Goal: Task Accomplishment & Management: Manage account settings

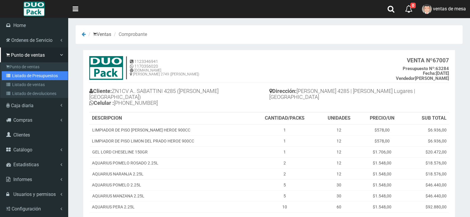
click at [24, 76] on link "Listado de Presupuestos" at bounding box center [35, 75] width 66 height 9
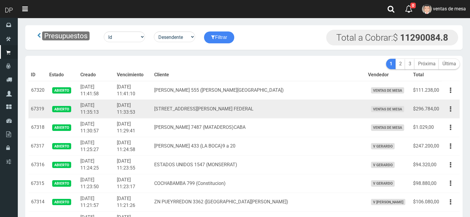
click at [201, 120] on td "JUAN B. ALBERDI 7487 (MATADEROS)CABA" at bounding box center [259, 127] width 214 height 19
click at [212, 107] on td "[STREET_ADDRESS][PERSON_NAME] FEDERAL" at bounding box center [259, 109] width 214 height 19
click at [212, 107] on td "AV RICARDO BALBIN 4150 CAP FEDERAL" at bounding box center [259, 109] width 214 height 19
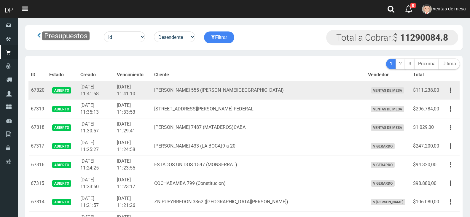
click at [254, 81] on td "[PERSON_NAME] 555 ([PERSON_NAME][GEOGRAPHIC_DATA])" at bounding box center [259, 90] width 214 height 19
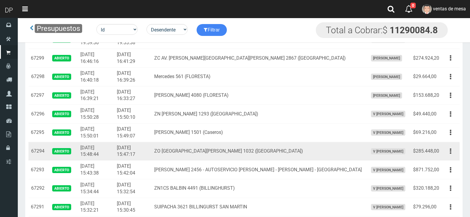
scroll to position [401, 0]
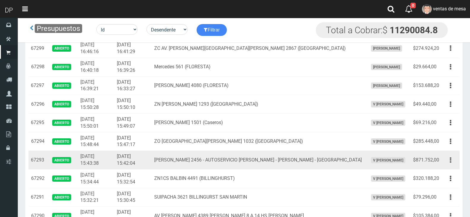
click at [451, 159] on button "button" at bounding box center [450, 160] width 13 height 10
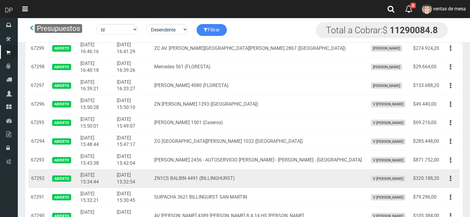
click at [447, 170] on td "Editar Imprimir Eliminar" at bounding box center [450, 178] width 18 height 19
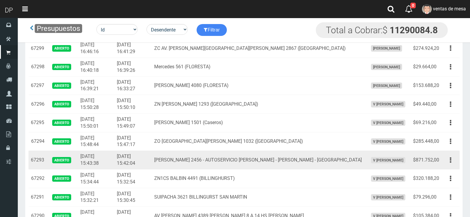
drag, startPoint x: 449, startPoint y: 161, endPoint x: 446, endPoint y: 172, distance: 12.3
click at [450, 161] on button "button" at bounding box center [450, 160] width 13 height 10
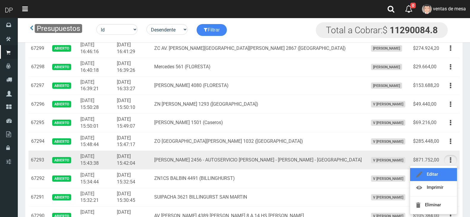
click at [446, 173] on link "Editar" at bounding box center [433, 174] width 47 height 13
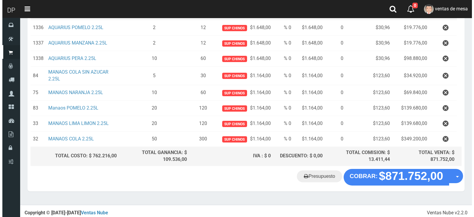
scroll to position [109, 0]
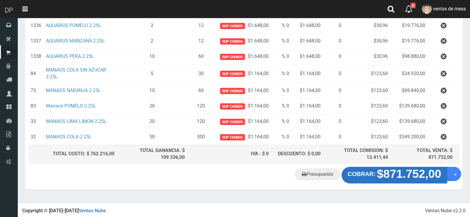
click at [399, 174] on strong "$871.752,00" at bounding box center [409, 173] width 64 height 13
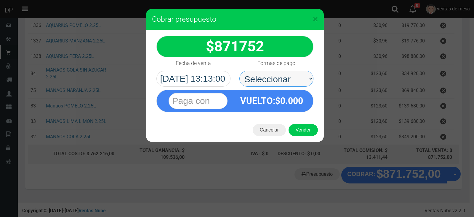
click at [272, 78] on select "Seleccionar Efectivo Tarjeta de Crédito Depósito Débito" at bounding box center [276, 79] width 74 height 16
click at [273, 79] on select "Seleccionar Efectivo Tarjeta de Crédito Depósito Débito" at bounding box center [276, 79] width 74 height 16
click at [284, 72] on select "Seleccionar Efectivo Tarjeta de Crédito Depósito Débito" at bounding box center [276, 79] width 74 height 16
select select "Efectivo"
click at [239, 71] on select "Seleccionar Efectivo Tarjeta de Crédito Depósito Débito" at bounding box center [276, 79] width 74 height 16
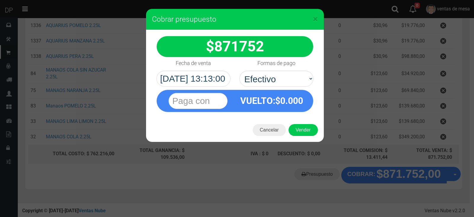
click at [300, 136] on div "Cancelar Vender" at bounding box center [235, 130] width 178 height 24
click at [302, 129] on button "Vender" at bounding box center [303, 130] width 29 height 12
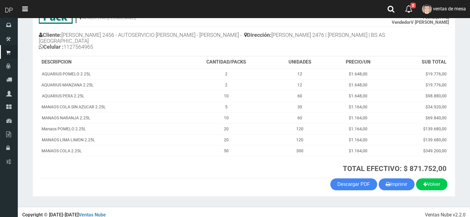
scroll to position [62, 0]
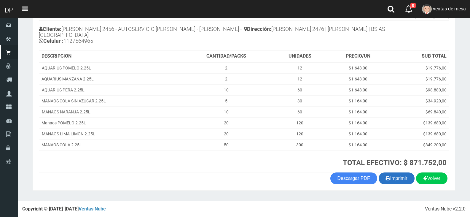
click at [395, 182] on button "Imprimir" at bounding box center [396, 178] width 36 height 12
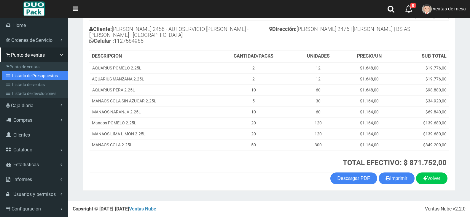
click at [19, 73] on link "Listado de Presupuestos" at bounding box center [35, 75] width 66 height 9
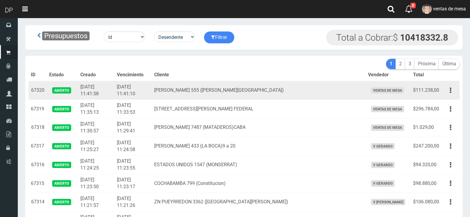
scroll to position [149, 0]
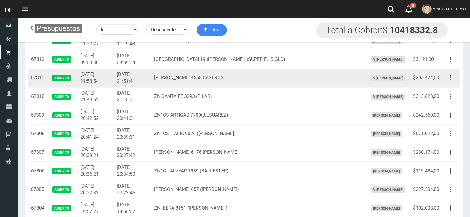
click at [455, 78] on button "button" at bounding box center [450, 78] width 13 height 10
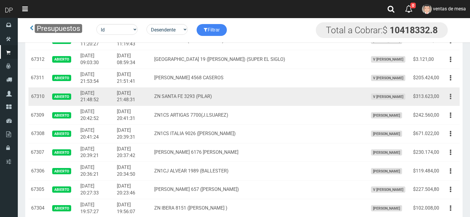
click at [449, 94] on button "button" at bounding box center [450, 96] width 13 height 10
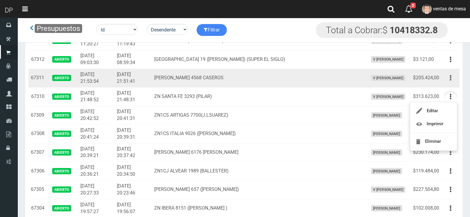
click at [448, 75] on button "button" at bounding box center [450, 78] width 13 height 10
click at [447, 85] on ul "Editar Imprimir Eliminar" at bounding box center [432, 107] width 47 height 49
click at [450, 76] on icon "button" at bounding box center [449, 78] width 1 height 10
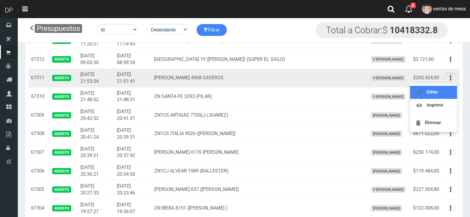
click at [448, 92] on link "Editar" at bounding box center [433, 92] width 47 height 13
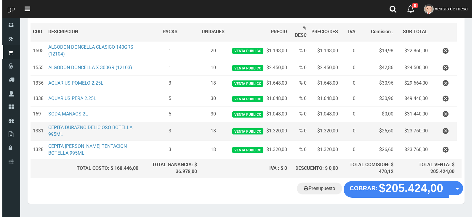
scroll to position [100, 0]
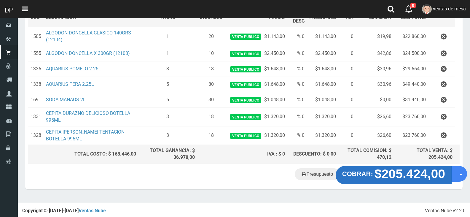
click at [397, 175] on strong "$205.424,00" at bounding box center [409, 173] width 71 height 14
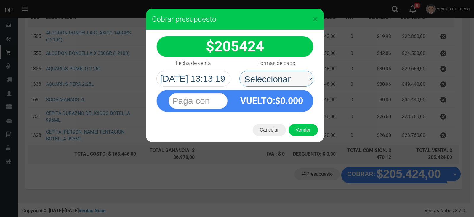
click at [293, 81] on select "Seleccionar Efectivo Tarjeta de Crédito Depósito Débito" at bounding box center [276, 79] width 74 height 16
select select "Efectivo"
click at [239, 71] on select "Seleccionar Efectivo Tarjeta de Crédito Depósito Débito" at bounding box center [276, 79] width 74 height 16
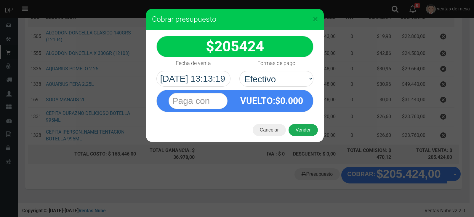
click at [308, 129] on button "Vender" at bounding box center [303, 130] width 29 height 12
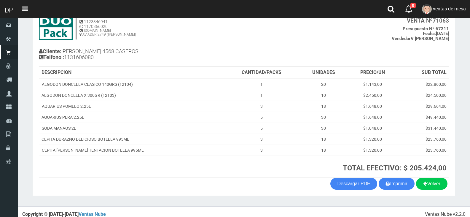
scroll to position [45, 0]
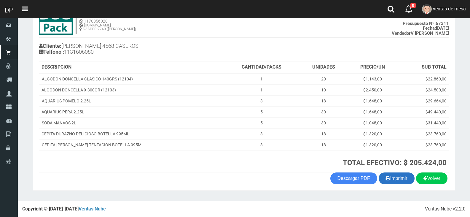
click at [398, 178] on button "Imprimir" at bounding box center [396, 178] width 36 height 12
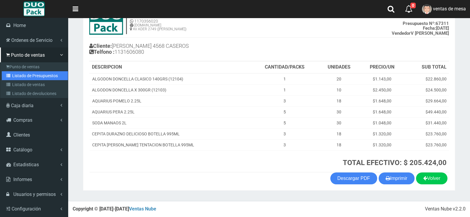
click at [20, 77] on link "Listado de Presupuestos" at bounding box center [35, 75] width 66 height 9
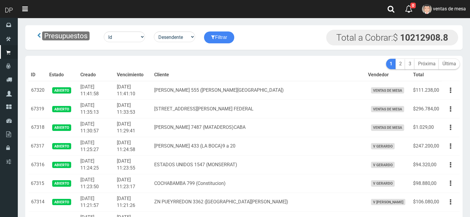
click at [204, 82] on td "GRAL O'BRIEN 555 (LOMAS DEL MIRADOR)" at bounding box center [259, 90] width 214 height 19
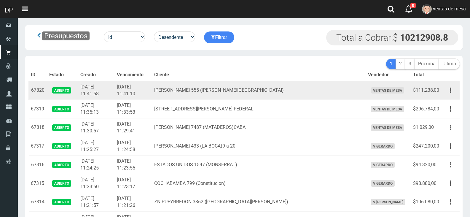
scroll to position [372, 0]
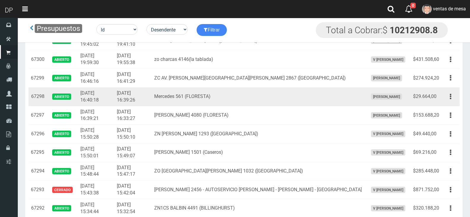
click at [421, 105] on td "$29.664,00" at bounding box center [425, 96] width 31 height 19
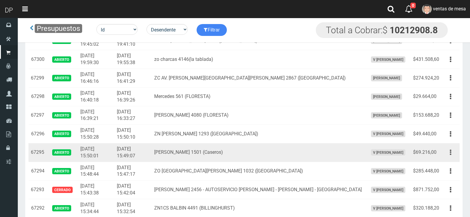
click at [447, 155] on button "button" at bounding box center [450, 152] width 13 height 10
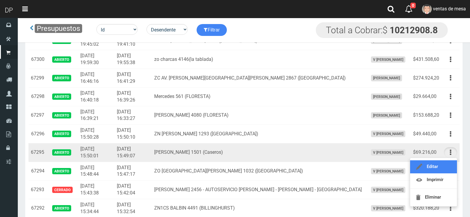
click at [447, 162] on link "Editar" at bounding box center [433, 166] width 47 height 13
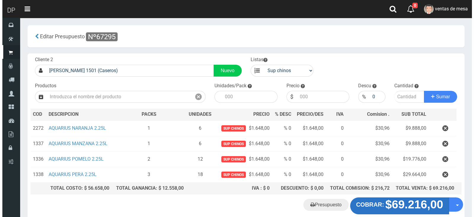
scroll to position [31, 0]
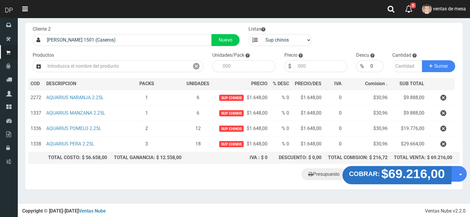
click at [391, 176] on strong "$69.216,00" at bounding box center [413, 173] width 64 height 14
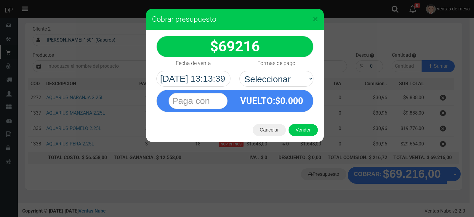
select select "Efectivo"
click at [239, 71] on select "Seleccionar Efectivo Tarjeta de Crédito Depósito Débito" at bounding box center [276, 79] width 74 height 16
click at [295, 127] on button "Vender" at bounding box center [303, 130] width 29 height 12
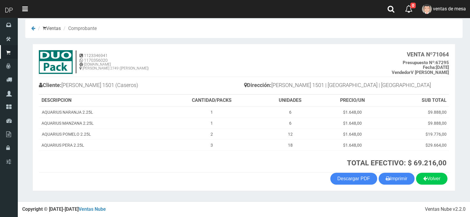
scroll to position [6, 0]
click at [388, 174] on button "Imprimir" at bounding box center [396, 178] width 36 height 12
drag, startPoint x: 388, startPoint y: 175, endPoint x: 385, endPoint y: 172, distance: 4.3
click at [388, 175] on button "Imprimir" at bounding box center [396, 178] width 36 height 12
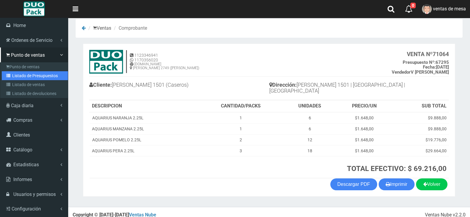
click at [16, 78] on link "Listado de Presupuestos" at bounding box center [35, 75] width 66 height 9
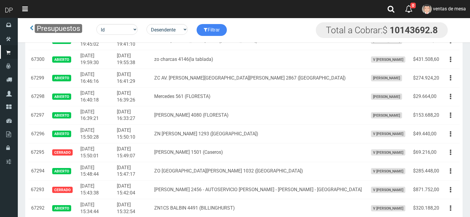
scroll to position [342, 0]
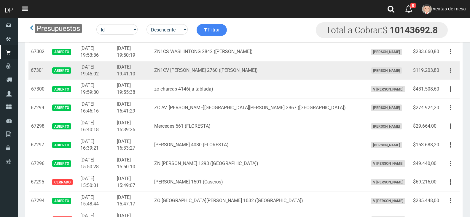
click at [447, 69] on button "button" at bounding box center [450, 70] width 13 height 10
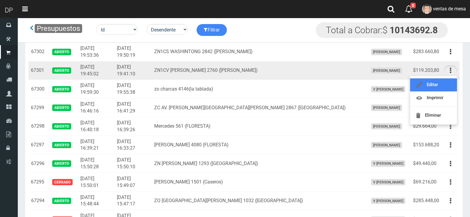
click at [444, 80] on link "Editar" at bounding box center [433, 84] width 47 height 13
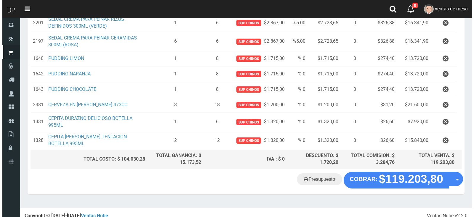
scroll to position [119, 0]
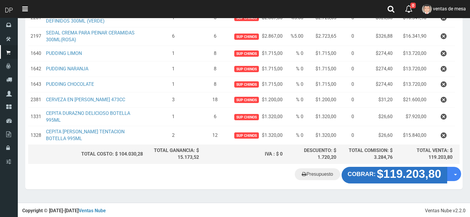
click at [379, 173] on strong "$119.203,80" at bounding box center [409, 173] width 64 height 13
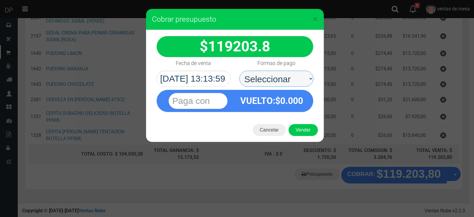
drag, startPoint x: 292, startPoint y: 73, endPoint x: 292, endPoint y: 84, distance: 11.0
click at [292, 74] on select "Seleccionar Efectivo Tarjeta de Crédito Depósito Débito" at bounding box center [276, 79] width 74 height 16
select select "Efectivo"
click at [239, 71] on select "Seleccionar Efectivo Tarjeta de Crédito Depósito Débito" at bounding box center [276, 79] width 74 height 16
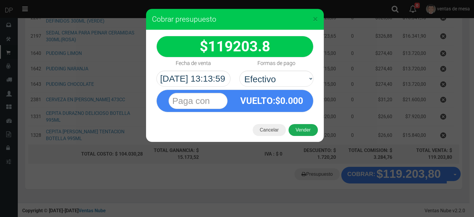
click at [297, 134] on button "Vender" at bounding box center [303, 130] width 29 height 12
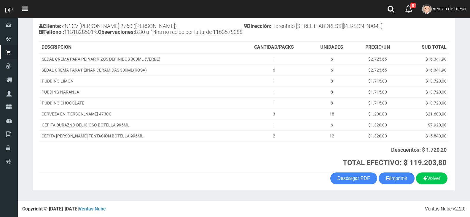
scroll to position [71, 0]
drag, startPoint x: 381, startPoint y: 178, endPoint x: 380, endPoint y: 174, distance: 4.5
click at [381, 178] on button "Imprimir" at bounding box center [396, 178] width 36 height 12
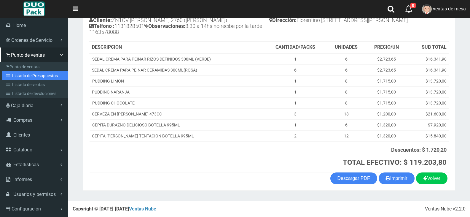
click at [19, 72] on link "Listado de Presupuestos" at bounding box center [35, 75] width 66 height 9
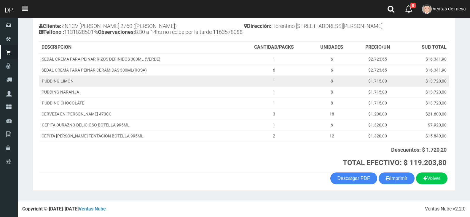
click at [140, 83] on td "PUDDING LIMON" at bounding box center [138, 80] width 199 height 11
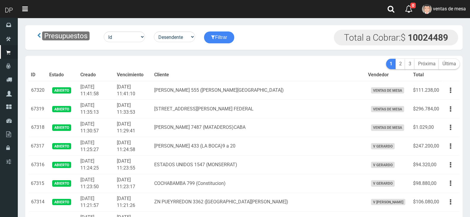
scroll to position [558, 0]
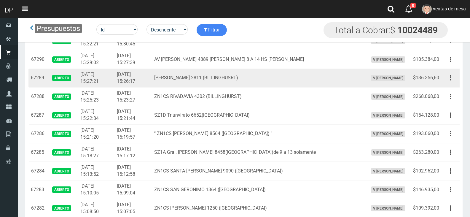
click at [451, 77] on button "button" at bounding box center [450, 78] width 13 height 10
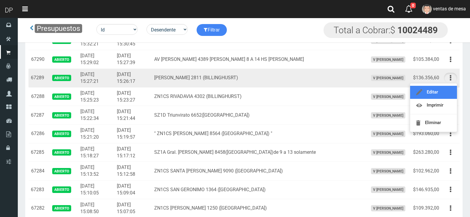
click at [447, 87] on link "Editar" at bounding box center [433, 92] width 47 height 13
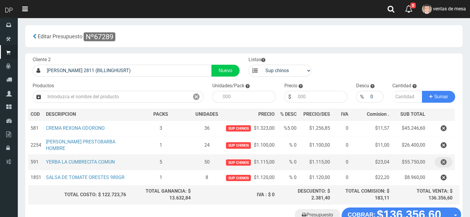
click at [436, 162] on button "button" at bounding box center [443, 162] width 18 height 10
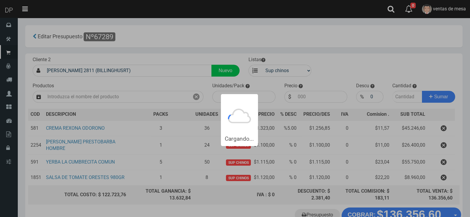
click at [436, 162] on div "Cargando..." at bounding box center [235, 108] width 470 height 217
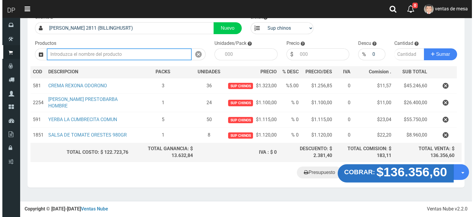
scroll to position [25, 0]
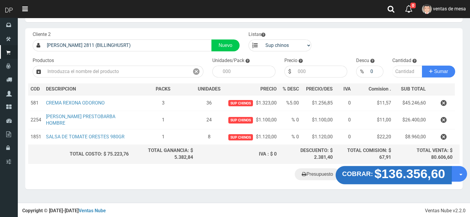
click at [419, 173] on strong "$136.356,60" at bounding box center [409, 173] width 71 height 14
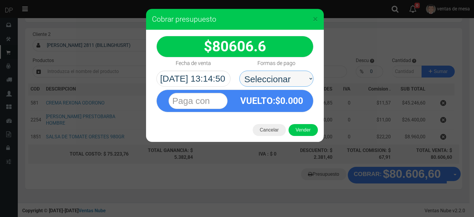
click at [292, 74] on select "Seleccionar Efectivo Tarjeta de Crédito Depósito Débito" at bounding box center [276, 79] width 74 height 16
select select "Efectivo"
click at [239, 71] on select "Seleccionar Efectivo Tarjeta de Crédito Depósito Débito" at bounding box center [276, 79] width 74 height 16
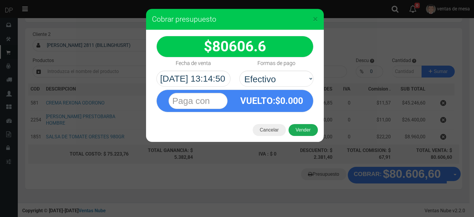
click at [302, 127] on button "Vender" at bounding box center [303, 130] width 29 height 12
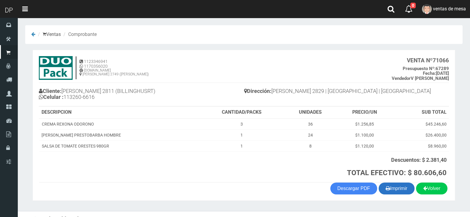
scroll to position [10, 0]
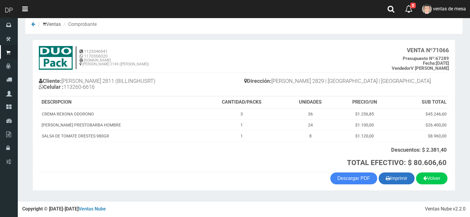
click at [400, 178] on button "Imprimir" at bounding box center [396, 178] width 36 height 12
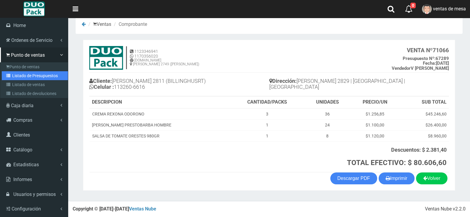
click at [25, 74] on link "Listado de Presupuestos" at bounding box center [35, 75] width 66 height 9
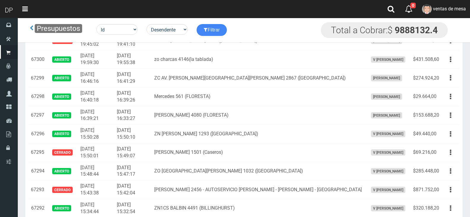
scroll to position [490, 0]
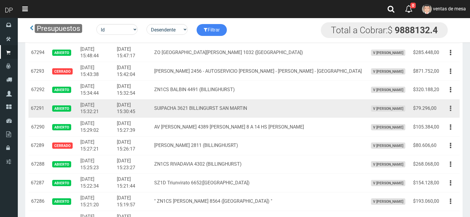
click at [452, 105] on button "button" at bounding box center [450, 108] width 13 height 10
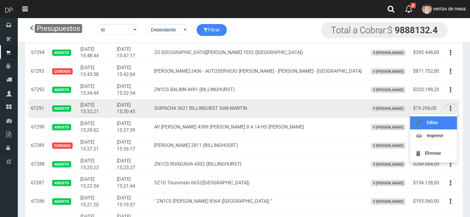
click at [446, 126] on link "Editar" at bounding box center [433, 122] width 47 height 13
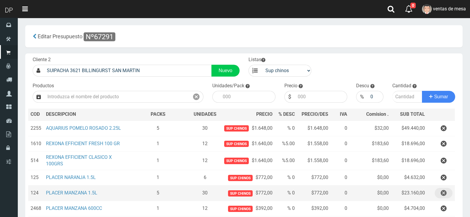
click at [445, 190] on icon "button" at bounding box center [443, 193] width 6 height 10
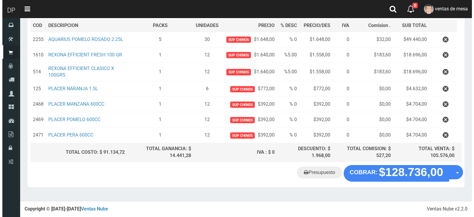
scroll to position [87, 0]
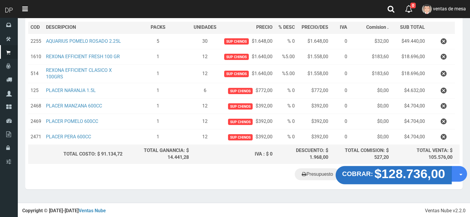
click at [408, 178] on strong "$128.736,00" at bounding box center [409, 173] width 71 height 14
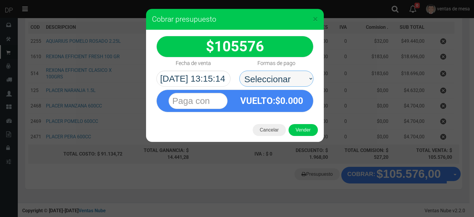
click at [279, 81] on select "Seleccionar Efectivo Tarjeta de Crédito Depósito Débito" at bounding box center [276, 79] width 74 height 16
select select "Efectivo"
click at [239, 71] on select "Seleccionar Efectivo Tarjeta de Crédito Depósito Débito" at bounding box center [276, 79] width 74 height 16
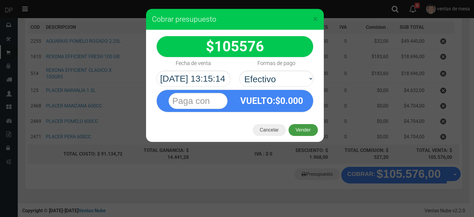
click at [303, 132] on button "Vender" at bounding box center [303, 130] width 29 height 12
click at [0, 0] on div "Cargando..." at bounding box center [0, 0] width 0 height 0
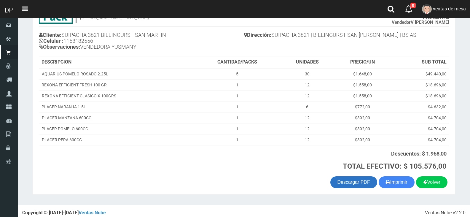
scroll to position [60, 0]
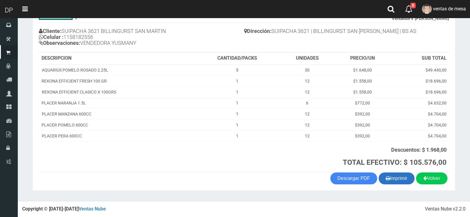
click at [380, 174] on button "Imprimir" at bounding box center [396, 178] width 36 height 12
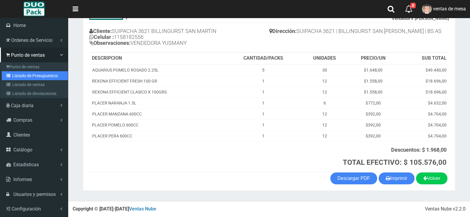
click at [12, 77] on link "Listado de Presupuestos" at bounding box center [35, 75] width 66 height 9
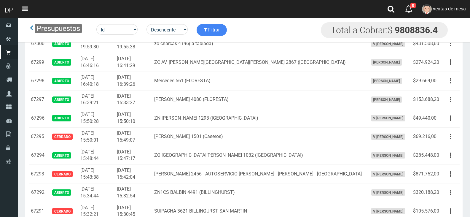
scroll to position [401, 0]
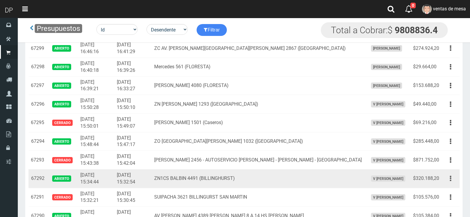
click at [448, 182] on button "button" at bounding box center [450, 178] width 13 height 10
click at [448, 188] on link "Editar" at bounding box center [433, 192] width 47 height 13
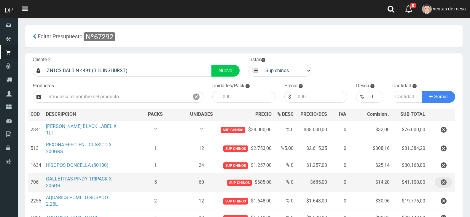
click at [445, 177] on icon "button" at bounding box center [443, 182] width 6 height 10
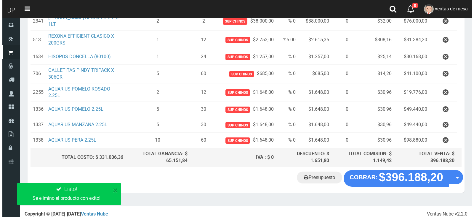
scroll to position [93, 0]
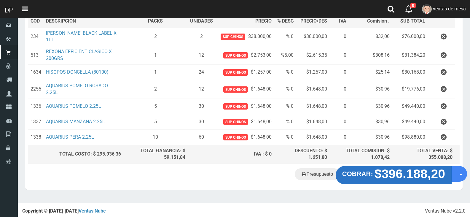
click at [403, 178] on strong "$396.188,20" at bounding box center [409, 173] width 71 height 14
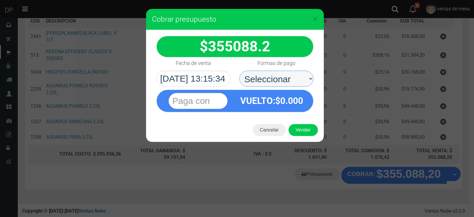
click at [279, 80] on select "Seleccionar Efectivo Tarjeta de Crédito Depósito Débito" at bounding box center [276, 79] width 74 height 16
select select "Efectivo"
click at [239, 71] on select "Seleccionar Efectivo Tarjeta de Crédito Depósito Débito" at bounding box center [276, 79] width 74 height 16
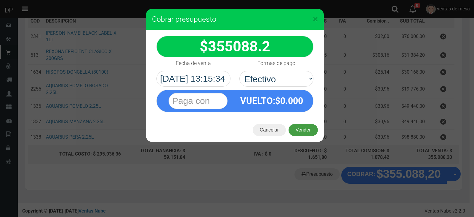
click at [302, 126] on button "Vender" at bounding box center [303, 130] width 29 height 12
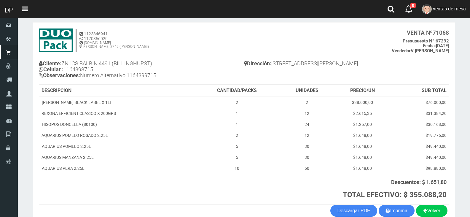
scroll to position [60, 0]
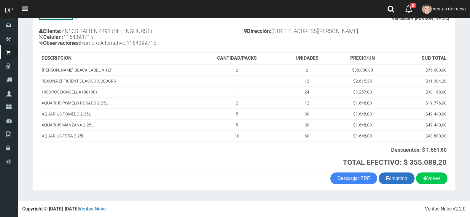
click at [390, 174] on button "Imprimir" at bounding box center [396, 178] width 36 height 12
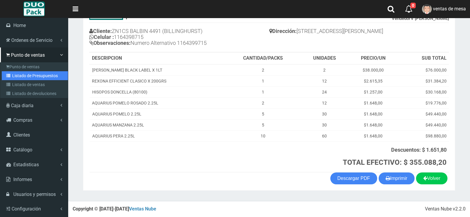
drag, startPoint x: 15, startPoint y: 76, endPoint x: 17, endPoint y: 74, distance: 3.1
click at [15, 76] on link "Listado de Presupuestos" at bounding box center [35, 75] width 66 height 9
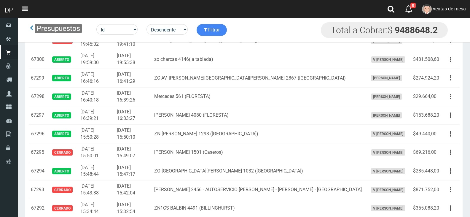
scroll to position [508, 0]
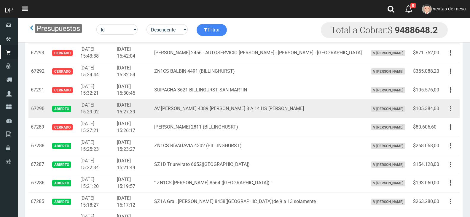
click at [453, 108] on button "button" at bounding box center [450, 108] width 13 height 10
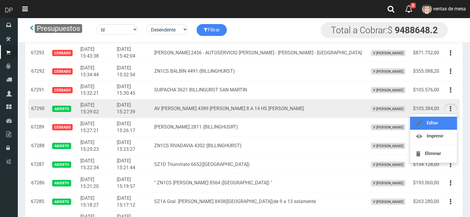
click at [448, 126] on link "Editar" at bounding box center [433, 122] width 47 height 13
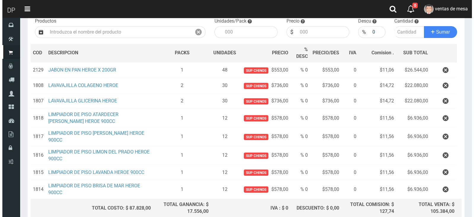
scroll to position [119, 0]
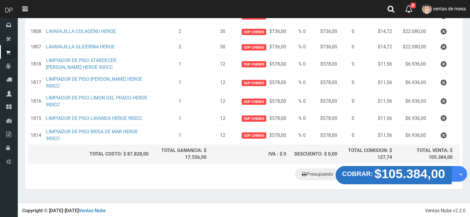
click at [420, 168] on strong "$105.384,00" at bounding box center [409, 173] width 71 height 14
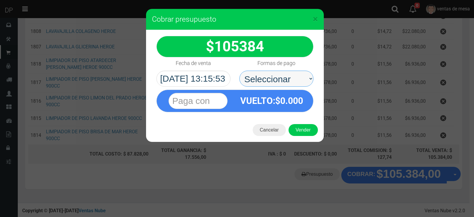
click at [288, 84] on select "Seleccionar Efectivo Tarjeta de Crédito Depósito Débito" at bounding box center [276, 79] width 74 height 16
select select "Efectivo"
click at [239, 71] on select "Seleccionar Efectivo Tarjeta de Crédito Depósito Débito" at bounding box center [276, 79] width 74 height 16
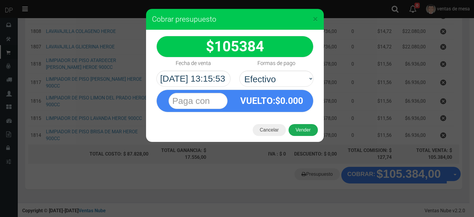
click at [302, 124] on button "Vender" at bounding box center [303, 130] width 29 height 12
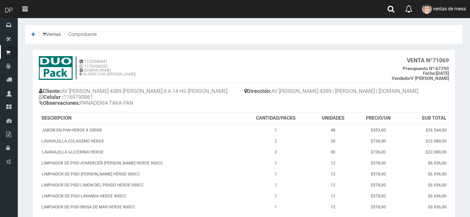
scroll to position [62, 0]
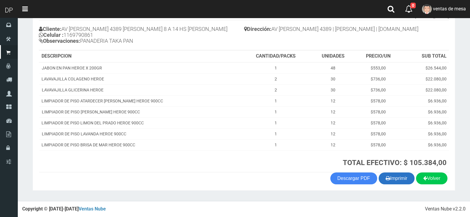
click at [392, 182] on button "Imprimir" at bounding box center [396, 178] width 36 height 12
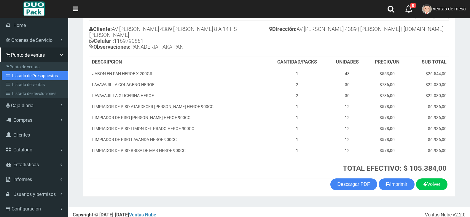
click at [8, 76] on icon at bounding box center [9, 75] width 6 height 4
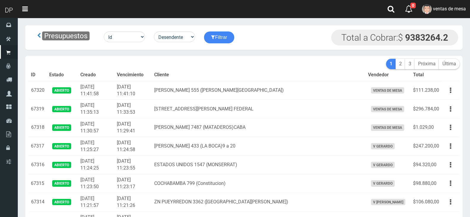
drag, startPoint x: 0, startPoint y: 0, endPoint x: 244, endPoint y: 61, distance: 251.8
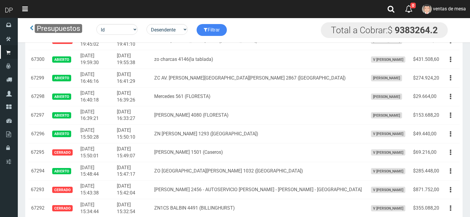
scroll to position [527, 0]
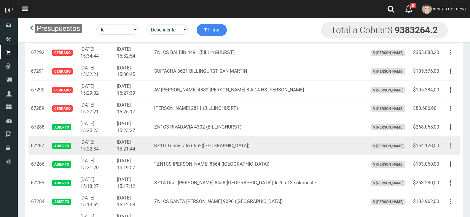
click at [446, 147] on button "button" at bounding box center [450, 145] width 13 height 10
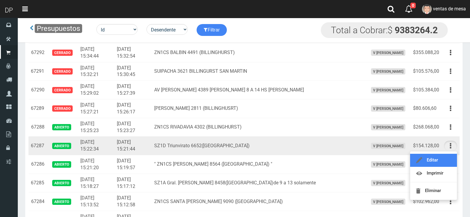
click at [446, 155] on link "Editar" at bounding box center [433, 159] width 47 height 13
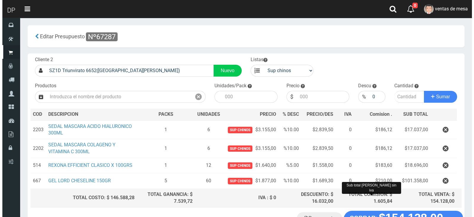
scroll to position [44, 0]
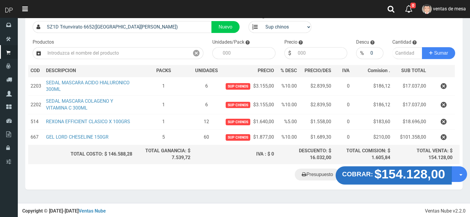
click at [395, 169] on strong "$154.128,00" at bounding box center [409, 173] width 71 height 14
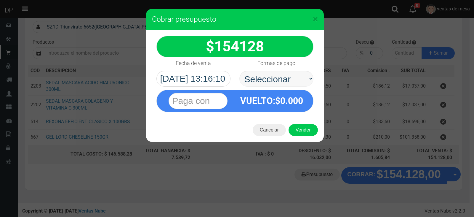
click at [286, 76] on select "Seleccionar Efectivo Tarjeta de Crédito Depósito Débito" at bounding box center [276, 79] width 74 height 16
select select "Efectivo"
click at [239, 71] on select "Seleccionar Efectivo Tarjeta de Crédito Depósito Débito" at bounding box center [276, 79] width 74 height 16
click at [291, 108] on div "VUELTO :$ 0.000" at bounding box center [272, 101] width 74 height 22
click at [304, 131] on button "Vender" at bounding box center [303, 130] width 29 height 12
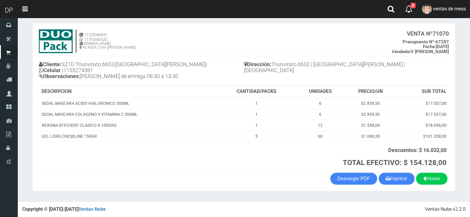
scroll to position [27, 0]
click at [400, 174] on button "Imprimir" at bounding box center [396, 178] width 36 height 12
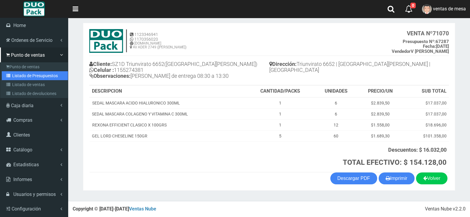
click at [13, 79] on link "Listado de Presupuestos" at bounding box center [35, 75] width 66 height 9
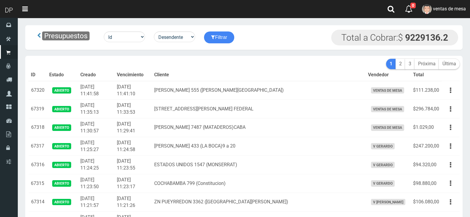
click at [202, 75] on th "Cliente" at bounding box center [259, 75] width 214 height 12
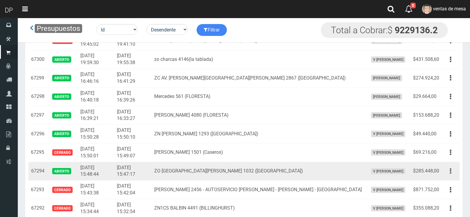
click at [452, 172] on button "button" at bounding box center [450, 171] width 13 height 10
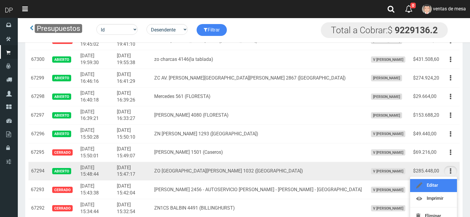
click at [449, 181] on link "Editar" at bounding box center [433, 185] width 47 height 13
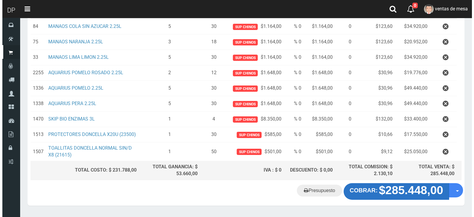
scroll to position [124, 0]
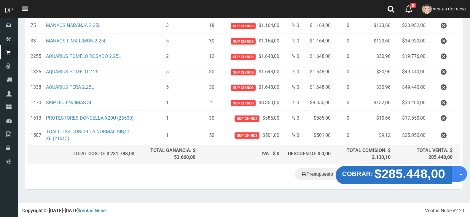
click at [421, 169] on strong "$285.448,00" at bounding box center [409, 173] width 71 height 14
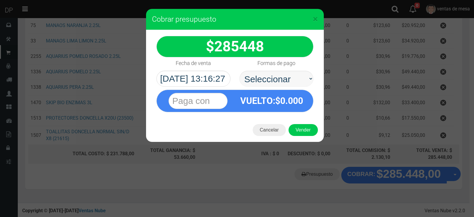
click at [286, 80] on select "Seleccionar Efectivo Tarjeta de Crédito Depósito Débito" at bounding box center [276, 79] width 74 height 16
select select "Efectivo"
click at [239, 71] on select "Seleccionar Efectivo Tarjeta de Crédito Depósito Débito" at bounding box center [276, 79] width 74 height 16
click at [306, 138] on div "Cancelar Vender" at bounding box center [235, 130] width 178 height 24
click at [305, 126] on button "Vender" at bounding box center [303, 130] width 29 height 12
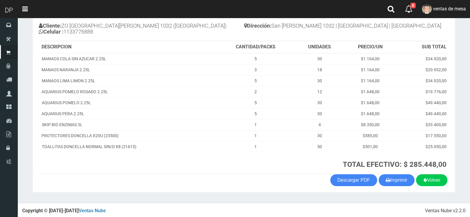
scroll to position [67, 0]
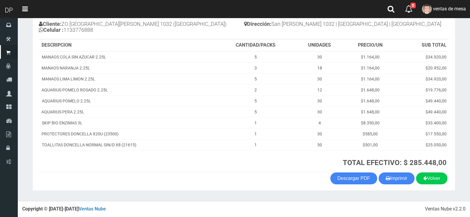
click at [396, 171] on th "TOTAL EFECTIVO: $ 285.448,00" at bounding box center [332, 161] width 233 height 22
click at [396, 178] on button "Imprimir" at bounding box center [396, 178] width 36 height 12
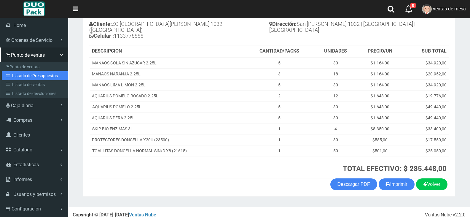
drag, startPoint x: 9, startPoint y: 79, endPoint x: 25, endPoint y: 76, distance: 16.4
click at [9, 79] on link "Listado de Presupuestos" at bounding box center [35, 75] width 66 height 9
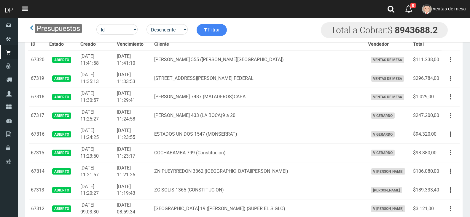
scroll to position [558, 0]
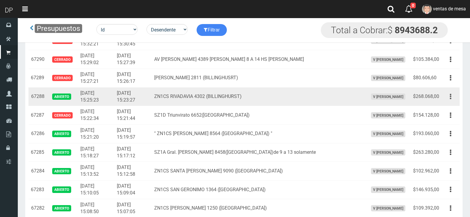
drag, startPoint x: 450, startPoint y: 96, endPoint x: 448, endPoint y: 100, distance: 3.9
click at [449, 96] on icon "button" at bounding box center [449, 96] width 1 height 10
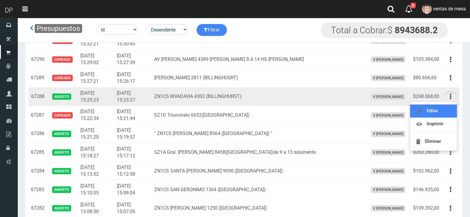
click at [448, 106] on link "Editar" at bounding box center [433, 110] width 47 height 13
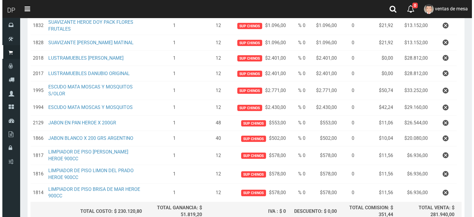
scroll to position [220, 0]
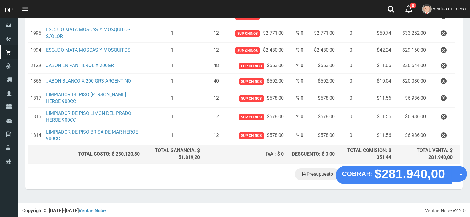
click at [401, 182] on div "Presupuesto COBRAR: $281.940,00 Opciones" at bounding box center [243, 177] width 437 height 23
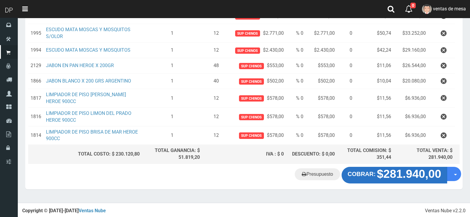
click at [398, 178] on strong "$281.940,00" at bounding box center [409, 173] width 64 height 13
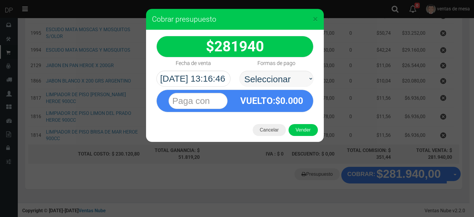
select select "Efectivo"
click at [239, 71] on select "Seleccionar Efectivo Tarjeta de Crédito Depósito Débito" at bounding box center [276, 79] width 74 height 16
click at [301, 129] on button "Vender" at bounding box center [303, 130] width 29 height 12
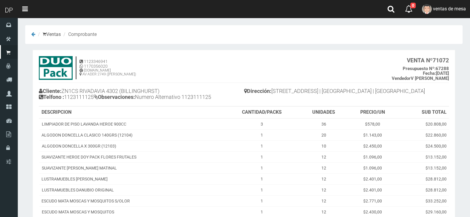
scroll to position [122, 0]
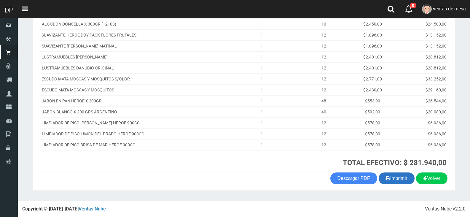
click at [404, 179] on button "Imprimir" at bounding box center [396, 178] width 36 height 12
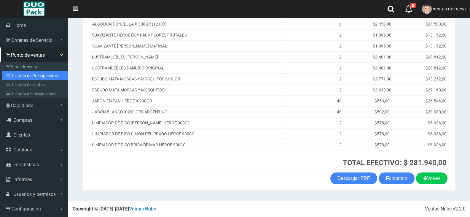
click at [25, 73] on link "Listado de Presupuestos" at bounding box center [35, 75] width 66 height 9
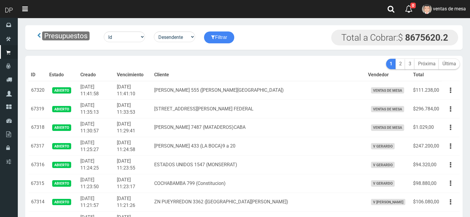
scroll to position [558, 0]
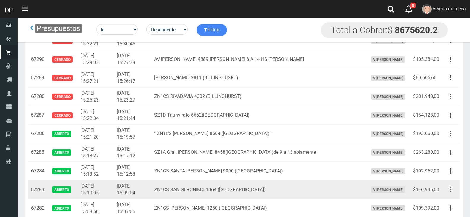
click at [455, 189] on button "button" at bounding box center [450, 189] width 13 height 10
click at [444, 202] on link "Editar" at bounding box center [433, 203] width 47 height 13
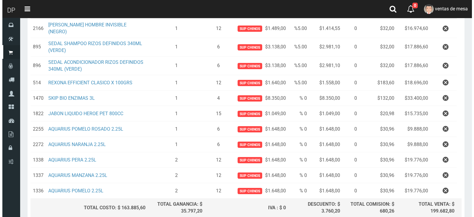
scroll to position [161, 0]
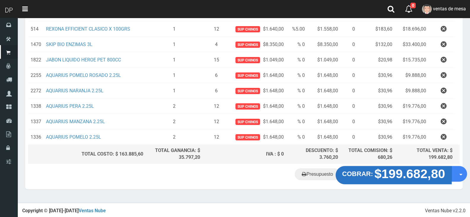
click at [412, 174] on strong "$199.682,80" at bounding box center [409, 173] width 71 height 14
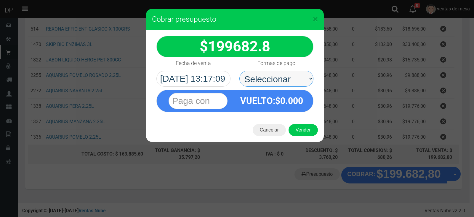
click at [300, 86] on select "Seleccionar Efectivo Tarjeta de Crédito Depósito Débito" at bounding box center [276, 79] width 74 height 16
click at [297, 103] on span "0.000" at bounding box center [291, 100] width 23 height 10
drag, startPoint x: 295, startPoint y: 80, endPoint x: 293, endPoint y: 86, distance: 6.0
click at [295, 80] on select "Seleccionar Efectivo Tarjeta de Crédito Depósito Débito" at bounding box center [276, 79] width 74 height 16
select select "Efectivo"
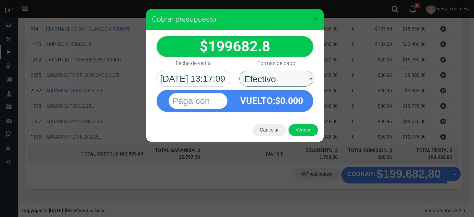
click at [239, 71] on select "Seleccionar Efectivo Tarjeta de Crédito Depósito Débito" at bounding box center [276, 79] width 74 height 16
click at [296, 121] on div "Cancelar Vender" at bounding box center [235, 130] width 178 height 24
click at [297, 125] on button "Vender" at bounding box center [303, 130] width 29 height 12
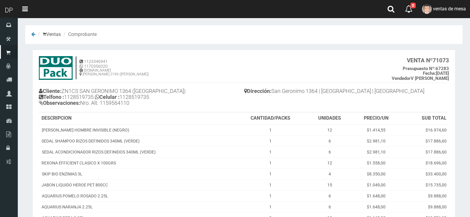
scroll to position [104, 0]
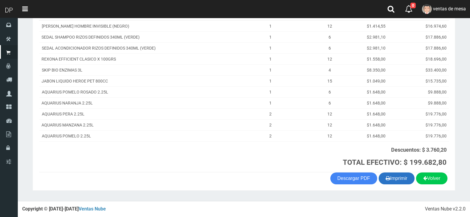
click at [390, 180] on button "Imprimir" at bounding box center [396, 178] width 36 height 12
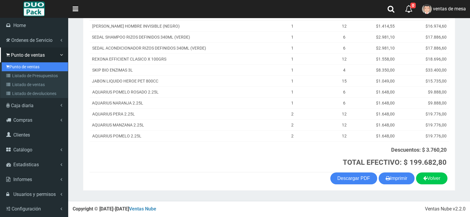
click at [25, 70] on link "Punto de ventas" at bounding box center [35, 66] width 66 height 9
drag, startPoint x: 26, startPoint y: 70, endPoint x: 26, endPoint y: 73, distance: 3.3
click at [26, 71] on link "Punto de ventas" at bounding box center [35, 66] width 66 height 9
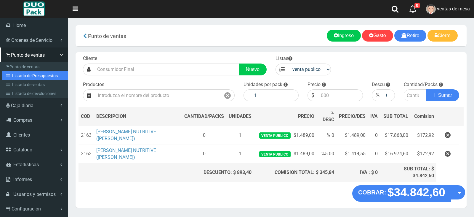
click at [17, 76] on link "Listado de Presupuestos" at bounding box center [35, 75] width 66 height 9
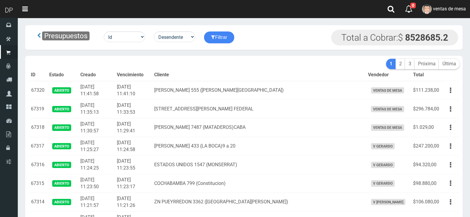
scroll to position [372, 0]
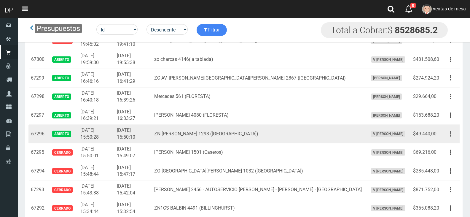
click at [447, 138] on button "button" at bounding box center [450, 134] width 13 height 10
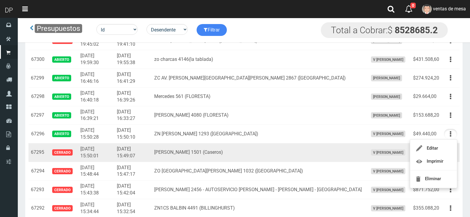
click at [444, 148] on div "Editar Imprimir Eliminar" at bounding box center [450, 152] width 13 height 10
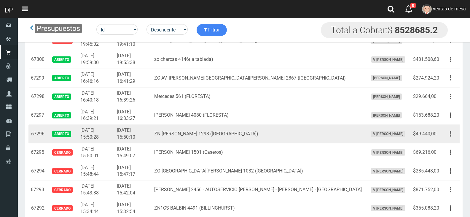
click at [447, 135] on button "button" at bounding box center [450, 134] width 13 height 10
drag, startPoint x: 447, startPoint y: 135, endPoint x: 446, endPoint y: 142, distance: 6.9
click at [447, 135] on button "button" at bounding box center [450, 134] width 13 height 10
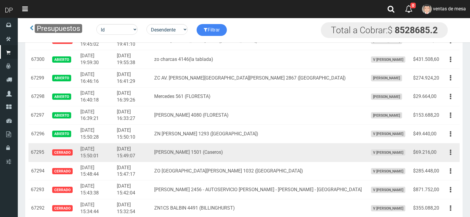
click at [445, 145] on td "Editar Imprimir Eliminar" at bounding box center [450, 152] width 18 height 19
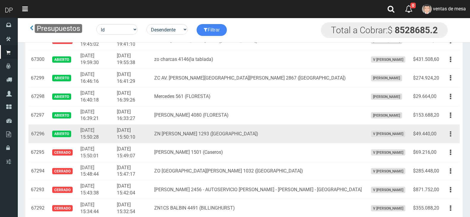
click at [449, 136] on button "button" at bounding box center [450, 134] width 13 height 10
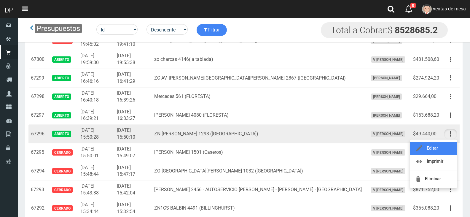
click at [448, 146] on link "Editar" at bounding box center [433, 148] width 47 height 13
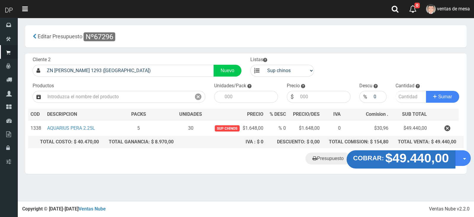
click at [390, 160] on strong "$49.440,00" at bounding box center [417, 158] width 64 height 14
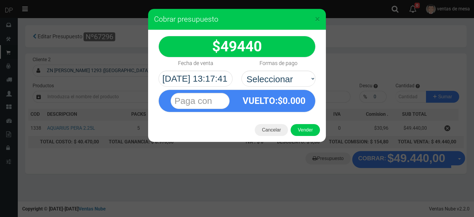
click at [298, 88] on div "VUELTO :$ 0.000" at bounding box center [237, 99] width 166 height 25
select select "Efectivo"
click at [241, 71] on select "Seleccionar Efectivo Tarjeta de Crédito Depósito Débito" at bounding box center [278, 79] width 74 height 16
click at [307, 118] on div "Cancelar Vender" at bounding box center [237, 130] width 178 height 24
click at [308, 127] on button "Vender" at bounding box center [305, 130] width 29 height 12
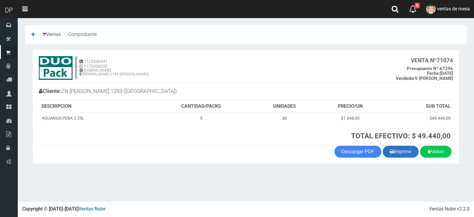
click at [401, 151] on button "Imprimir" at bounding box center [401, 151] width 36 height 12
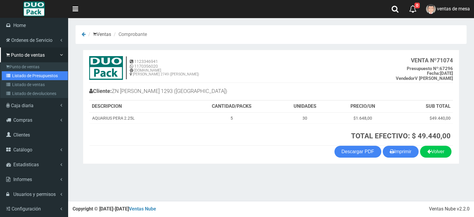
drag, startPoint x: 10, startPoint y: 77, endPoint x: 15, endPoint y: 73, distance: 6.7
click at [10, 77] on link "Listado de Presupuestos" at bounding box center [35, 75] width 66 height 9
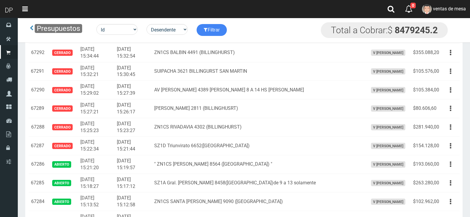
scroll to position [657, 0]
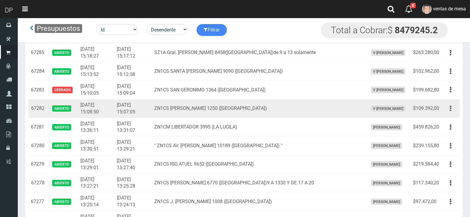
click at [454, 106] on button "button" at bounding box center [450, 108] width 13 height 10
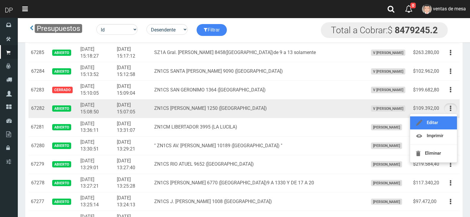
click at [449, 118] on link "Editar" at bounding box center [433, 122] width 47 height 13
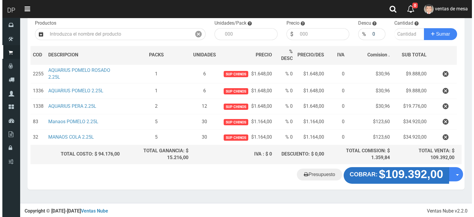
scroll to position [63, 0]
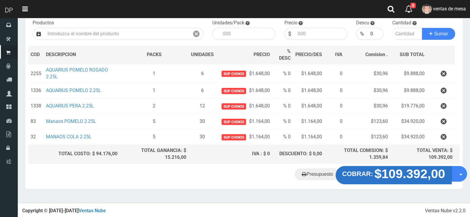
click at [409, 176] on strong "$109.392,00" at bounding box center [409, 173] width 71 height 14
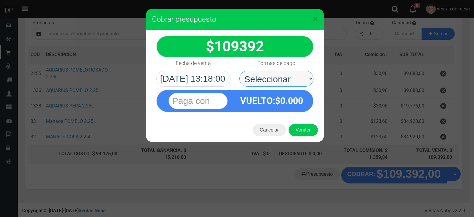
drag, startPoint x: 281, startPoint y: 80, endPoint x: 284, endPoint y: 86, distance: 6.4
click at [281, 80] on select "Seleccionar Efectivo Tarjeta de Crédito Depósito Débito" at bounding box center [276, 79] width 74 height 16
select select "Efectivo"
click at [239, 71] on select "Seleccionar Efectivo Tarjeta de Crédito Depósito Débito" at bounding box center [276, 79] width 74 height 16
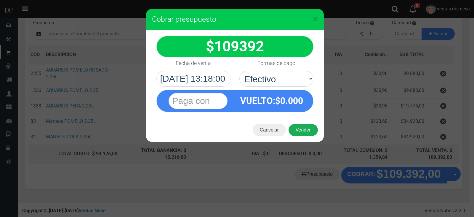
click at [304, 130] on button "Vender" at bounding box center [303, 130] width 29 height 12
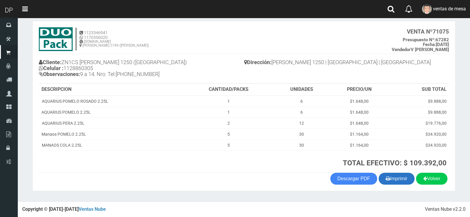
scroll to position [29, 0]
click at [394, 178] on button "Imprimir" at bounding box center [396, 178] width 36 height 12
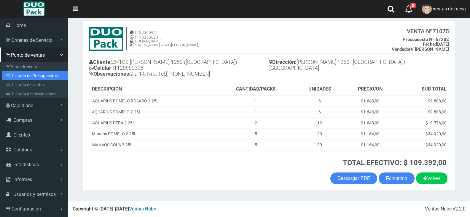
click at [28, 77] on link "Listado de Presupuestos" at bounding box center [35, 75] width 66 height 9
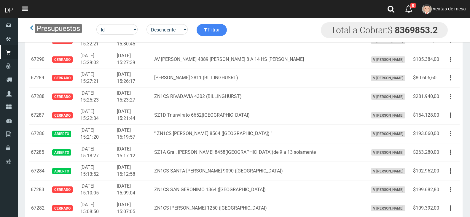
scroll to position [713, 0]
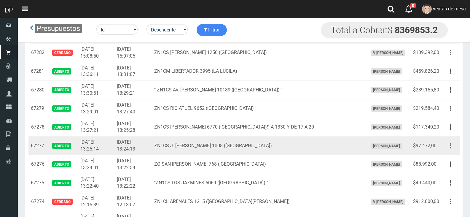
click at [449, 147] on button "button" at bounding box center [450, 145] width 13 height 10
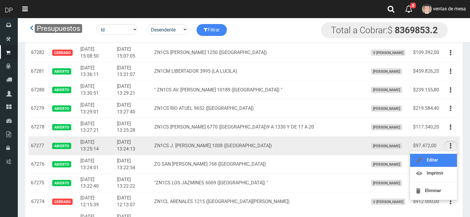
click at [446, 154] on link "Editar" at bounding box center [433, 159] width 47 height 13
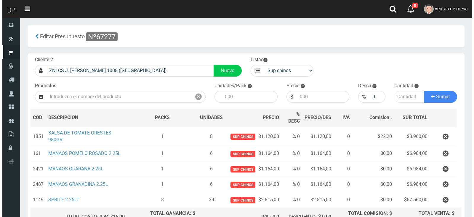
scroll to position [63, 0]
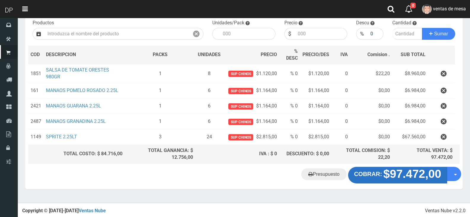
click at [402, 179] on strong "$97.472,00" at bounding box center [412, 173] width 58 height 13
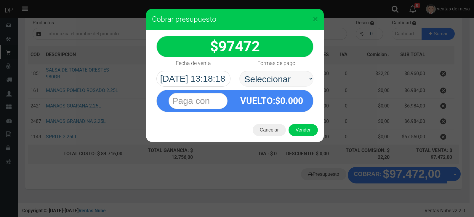
select select "Efectivo"
click at [239, 71] on select "Seleccionar Efectivo Tarjeta de Crédito Depósito Débito" at bounding box center [276, 79] width 74 height 16
click at [297, 123] on div "Cancelar Vender" at bounding box center [235, 130] width 178 height 24
click at [297, 125] on button "Vender" at bounding box center [303, 130] width 29 height 12
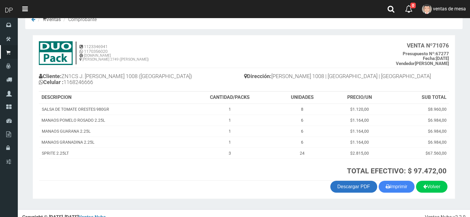
scroll to position [23, 0]
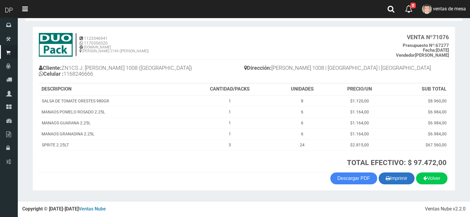
click at [390, 181] on button "Imprimir" at bounding box center [396, 178] width 36 height 12
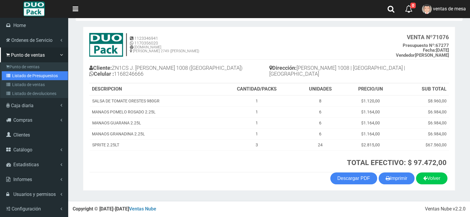
click at [13, 73] on link "Listado de Presupuestos" at bounding box center [35, 75] width 66 height 9
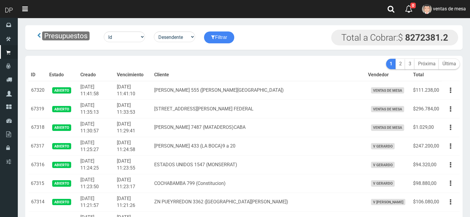
click at [200, 47] on div "Presupuestos Id Facturado Valor vencimiento vendedor cliente Desendente Ascende…" at bounding box center [243, 37] width 437 height 25
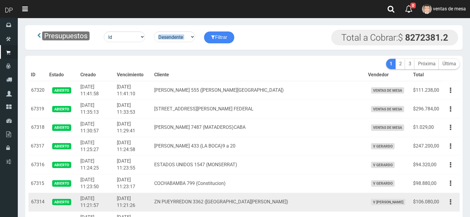
click at [262, 209] on td "ZN PUEYRREDON 3362 ([GEOGRAPHIC_DATA][PERSON_NAME])" at bounding box center [259, 201] width 214 height 19
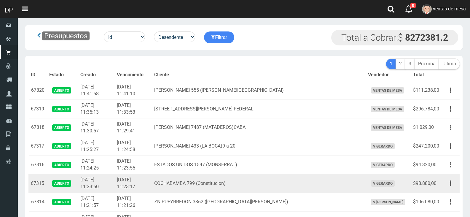
click at [268, 187] on td "COCHABAMBA 799 (Constitucion)" at bounding box center [259, 183] width 214 height 19
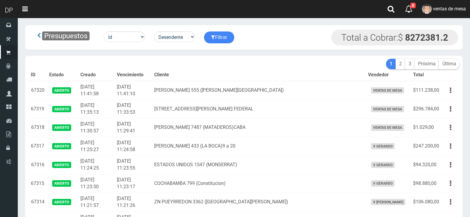
scroll to position [186, 0]
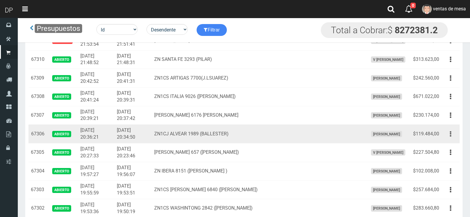
click at [444, 135] on button "button" at bounding box center [450, 134] width 13 height 10
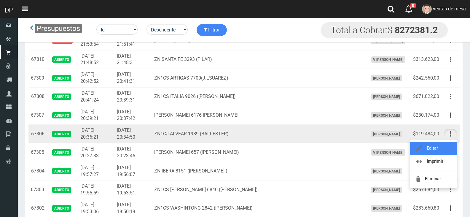
click at [445, 145] on link "Editar" at bounding box center [433, 148] width 47 height 13
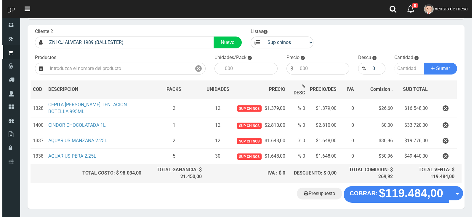
scroll to position [47, 0]
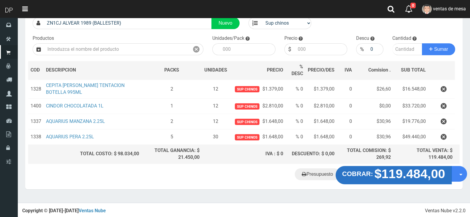
click at [372, 177] on button "COBRAR: $119.484,00" at bounding box center [393, 175] width 116 height 18
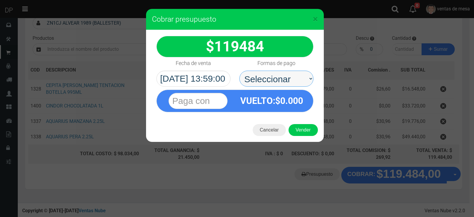
click at [294, 86] on select "Seleccionar Efectivo Tarjeta de Crédito Depósito Débito" at bounding box center [276, 79] width 74 height 16
select select "Efectivo"
click at [239, 71] on select "Seleccionar Efectivo Tarjeta de Crédito Depósito Débito" at bounding box center [276, 79] width 74 height 16
click at [297, 123] on div "Cancelar Vender" at bounding box center [235, 130] width 178 height 24
click at [300, 137] on div "Cancelar Vender" at bounding box center [235, 130] width 178 height 24
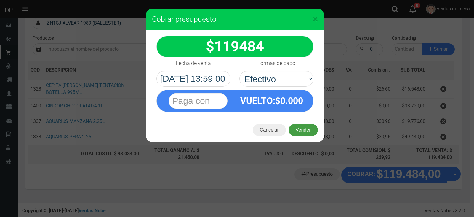
click at [305, 132] on button "Vender" at bounding box center [303, 130] width 29 height 12
drag, startPoint x: 305, startPoint y: 132, endPoint x: 307, endPoint y: 128, distance: 3.9
click at [0, 0] on div "Cargando..." at bounding box center [0, 0] width 0 height 0
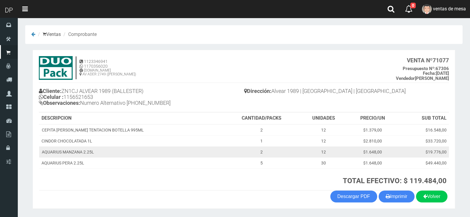
scroll to position [18, 0]
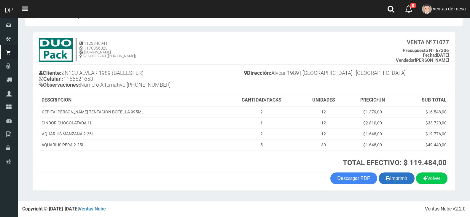
click at [407, 178] on button "Imprimir" at bounding box center [396, 178] width 36 height 12
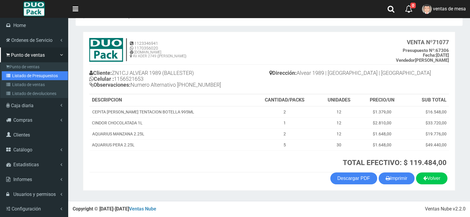
click at [23, 79] on link "Listado de Presupuestos" at bounding box center [35, 75] width 66 height 9
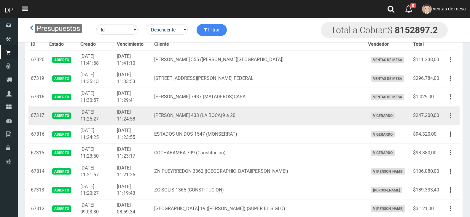
scroll to position [186, 0]
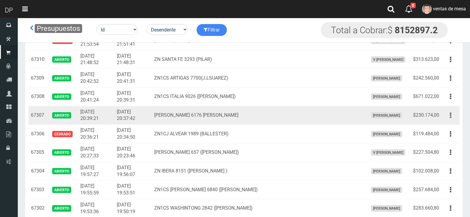
click at [454, 117] on button "button" at bounding box center [450, 115] width 13 height 10
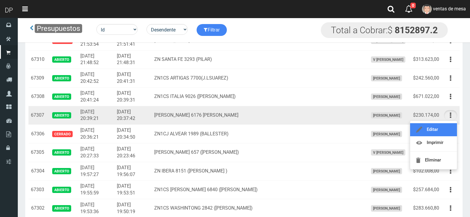
click at [449, 128] on link "Editar" at bounding box center [433, 129] width 47 height 13
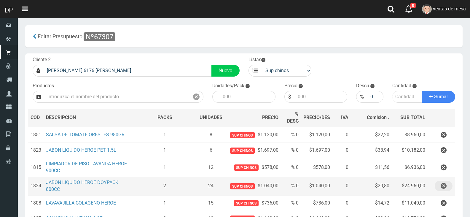
click at [436, 185] on button "button" at bounding box center [443, 185] width 18 height 10
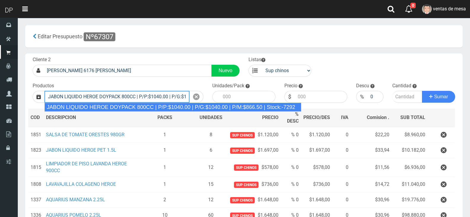
type input "JABON LIQUIDO HEROE DOYPACK 800CC | P/P:$1040.00 | P/G:$1040.00 | P/M:$866.50 |…"
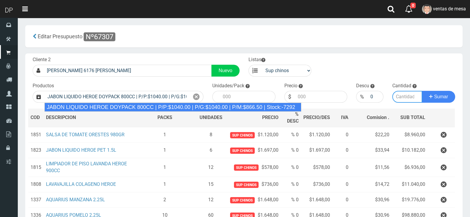
type input "12"
type input "1040.00"
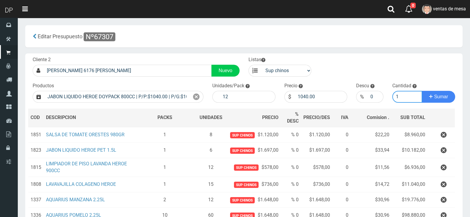
type input "1"
click at [422, 91] on button "Sumar" at bounding box center [438, 97] width 33 height 12
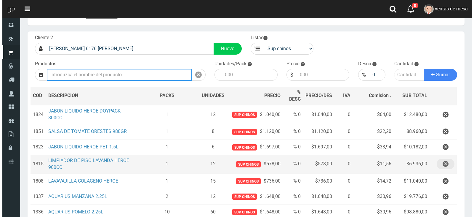
scroll to position [112, 0]
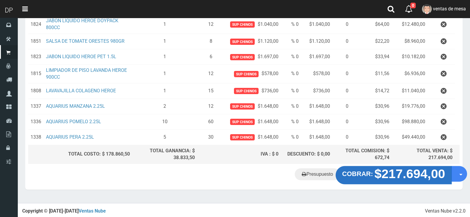
click at [388, 173] on strong "$217.694,00" at bounding box center [409, 173] width 71 height 14
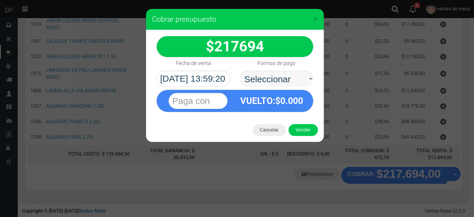
click at [300, 79] on select "Seleccionar Efectivo Tarjeta de Crédito Depósito Débito" at bounding box center [276, 79] width 74 height 16
select select "Efectivo"
click at [239, 71] on select "Seleccionar Efectivo Tarjeta de Crédito Depósito Débito" at bounding box center [276, 79] width 74 height 16
click at [304, 126] on button "Vender" at bounding box center [303, 130] width 29 height 12
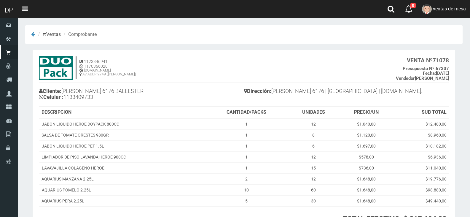
scroll to position [56, 0]
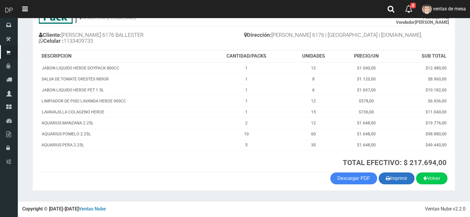
click at [385, 180] on icon "button" at bounding box center [387, 178] width 4 height 8
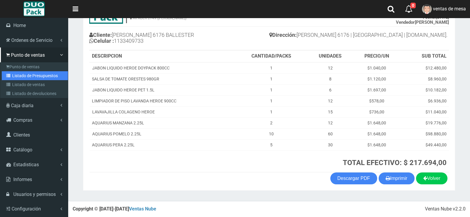
click at [28, 73] on link "Listado de Presupuestos" at bounding box center [35, 75] width 66 height 9
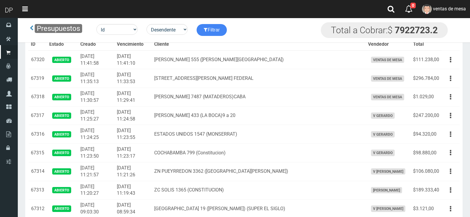
scroll to position [186, 0]
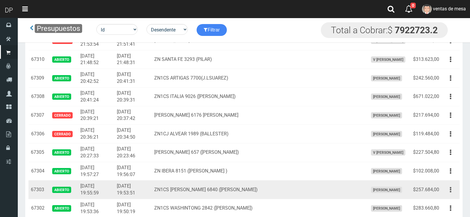
click at [447, 192] on button "button" at bounding box center [450, 189] width 13 height 10
click at [450, 207] on link "Editar" at bounding box center [433, 203] width 47 height 13
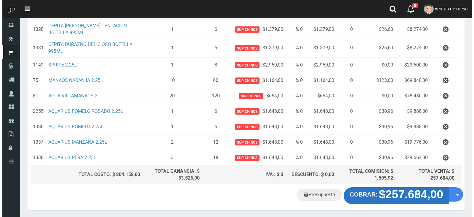
scroll to position [127, 0]
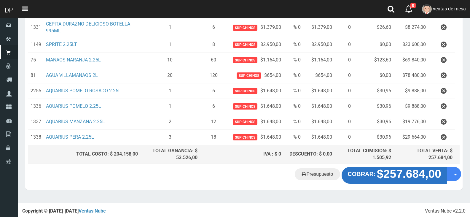
click at [392, 173] on strong "$257.684,00" at bounding box center [409, 173] width 64 height 13
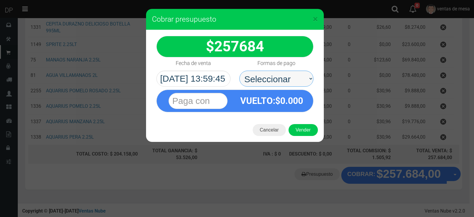
click at [279, 81] on select "Seleccionar Efectivo Tarjeta de Crédito Depósito Débito" at bounding box center [276, 79] width 74 height 16
select select "Efectivo"
click at [239, 71] on select "Seleccionar Efectivo Tarjeta de Crédito Depósito Débito" at bounding box center [276, 79] width 74 height 16
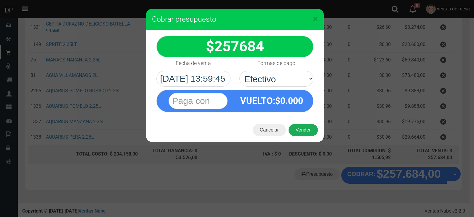
click at [294, 127] on button "Vender" at bounding box center [303, 130] width 29 height 12
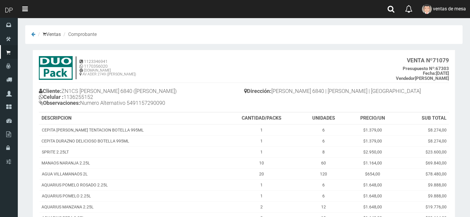
scroll to position [73, 0]
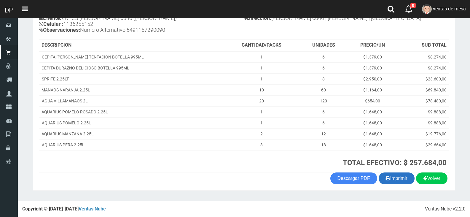
click at [409, 182] on button "Imprimir" at bounding box center [396, 178] width 36 height 12
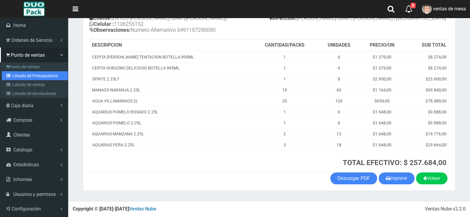
click at [16, 78] on link "Listado de Presupuestos" at bounding box center [35, 75] width 66 height 9
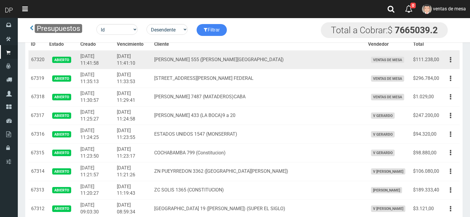
scroll to position [186, 0]
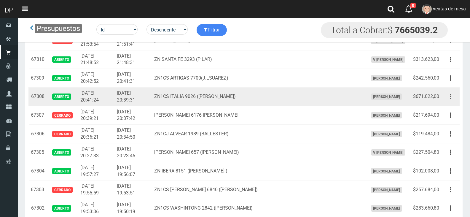
click at [448, 100] on button "button" at bounding box center [450, 96] width 13 height 10
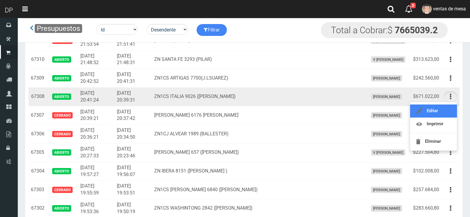
click at [445, 108] on link "Editar" at bounding box center [433, 110] width 47 height 13
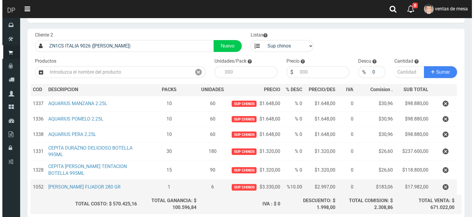
scroll to position [74, 0]
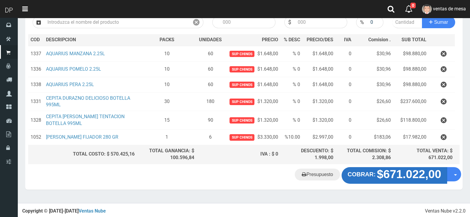
click at [390, 176] on strong "$671.022,00" at bounding box center [409, 173] width 64 height 13
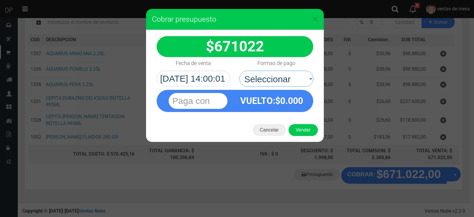
drag, startPoint x: 290, startPoint y: 83, endPoint x: 290, endPoint y: 86, distance: 3.6
click at [291, 84] on select "Seleccionar Efectivo Tarjeta de Crédito Depósito Débito" at bounding box center [276, 79] width 74 height 16
select select "Efectivo"
click at [239, 71] on select "Seleccionar Efectivo Tarjeta de Crédito Depósito Débito" at bounding box center [276, 79] width 74 height 16
click at [302, 137] on div "Cancelar Vender" at bounding box center [235, 130] width 178 height 24
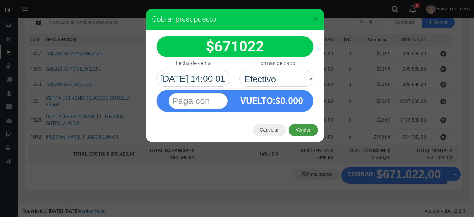
click at [305, 128] on button "Vender" at bounding box center [303, 130] width 29 height 12
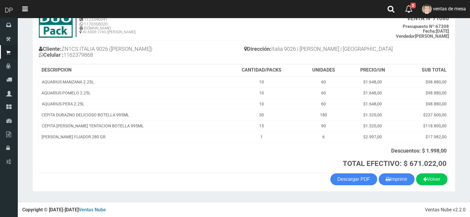
scroll to position [43, 0]
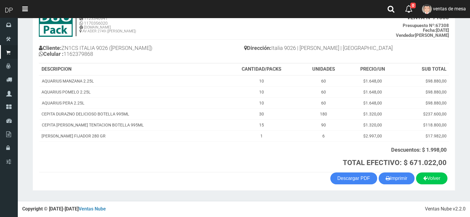
drag, startPoint x: 396, startPoint y: 179, endPoint x: 388, endPoint y: 169, distance: 12.3
click at [396, 179] on button "Imprimir" at bounding box center [396, 178] width 36 height 12
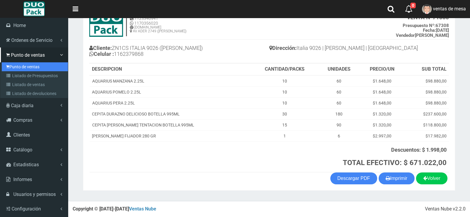
click at [16, 71] on link "Punto de ventas" at bounding box center [35, 66] width 66 height 9
drag, startPoint x: 16, startPoint y: 71, endPoint x: 16, endPoint y: 76, distance: 5.0
click at [16, 71] on ul "Punto de ventas Listado de Presupuestos Listado de ventas Listado de devolucion…" at bounding box center [34, 80] width 68 height 36
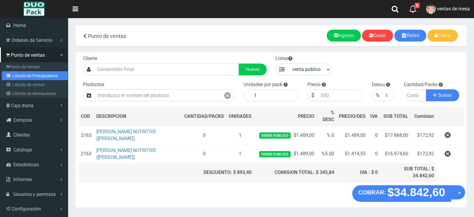
drag, startPoint x: 21, startPoint y: 74, endPoint x: 190, endPoint y: 4, distance: 182.5
click at [21, 74] on link "Listado de Presupuestos" at bounding box center [35, 75] width 66 height 9
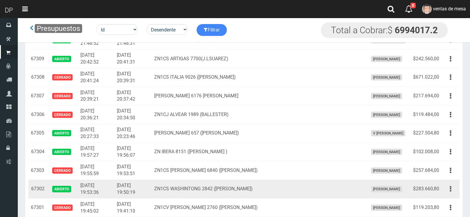
scroll to position [216, 0]
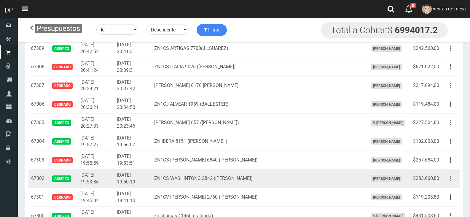
click at [449, 180] on button "button" at bounding box center [450, 178] width 13 height 10
click at [446, 189] on link "Editar" at bounding box center [433, 192] width 47 height 13
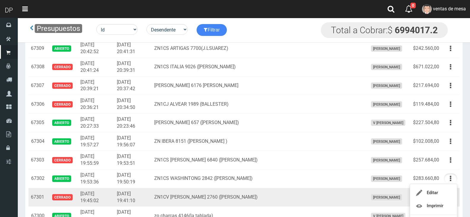
click at [446, 189] on td "Editar Imprimir Eliminar" at bounding box center [450, 197] width 18 height 19
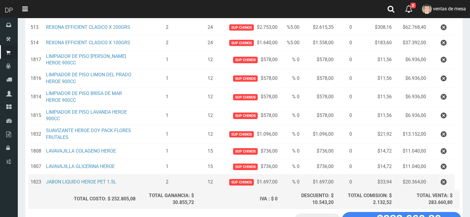
scroll to position [177, 0]
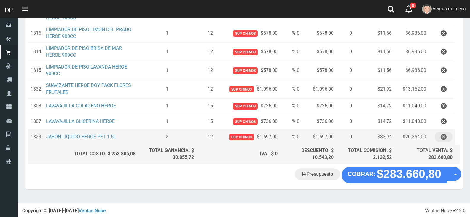
click at [442, 137] on icon "button" at bounding box center [443, 137] width 6 height 10
click at [0, 0] on div "Cargando..." at bounding box center [0, 0] width 0 height 0
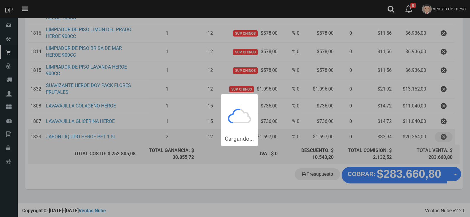
scroll to position [0, 0]
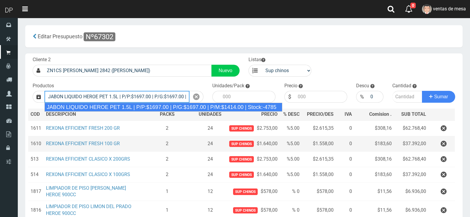
type input "JABON LIQUIDO HEROE PET 1.5L | P/P:$1697.00 | P/G:$1697.00 | P/M:$1414.00 | Sto…"
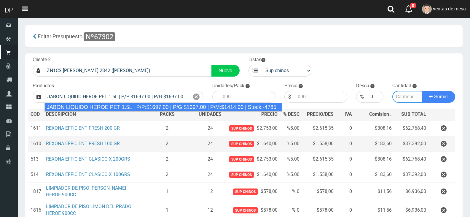
type input "6"
type input "1697.00"
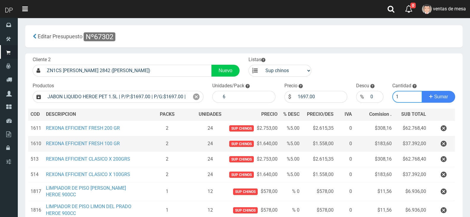
type input "1"
click at [422, 91] on button "Sumar" at bounding box center [438, 97] width 33 height 12
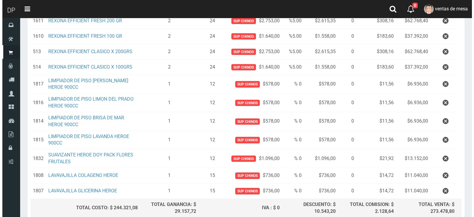
scroll to position [177, 0]
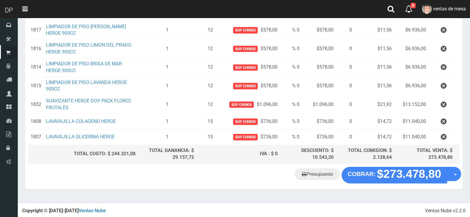
click at [363, 183] on div "Presupuesto COBRAR: $273.478,80 Opciones" at bounding box center [243, 177] width 437 height 23
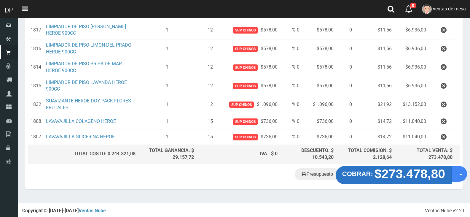
click at [363, 175] on strong "COBRAR:" at bounding box center [357, 173] width 31 height 7
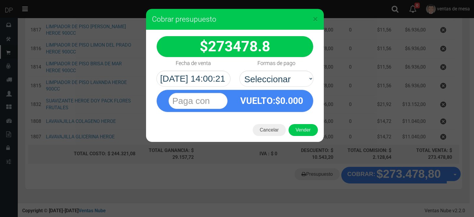
click at [286, 76] on select "Seleccionar Efectivo Tarjeta de Crédito Depósito Débito" at bounding box center [276, 79] width 74 height 16
click at [291, 76] on select "Seleccionar Efectivo Tarjeta de Crédito Depósito Débito" at bounding box center [276, 79] width 74 height 16
select select "Efectivo"
click at [239, 71] on select "Seleccionar Efectivo Tarjeta de Crédito Depósito Débito" at bounding box center [276, 79] width 74 height 16
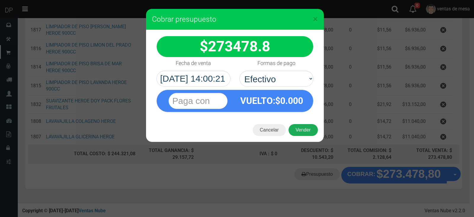
click at [291, 101] on span "0.000" at bounding box center [291, 100] width 23 height 10
click at [299, 125] on button "Vender" at bounding box center [303, 130] width 29 height 12
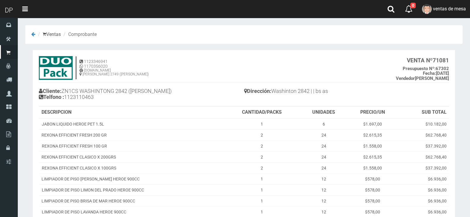
scroll to position [109, 0]
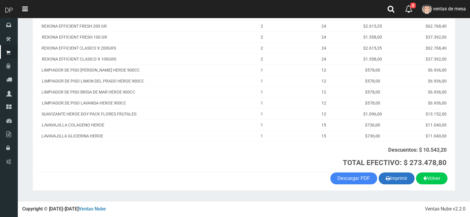
click at [390, 181] on button "Imprimir" at bounding box center [396, 178] width 36 height 12
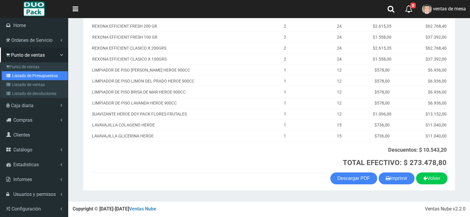
drag, startPoint x: 39, startPoint y: 74, endPoint x: 76, endPoint y: 52, distance: 42.4
click at [39, 74] on link "Listado de Presupuestos" at bounding box center [35, 75] width 66 height 9
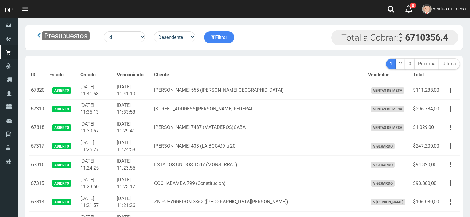
click at [290, 49] on div "Presupuestos Id Facturado Valor vencimiento vendedor cliente Desendente Ascende…" at bounding box center [243, 37] width 437 height 25
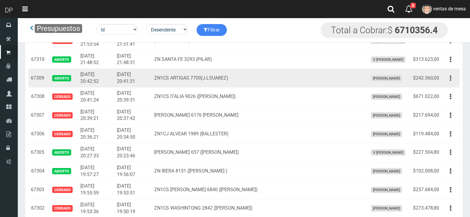
click at [450, 82] on icon "button" at bounding box center [449, 78] width 1 height 10
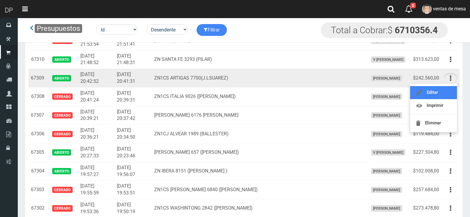
click at [449, 89] on link "Editar" at bounding box center [433, 92] width 47 height 13
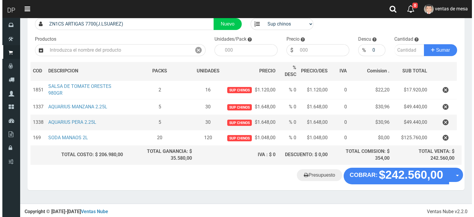
scroll to position [47, 0]
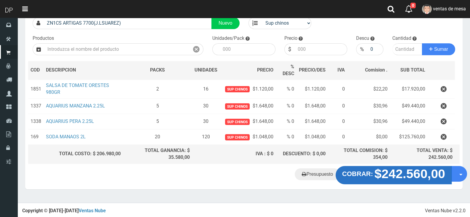
click at [371, 169] on button "COBRAR: $242.560,00" at bounding box center [393, 175] width 116 height 18
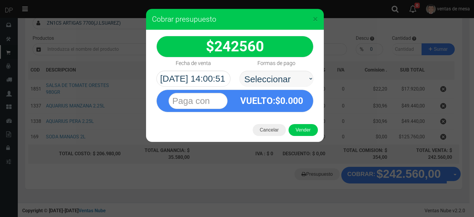
click at [283, 82] on select "Seleccionar Efectivo Tarjeta de Crédito Depósito Débito" at bounding box center [276, 79] width 74 height 16
select select "Efectivo"
click at [239, 71] on select "Seleccionar Efectivo Tarjeta de Crédito Depósito Débito" at bounding box center [276, 79] width 74 height 16
click at [298, 129] on button "Vender" at bounding box center [303, 130] width 29 height 12
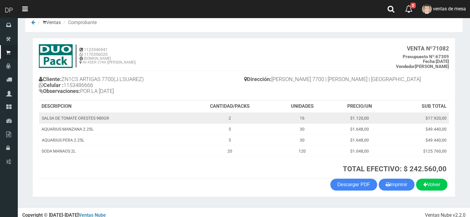
scroll to position [18, 0]
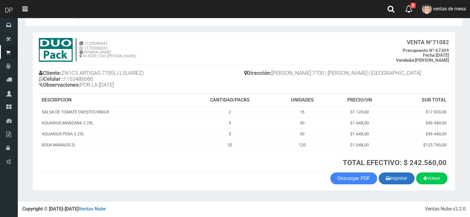
drag, startPoint x: 393, startPoint y: 187, endPoint x: 394, endPoint y: 181, distance: 5.7
click at [393, 187] on section "1123346941 1170356020 [DOMAIN_NAME] AV ADER 2749 ([PERSON_NAME]) VENTA Nº 71082…" at bounding box center [244, 111] width 422 height 158
click at [394, 181] on button "Imprimir" at bounding box center [396, 178] width 36 height 12
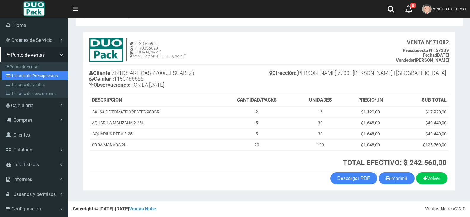
click at [35, 76] on link "Listado de Presupuestos" at bounding box center [35, 75] width 66 height 9
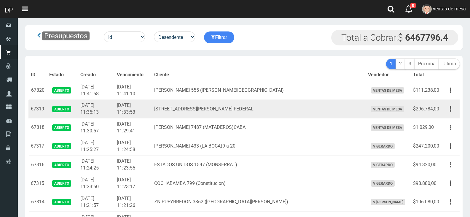
click at [152, 101] on td "2025-10-06 11:33:53" at bounding box center [132, 109] width 37 height 19
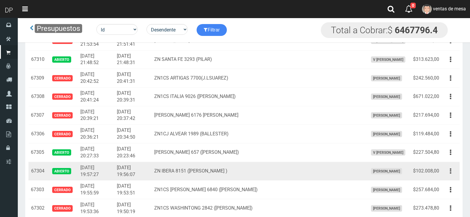
click at [453, 169] on button "button" at bounding box center [450, 171] width 13 height 10
click at [446, 171] on button "button" at bounding box center [450, 171] width 13 height 10
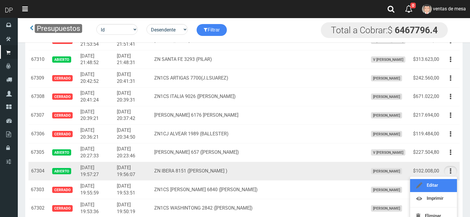
click at [444, 180] on link "Editar" at bounding box center [433, 185] width 47 height 13
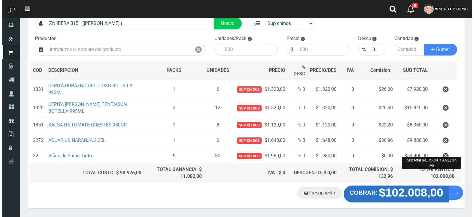
scroll to position [66, 0]
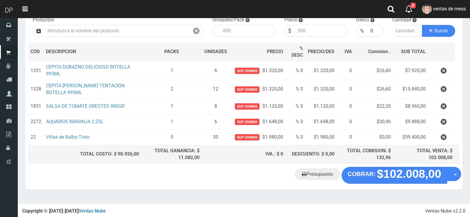
click at [390, 164] on div "Cliente 2 ZN IBERA 8151 ([PERSON_NAME] ) Nuevo Listas venta publico Sup chinos …" at bounding box center [243, 77] width 437 height 179
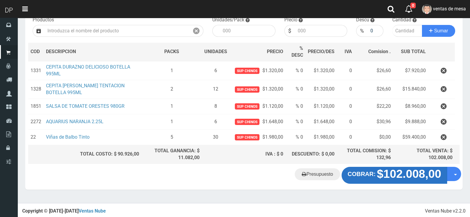
click at [386, 171] on strong "$102.008,00" at bounding box center [409, 173] width 64 height 13
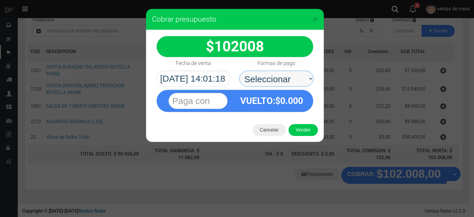
click at [291, 74] on select "Seleccionar Efectivo Tarjeta de Crédito Depósito Débito" at bounding box center [276, 79] width 74 height 16
click at [302, 84] on select "Seleccionar Efectivo Tarjeta de Crédito Depósito Débito" at bounding box center [276, 79] width 74 height 16
select select "Efectivo"
click at [239, 71] on select "Seleccionar Efectivo Tarjeta de Crédito Depósito Débito" at bounding box center [276, 79] width 74 height 16
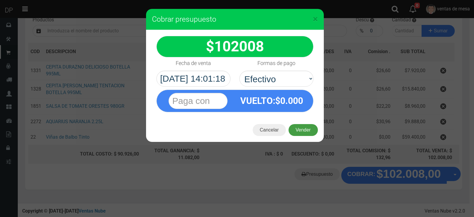
click at [302, 132] on button "Vender" at bounding box center [303, 130] width 29 height 12
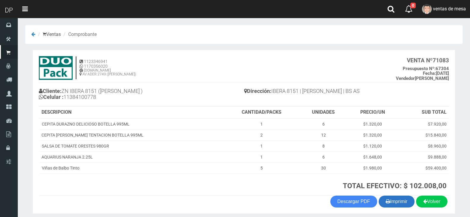
drag, startPoint x: 405, startPoint y: 199, endPoint x: 388, endPoint y: 183, distance: 22.8
click at [405, 199] on button "Imprimir" at bounding box center [396, 201] width 36 height 12
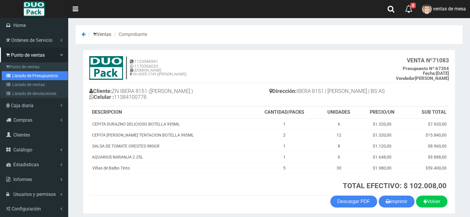
click at [26, 79] on link "Listado de Presupuestos" at bounding box center [35, 75] width 66 height 9
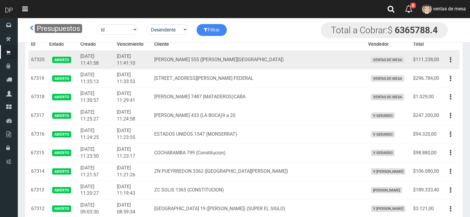
scroll to position [743, 0]
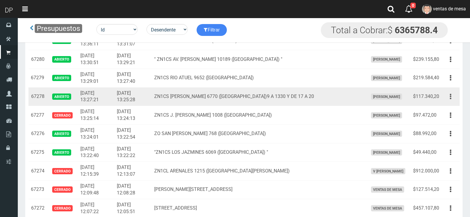
click at [449, 93] on button "button" at bounding box center [450, 96] width 13 height 10
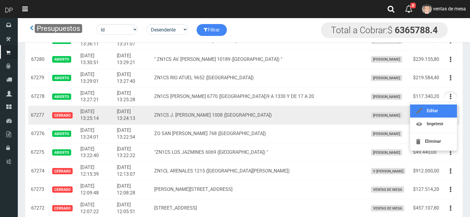
click at [446, 111] on link "Editar" at bounding box center [433, 110] width 47 height 13
click at [446, 111] on button "button" at bounding box center [450, 115] width 13 height 10
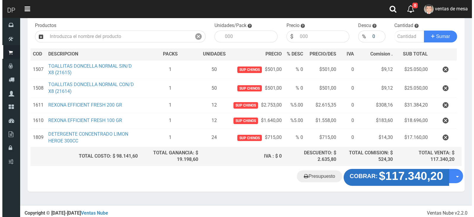
scroll to position [62, 0]
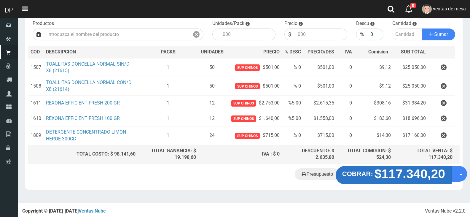
click at [380, 174] on strong "$117.340,20" at bounding box center [409, 173] width 71 height 14
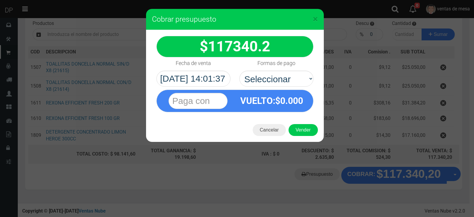
click at [279, 88] on div "VUELTO :$ 0.000" at bounding box center [235, 99] width 166 height 25
select select "Efectivo"
click at [239, 71] on select "Seleccionar Efectivo Tarjeta de Crédito Depósito Débito" at bounding box center [276, 79] width 74 height 16
click at [298, 127] on button "Vender" at bounding box center [303, 130] width 29 height 12
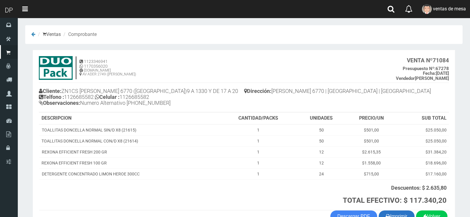
scroll to position [38, 0]
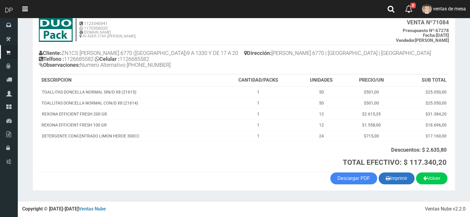
click at [393, 176] on button "Imprimir" at bounding box center [396, 178] width 36 height 12
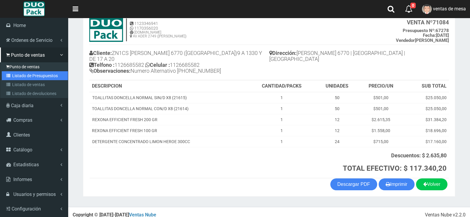
drag, startPoint x: 20, startPoint y: 76, endPoint x: 56, endPoint y: 63, distance: 38.9
click at [20, 76] on link "Listado de Presupuestos" at bounding box center [35, 75] width 66 height 9
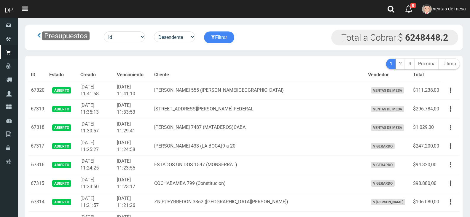
scroll to position [743, 0]
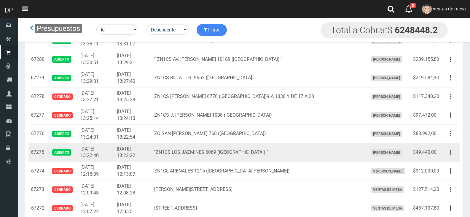
click at [457, 156] on div "Editar Imprimir Eliminar" at bounding box center [450, 152] width 13 height 10
drag, startPoint x: 455, startPoint y: 157, endPoint x: 452, endPoint y: 153, distance: 5.3
click at [454, 156] on div "Editar Imprimir Eliminar" at bounding box center [450, 152] width 13 height 10
drag, startPoint x: 452, startPoint y: 153, endPoint x: 450, endPoint y: 161, distance: 8.6
click at [452, 156] on button "button" at bounding box center [450, 152] width 13 height 10
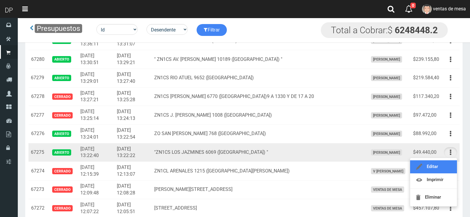
click at [450, 161] on link "Editar" at bounding box center [433, 166] width 47 height 13
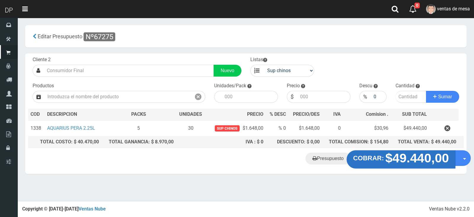
click at [393, 159] on strong "$49.440,00" at bounding box center [417, 158] width 64 height 14
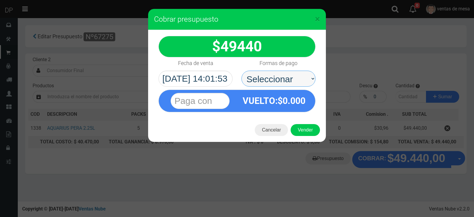
drag, startPoint x: 287, startPoint y: 78, endPoint x: 276, endPoint y: 84, distance: 12.1
click at [275, 76] on select "Seleccionar Efectivo Tarjeta de Crédito Depósito Débito" at bounding box center [278, 79] width 74 height 16
select select "Efectivo"
click at [241, 71] on select "Seleccionar Efectivo Tarjeta de Crédito Depósito Débito" at bounding box center [278, 79] width 74 height 16
click at [300, 134] on button "Vender" at bounding box center [305, 130] width 29 height 12
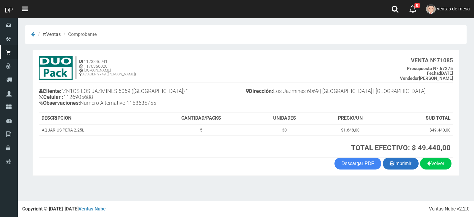
drag, startPoint x: 391, startPoint y: 156, endPoint x: 391, endPoint y: 159, distance: 3.6
click at [391, 156] on th "TOTAL EFECTIVO: $ 49.440,00" at bounding box center [301, 146] width 303 height 22
click at [391, 159] on icon "button" at bounding box center [392, 163] width 4 height 8
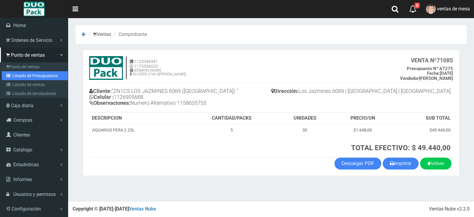
drag, startPoint x: 16, startPoint y: 73, endPoint x: 36, endPoint y: 49, distance: 31.8
click at [16, 73] on link "Listado de Presupuestos" at bounding box center [35, 75] width 66 height 9
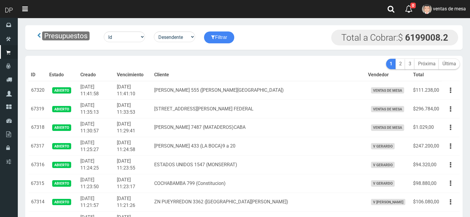
scroll to position [818, 0]
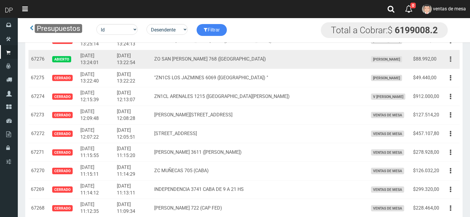
click at [452, 63] on button "button" at bounding box center [450, 59] width 13 height 10
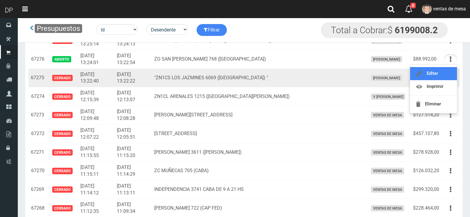
click at [450, 74] on link "Editar" at bounding box center [433, 73] width 47 height 13
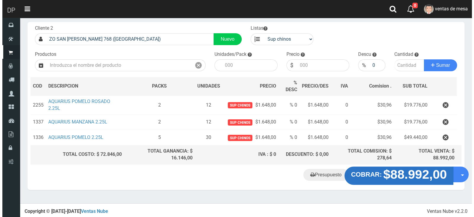
scroll to position [32, 0]
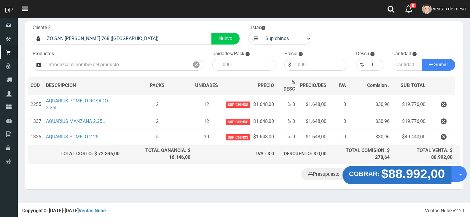
click at [394, 183] on div "Presupuesto COBRAR: $88.992,00 Opciones" at bounding box center [243, 177] width 437 height 23
click at [374, 177] on strong "COBRAR:" at bounding box center [364, 173] width 31 height 7
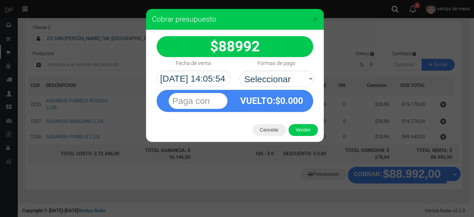
click at [281, 88] on div "VUELTO :$ 0.000" at bounding box center [235, 99] width 166 height 25
drag, startPoint x: 281, startPoint y: 87, endPoint x: 282, endPoint y: 84, distance: 3.1
click at [282, 81] on select "Seleccionar Efectivo Tarjeta de Crédito Depósito Débito" at bounding box center [276, 79] width 74 height 16
select select "Efectivo"
click at [239, 71] on select "Seleccionar Efectivo Tarjeta de Crédito Depósito Débito" at bounding box center [276, 79] width 74 height 16
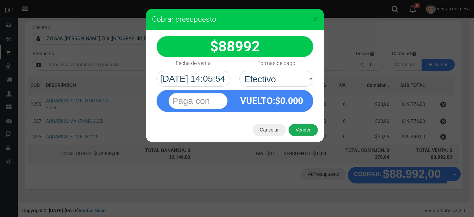
click at [296, 130] on button "Vender" at bounding box center [303, 130] width 29 height 12
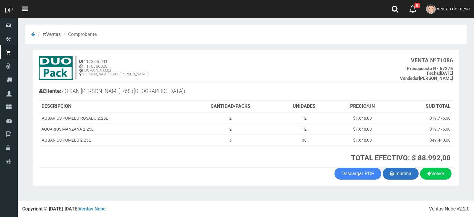
click at [404, 179] on button "Imprimir" at bounding box center [401, 173] width 36 height 12
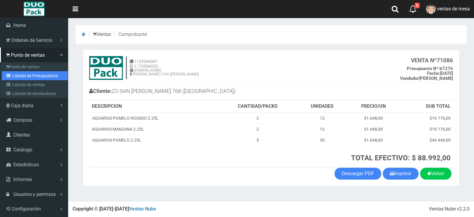
click at [36, 79] on link "Listado de Presupuestos" at bounding box center [35, 75] width 66 height 9
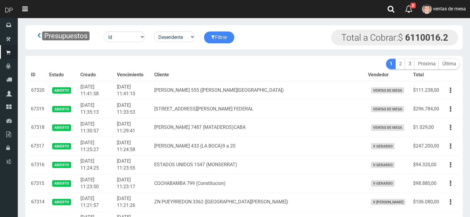
click at [297, 70] on th "Cliente" at bounding box center [259, 75] width 214 height 12
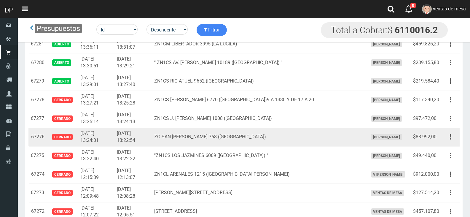
scroll to position [740, 0]
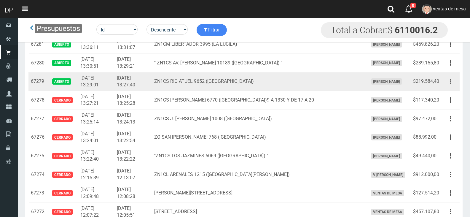
click at [452, 81] on button "button" at bounding box center [450, 81] width 13 height 10
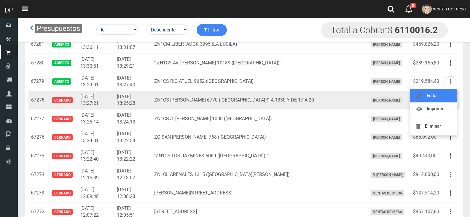
click at [447, 97] on link "Editar" at bounding box center [433, 95] width 47 height 13
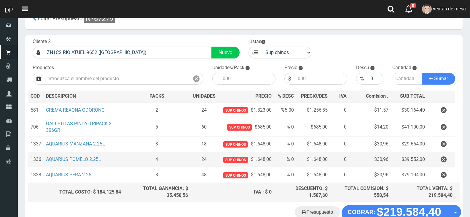
scroll to position [56, 0]
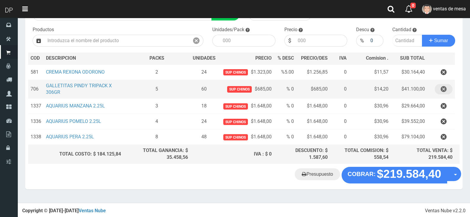
click at [439, 88] on button "button" at bounding box center [443, 89] width 18 height 10
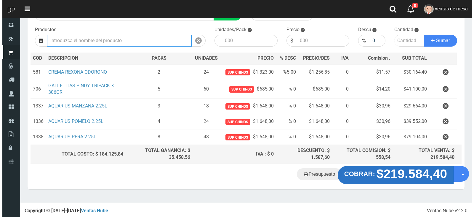
scroll to position [31, 0]
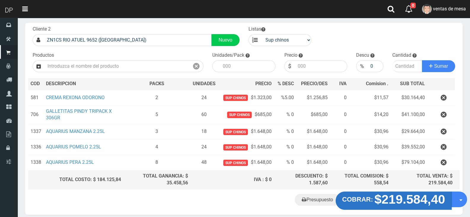
click at [406, 192] on strong "$219.584,40" at bounding box center [409, 199] width 71 height 14
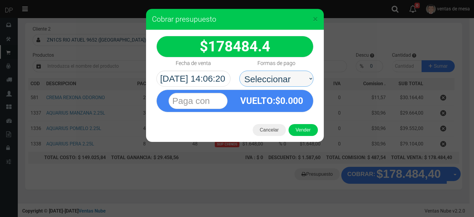
drag, startPoint x: 273, startPoint y: 83, endPoint x: 270, endPoint y: 84, distance: 3.6
click at [270, 73] on select "Seleccionar Efectivo Tarjeta de Crédito Depósito Débito" at bounding box center [276, 79] width 74 height 16
select select "Efectivo"
click at [239, 71] on select "Seleccionar Efectivo Tarjeta de Crédito Depósito Débito" at bounding box center [276, 79] width 74 height 16
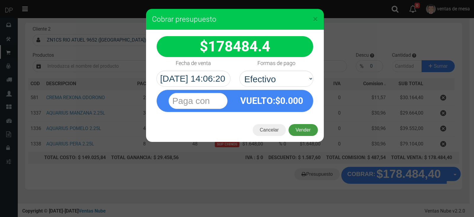
click at [297, 125] on button "Vender" at bounding box center [303, 130] width 29 height 12
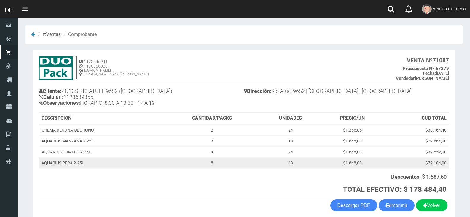
scroll to position [27, 0]
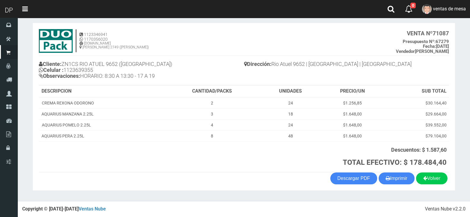
drag, startPoint x: 393, startPoint y: 179, endPoint x: 386, endPoint y: 170, distance: 11.2
click at [393, 179] on button "Imprimir" at bounding box center [396, 178] width 36 height 12
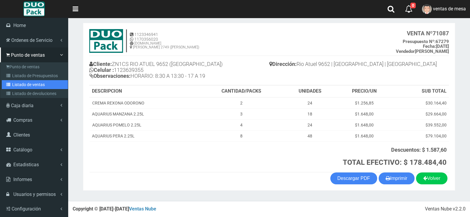
click at [17, 80] on link "Listado de ventas" at bounding box center [35, 84] width 66 height 9
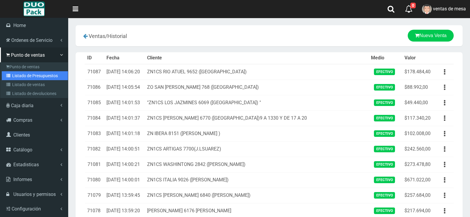
click at [13, 75] on link "Listado de Presupuestos" at bounding box center [35, 75] width 66 height 9
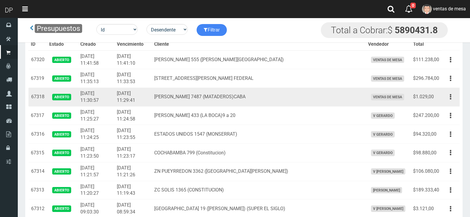
scroll to position [743, 0]
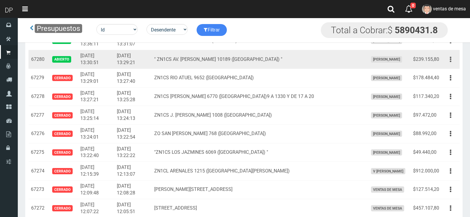
click at [444, 58] on button "button" at bounding box center [450, 59] width 13 height 10
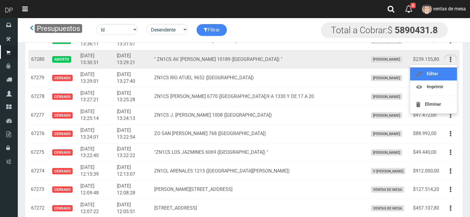
click at [445, 70] on link "Editar" at bounding box center [433, 73] width 47 height 13
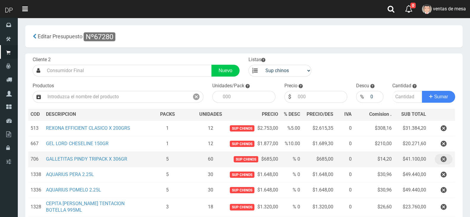
click at [447, 160] on button "button" at bounding box center [443, 159] width 18 height 10
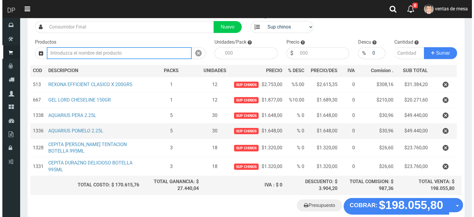
scroll to position [74, 0]
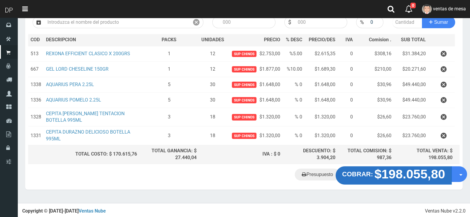
click at [399, 176] on strong "$198.055,80" at bounding box center [409, 173] width 71 height 14
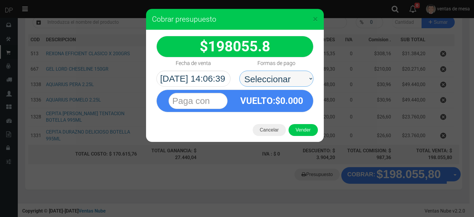
click at [290, 77] on select "Seleccionar Efectivo Tarjeta de Crédito Depósito Débito" at bounding box center [276, 79] width 74 height 16
select select "Efectivo"
click at [239, 71] on select "Seleccionar Efectivo Tarjeta de Crédito Depósito Débito" at bounding box center [276, 79] width 74 height 16
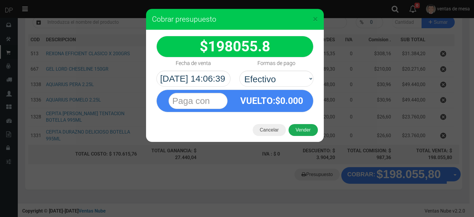
click at [306, 133] on button "Vender" at bounding box center [303, 130] width 29 height 12
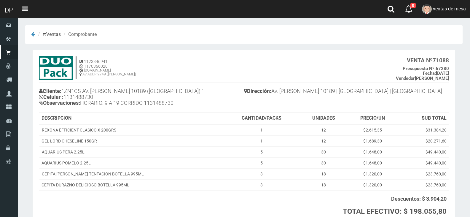
scroll to position [49, 0]
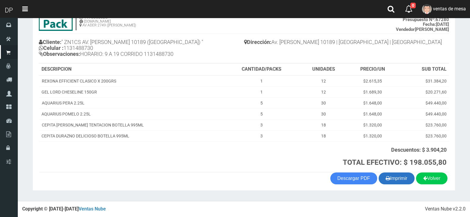
click at [384, 172] on button "Imprimir" at bounding box center [396, 178] width 36 height 12
click at [386, 177] on button "Imprimir" at bounding box center [396, 178] width 36 height 12
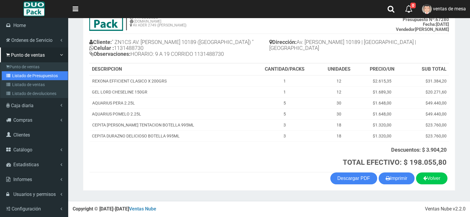
click at [25, 73] on link "Listado de Presupuestos" at bounding box center [35, 75] width 66 height 9
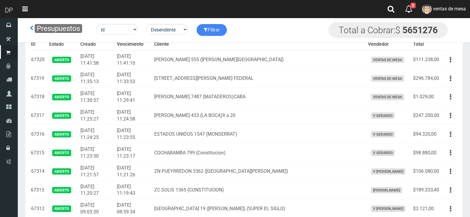
scroll to position [558, 0]
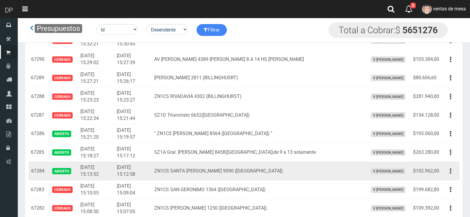
click at [448, 175] on button "button" at bounding box center [450, 171] width 13 height 10
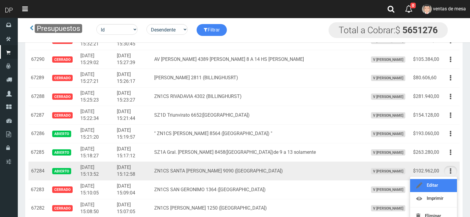
click at [448, 179] on link "Editar" at bounding box center [433, 185] width 47 height 13
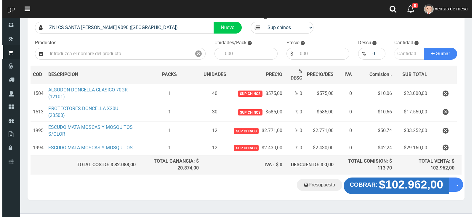
scroll to position [54, 0]
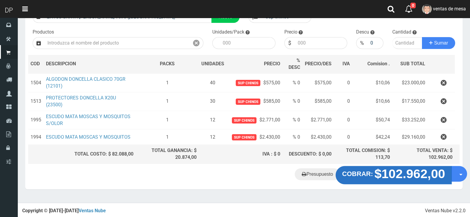
click at [385, 173] on strong "$102.962,00" at bounding box center [409, 173] width 71 height 14
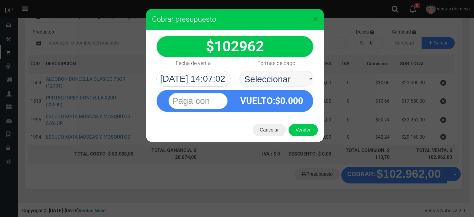
click at [287, 81] on select "Seleccionar Efectivo Tarjeta de Crédito Depósito Débito" at bounding box center [276, 79] width 74 height 16
drag, startPoint x: 291, startPoint y: 77, endPoint x: 291, endPoint y: 86, distance: 9.2
click at [291, 79] on select "Seleccionar Efectivo Tarjeta de Crédito Depósito Débito" at bounding box center [276, 79] width 74 height 16
click at [239, 71] on select "Seleccionar Efectivo Tarjeta de Crédito Depósito Débito" at bounding box center [276, 79] width 74 height 16
click at [292, 80] on select "Seleccionar Efectivo Tarjeta de Crédito Depósito Débito" at bounding box center [276, 79] width 74 height 16
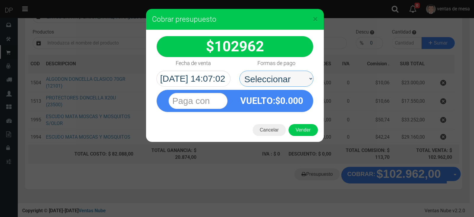
select select "Efectivo"
click at [239, 71] on select "Seleccionar Efectivo Tarjeta de Crédito Depósito Débito" at bounding box center [276, 79] width 74 height 16
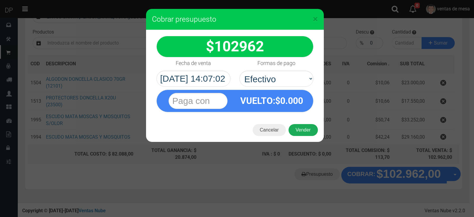
click at [297, 130] on button "Vender" at bounding box center [303, 130] width 29 height 12
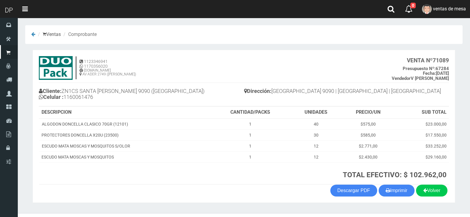
scroll to position [12, 0]
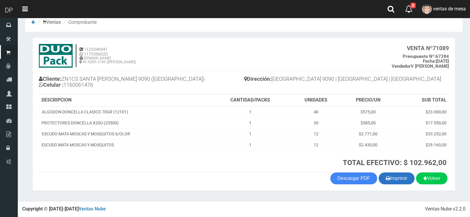
click at [386, 175] on icon "button" at bounding box center [387, 178] width 4 height 8
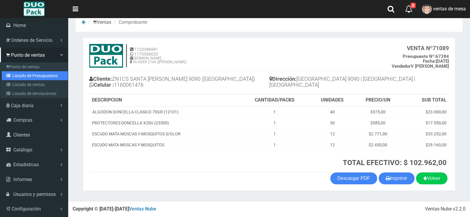
click at [38, 71] on link "Listado de Presupuestos" at bounding box center [35, 75] width 66 height 9
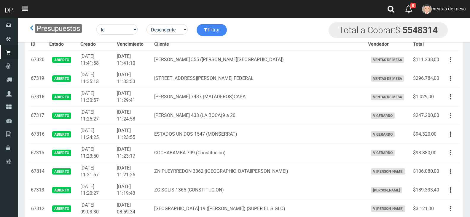
scroll to position [558, 0]
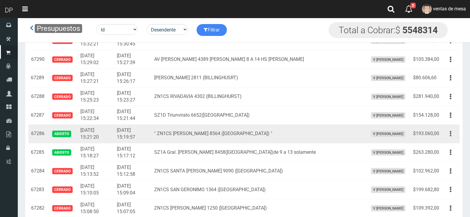
click at [449, 131] on button "button" at bounding box center [450, 133] width 13 height 10
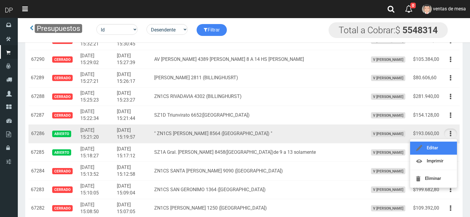
click at [446, 149] on link "Editar" at bounding box center [433, 147] width 47 height 13
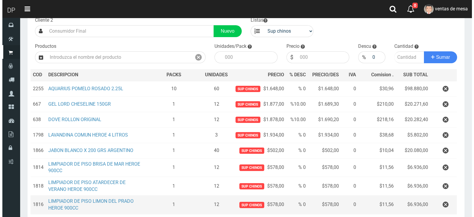
scroll to position [127, 0]
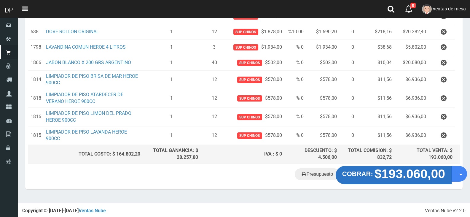
click at [397, 174] on strong "$193.060,00" at bounding box center [409, 173] width 71 height 14
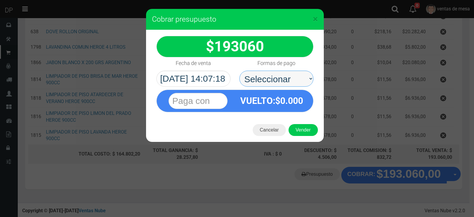
click at [254, 73] on select "Seleccionar Efectivo Tarjeta de Crédito Depósito Débito" at bounding box center [276, 79] width 74 height 16
select select "Efectivo"
click at [239, 71] on select "Seleccionar Efectivo Tarjeta de Crédito Depósito Débito" at bounding box center [276, 79] width 74 height 16
click at [304, 137] on div "Cancelar Vender" at bounding box center [235, 130] width 178 height 24
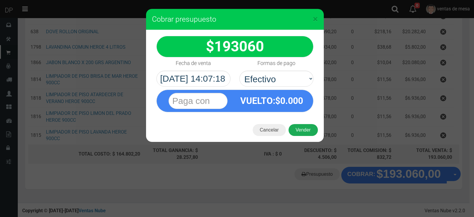
click at [303, 132] on button "Vender" at bounding box center [303, 130] width 29 height 12
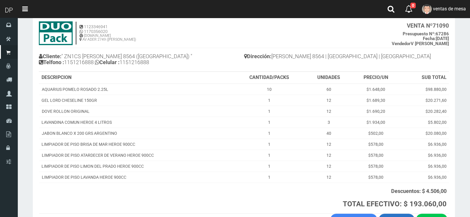
scroll to position [76, 0]
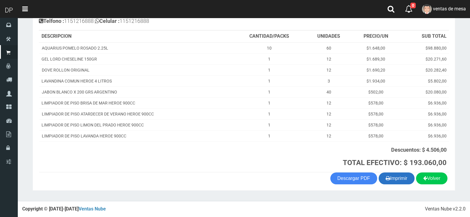
click at [394, 175] on button "Imprimir" at bounding box center [396, 178] width 36 height 12
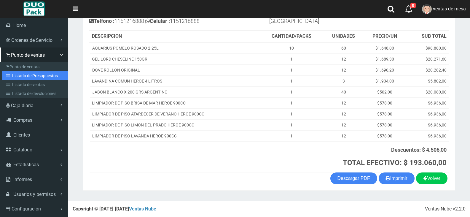
click at [22, 77] on link "Listado de Presupuestos" at bounding box center [35, 75] width 66 height 9
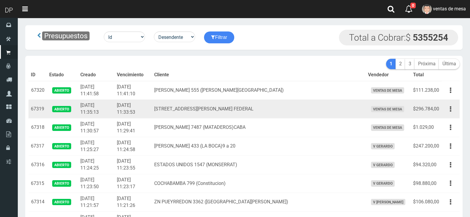
drag, startPoint x: 0, startPoint y: 0, endPoint x: 218, endPoint y: 111, distance: 244.6
click at [219, 111] on td "AV RICARDO BALBIN 4150 CAP FEDERAL" at bounding box center [259, 109] width 214 height 19
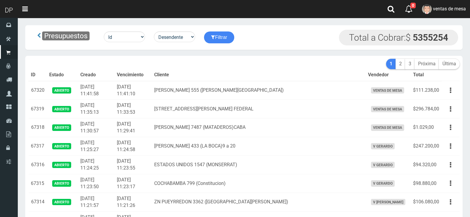
scroll to position [558, 0]
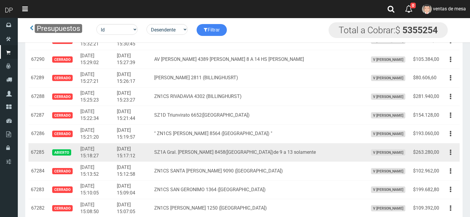
drag, startPoint x: 447, startPoint y: 150, endPoint x: 449, endPoint y: 158, distance: 8.8
click at [448, 154] on button "button" at bounding box center [450, 152] width 13 height 10
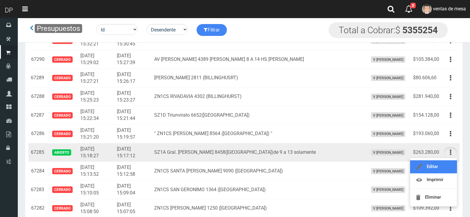
click at [450, 166] on link "Editar" at bounding box center [433, 166] width 47 height 13
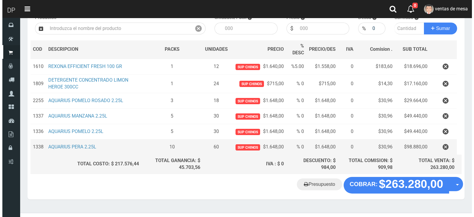
scroll to position [78, 0]
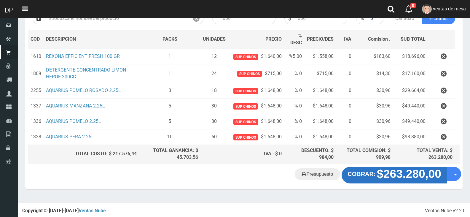
click at [398, 172] on strong "$263.280,00" at bounding box center [409, 173] width 64 height 13
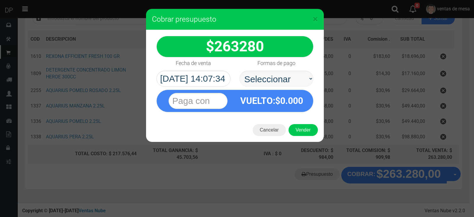
click at [293, 85] on select "Seleccionar Efectivo Tarjeta de Crédito Depósito Débito" at bounding box center [276, 79] width 74 height 16
click at [239, 71] on select "Seleccionar Efectivo Tarjeta de Crédito Depósito Débito" at bounding box center [276, 79] width 74 height 16
drag, startPoint x: 290, startPoint y: 81, endPoint x: 290, endPoint y: 86, distance: 5.0
click at [290, 81] on select "Seleccionar Efectivo Tarjeta de Crédito Depósito Débito" at bounding box center [276, 79] width 74 height 16
click at [239, 71] on select "Seleccionar Efectivo Tarjeta de Crédito Depósito Débito" at bounding box center [276, 79] width 74 height 16
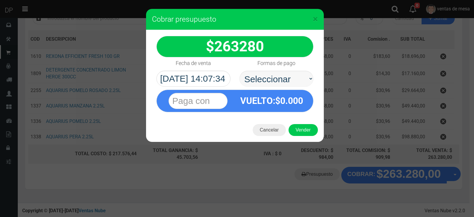
drag, startPoint x: 292, startPoint y: 77, endPoint x: 292, endPoint y: 84, distance: 7.1
click at [292, 81] on select "Seleccionar Efectivo Tarjeta de Crédito Depósito Débito" at bounding box center [276, 79] width 74 height 16
select select "Efectivo"
click at [239, 71] on select "Seleccionar Efectivo Tarjeta de Crédito Depósito Débito" at bounding box center [276, 79] width 74 height 16
click at [295, 130] on button "Vender" at bounding box center [303, 130] width 29 height 12
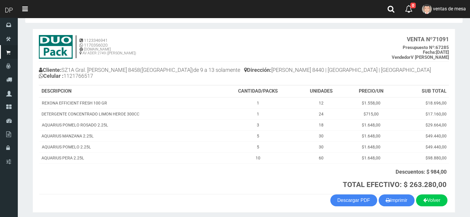
scroll to position [43, 0]
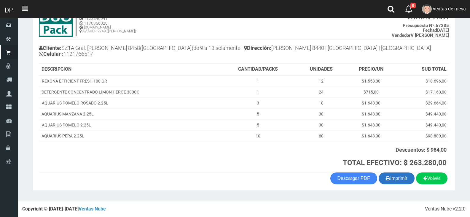
click at [385, 178] on icon "button" at bounding box center [387, 178] width 4 height 8
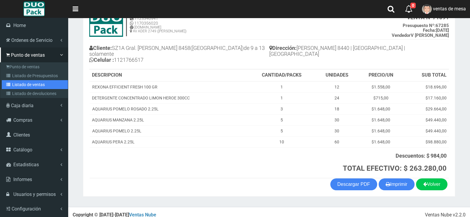
click at [25, 80] on link "Listado de ventas" at bounding box center [35, 84] width 66 height 9
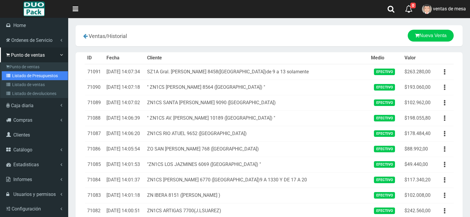
click at [11, 77] on icon at bounding box center [9, 75] width 6 height 4
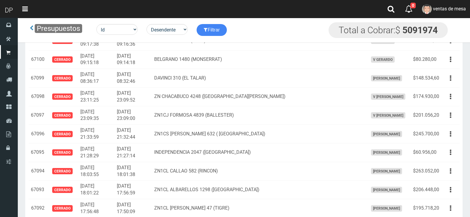
scroll to position [230, 0]
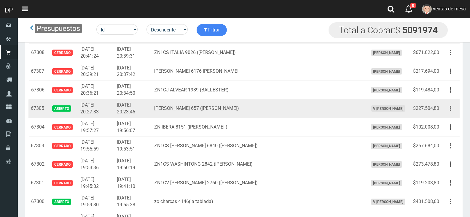
click at [449, 108] on icon "button" at bounding box center [449, 108] width 1 height 10
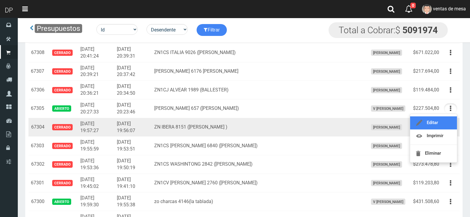
click at [446, 120] on link "Editar" at bounding box center [433, 122] width 47 height 13
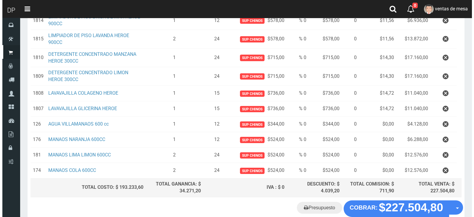
scroll to position [263, 0]
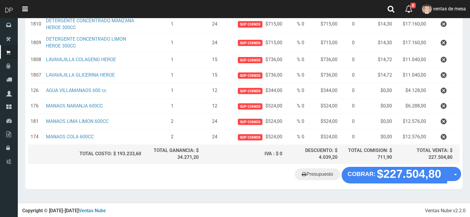
click at [382, 183] on div "Presupuesto COBRAR: $227.504,80 Opciones" at bounding box center [243, 177] width 437 height 23
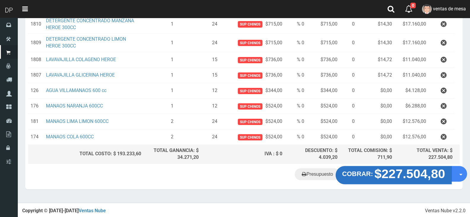
click at [382, 181] on button "COBRAR: $227.504,80" at bounding box center [393, 175] width 116 height 18
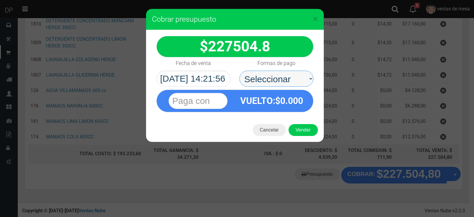
drag, startPoint x: 256, startPoint y: 77, endPoint x: 260, endPoint y: 84, distance: 8.2
click at [256, 77] on select "Seleccionar Efectivo Tarjeta de Crédito Depósito Débito" at bounding box center [276, 79] width 74 height 16
select select "Efectivo"
click at [239, 71] on select "Seleccionar Efectivo Tarjeta de Crédito Depósito Débito" at bounding box center [276, 79] width 74 height 16
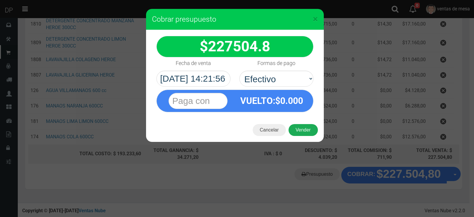
click at [291, 128] on button "Vender" at bounding box center [303, 130] width 29 height 12
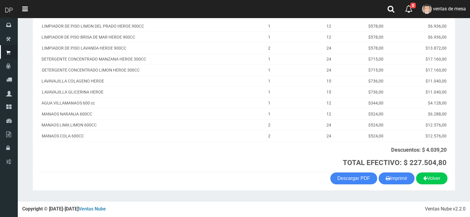
scroll to position [164, 0]
click at [404, 183] on button "Imprimir" at bounding box center [396, 178] width 36 height 12
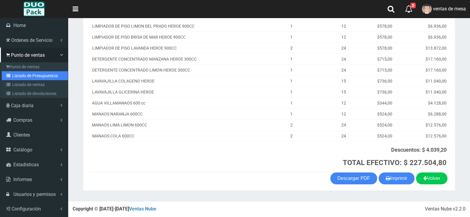
click at [20, 74] on link "Listado de Presupuestos" at bounding box center [35, 75] width 66 height 9
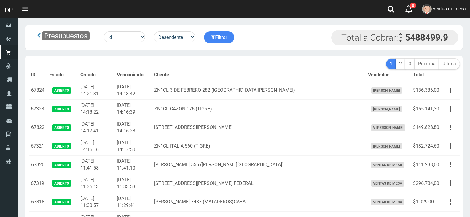
click at [234, 80] on th "Cliente" at bounding box center [259, 75] width 214 height 12
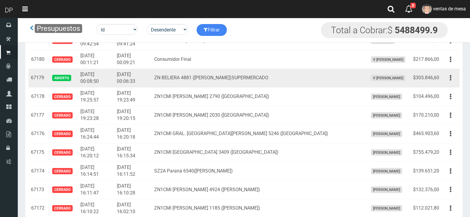
click at [457, 84] on td "Editar Imprimir Eliminar" at bounding box center [450, 78] width 18 height 19
click at [451, 74] on button "button" at bounding box center [450, 78] width 13 height 10
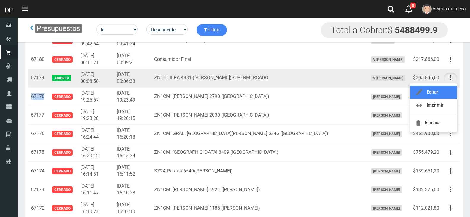
click at [447, 89] on link "Editar" at bounding box center [433, 92] width 47 height 13
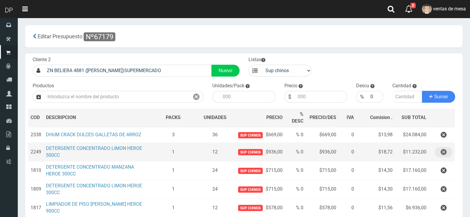
click at [443, 150] on icon "button" at bounding box center [443, 152] width 6 height 10
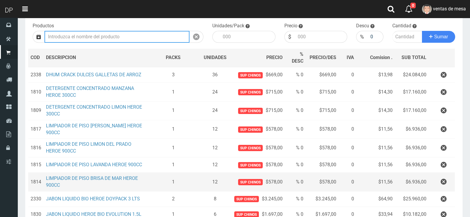
scroll to position [119, 0]
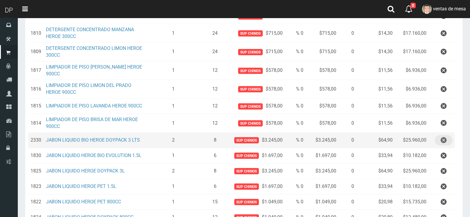
click at [439, 145] on button "button" at bounding box center [443, 140] width 18 height 10
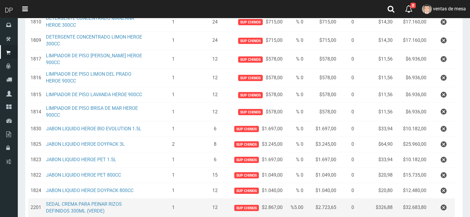
scroll to position [207, 0]
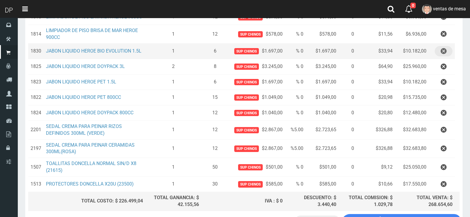
click at [441, 56] on icon "button" at bounding box center [443, 51] width 6 height 10
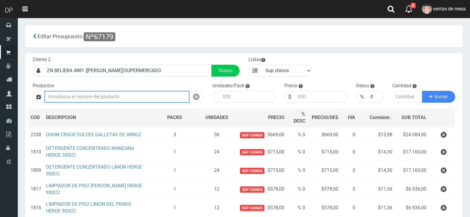
scroll to position [178, 0]
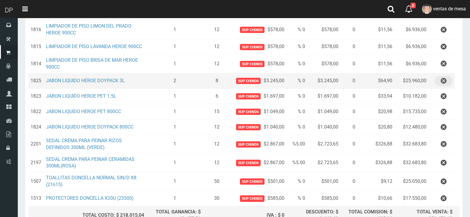
click at [442, 81] on icon "button" at bounding box center [443, 81] width 6 height 10
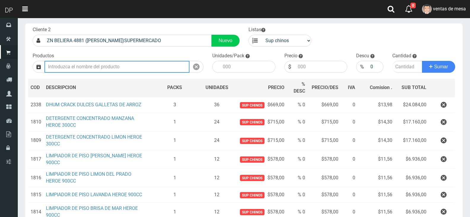
scroll to position [223, 0]
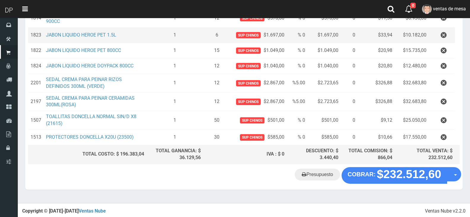
click at [440, 41] on td at bounding box center [441, 34] width 26 height 15
click at [443, 39] on icon "button" at bounding box center [443, 35] width 6 height 10
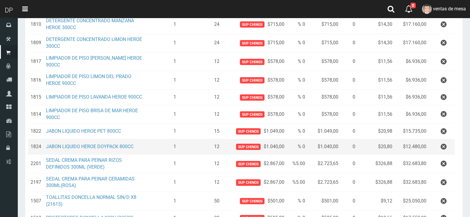
scroll to position [208, 0]
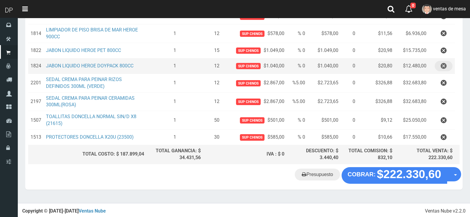
click at [438, 67] on button "button" at bounding box center [443, 66] width 18 height 10
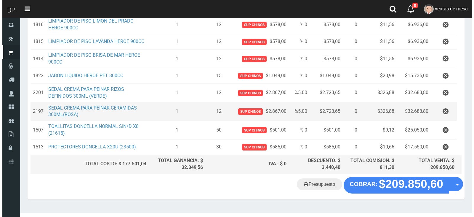
scroll to position [193, 0]
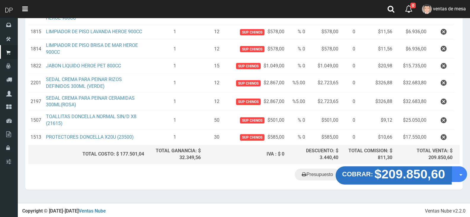
click at [382, 167] on strong "$209.850,60" at bounding box center [409, 173] width 71 height 14
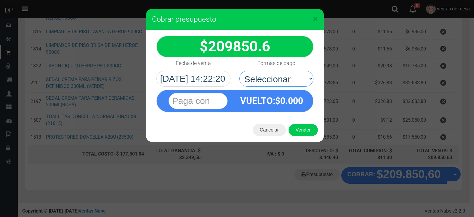
drag, startPoint x: 299, startPoint y: 90, endPoint x: 293, endPoint y: 86, distance: 7.1
click at [293, 82] on select "Seleccionar Efectivo Tarjeta de Crédito Depósito Débito" at bounding box center [276, 79] width 74 height 16
select select "Efectivo"
click at [239, 71] on select "Seleccionar Efectivo Tarjeta de Crédito Depósito Débito" at bounding box center [276, 79] width 74 height 16
click at [307, 137] on div "Cancelar Vender" at bounding box center [235, 130] width 178 height 24
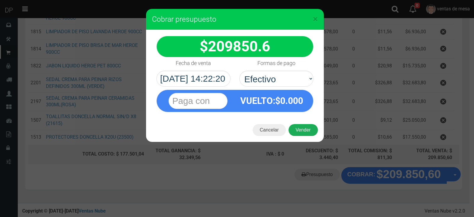
click at [302, 129] on button "Vender" at bounding box center [303, 130] width 29 height 12
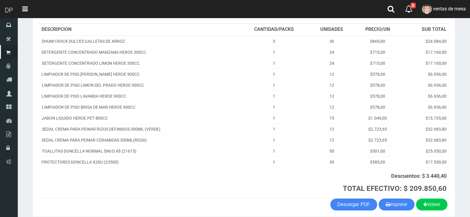
scroll to position [85, 0]
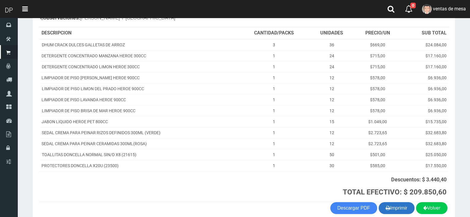
click at [397, 211] on button "Imprimir" at bounding box center [396, 208] width 36 height 12
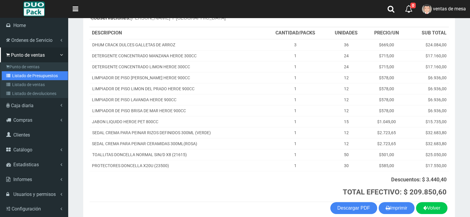
click at [25, 74] on link "Listado de Presupuestos" at bounding box center [35, 75] width 66 height 9
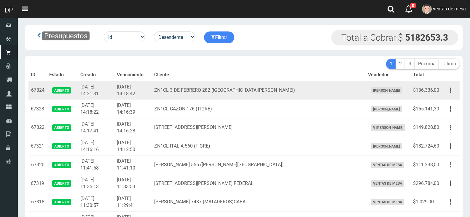
scroll to position [2118, 0]
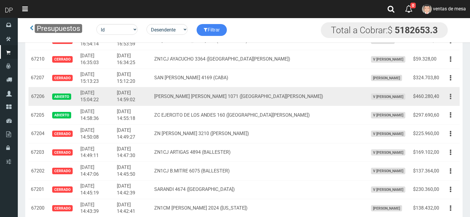
click at [450, 96] on icon "button" at bounding box center [449, 96] width 1 height 10
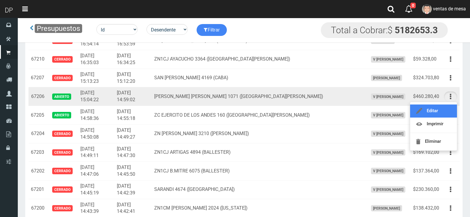
click at [446, 110] on link "Editar" at bounding box center [433, 110] width 47 height 13
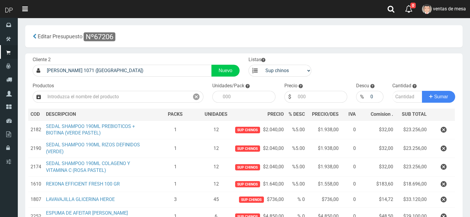
click at [447, 135] on button "button" at bounding box center [443, 129] width 18 height 10
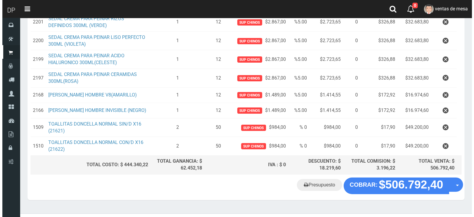
scroll to position [307, 0]
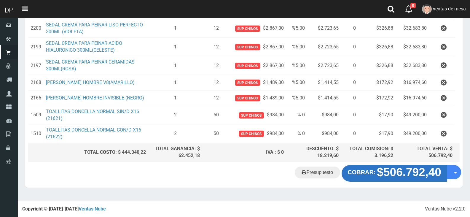
click at [403, 181] on button "COBRAR: $506.792,40" at bounding box center [393, 173] width 105 height 17
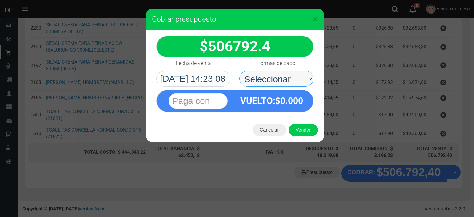
click at [264, 81] on select "Seleccionar Efectivo Tarjeta de Crédito Depósito Débito" at bounding box center [276, 79] width 74 height 16
drag, startPoint x: 264, startPoint y: 81, endPoint x: 268, endPoint y: 95, distance: 14.1
click at [264, 81] on select "Seleccionar Efectivo Tarjeta de Crédito Depósito Débito" at bounding box center [276, 79] width 74 height 16
click at [279, 79] on select "Seleccionar Efectivo Tarjeta de Crédito Depósito Débito" at bounding box center [276, 79] width 74 height 16
select select "Efectivo"
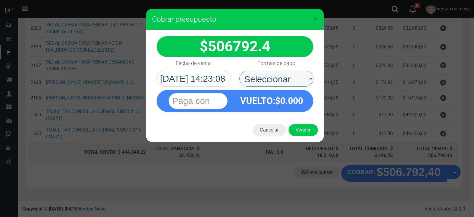
click at [239, 71] on select "Seleccionar Efectivo Tarjeta de Crédito Depósito Débito" at bounding box center [276, 79] width 74 height 16
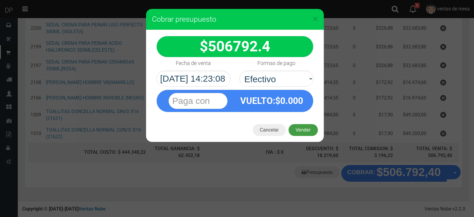
click at [300, 129] on button "Vender" at bounding box center [303, 130] width 29 height 12
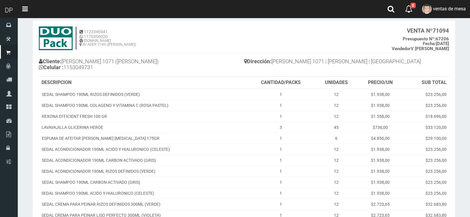
scroll to position [174, 0]
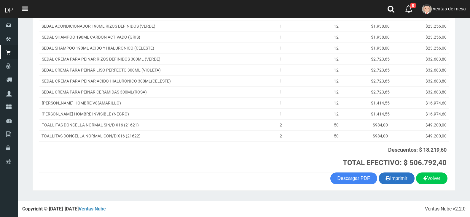
drag, startPoint x: 403, startPoint y: 181, endPoint x: 401, endPoint y: 176, distance: 5.3
click at [404, 181] on button "Imprimir" at bounding box center [396, 178] width 36 height 12
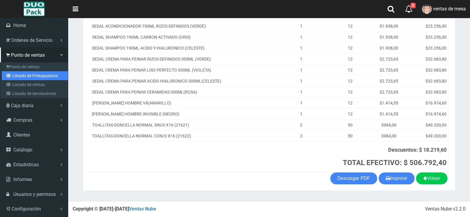
click at [34, 74] on link "Listado de Presupuestos" at bounding box center [35, 75] width 66 height 9
drag, startPoint x: 34, startPoint y: 74, endPoint x: 99, endPoint y: 30, distance: 79.0
click at [34, 74] on link "Listado de Presupuestos" at bounding box center [35, 75] width 66 height 9
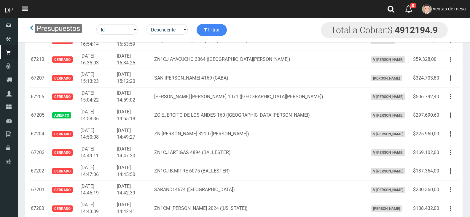
scroll to position [193, 0]
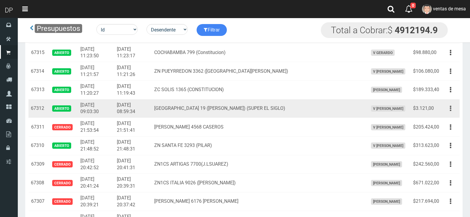
click at [455, 110] on button "button" at bounding box center [450, 108] width 13 height 10
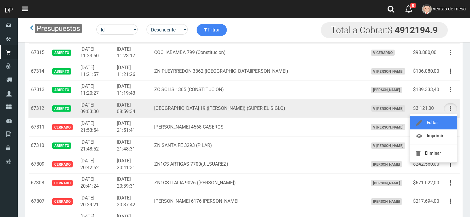
click at [451, 121] on link "Editar" at bounding box center [433, 122] width 47 height 13
click at [451, 122] on button "button" at bounding box center [450, 127] width 13 height 10
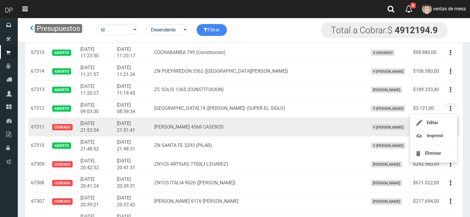
click at [451, 122] on button "button" at bounding box center [450, 127] width 13 height 10
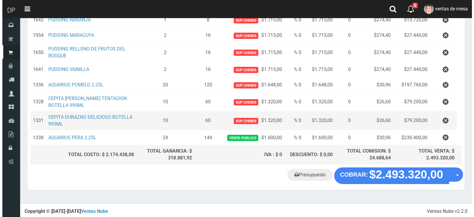
scroll to position [273, 0]
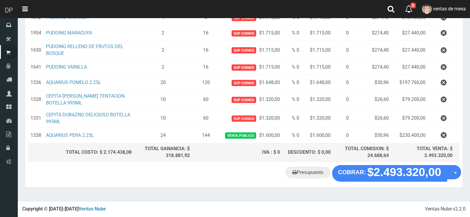
drag, startPoint x: 378, startPoint y: 185, endPoint x: 376, endPoint y: 182, distance: 3.6
click at [377, 185] on div "Presupuesto COBRAR: $2.493.320,00 Opciones" at bounding box center [243, 176] width 437 height 23
click at [376, 182] on div "Presupuesto COBRAR: $2.493.320,00 Opciones" at bounding box center [243, 176] width 437 height 23
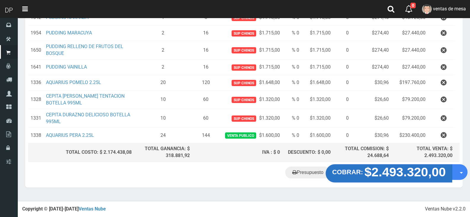
click at [367, 171] on strong "$2.493.320,00" at bounding box center [404, 172] width 81 height 14
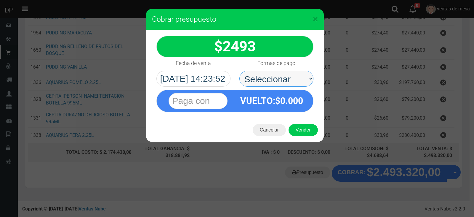
click at [289, 82] on select "Seleccionar Efectivo Tarjeta de Crédito Depósito Débito" at bounding box center [276, 79] width 74 height 16
select select "Efectivo"
click at [239, 71] on select "Seleccionar Efectivo Tarjeta de Crédito Depósito Débito" at bounding box center [276, 79] width 74 height 16
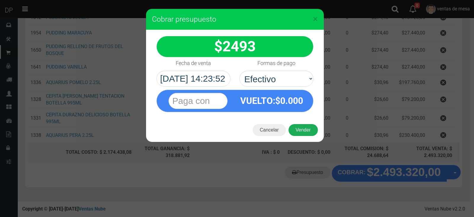
click at [301, 130] on button "Vender" at bounding box center [303, 130] width 29 height 12
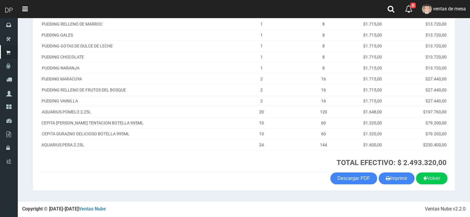
scroll to position [172, 0]
click at [403, 184] on section "1123346941 1170356020 [DOMAIN_NAME] AV ADER 2749 ([PERSON_NAME]) VENTA Nº 71095…" at bounding box center [244, 34] width 422 height 312
click at [403, 182] on button "Imprimir" at bounding box center [396, 178] width 36 height 12
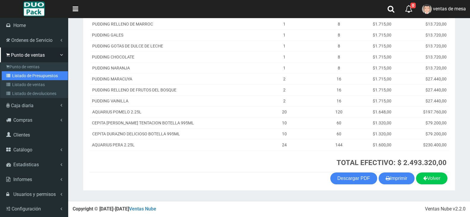
click at [15, 79] on link "Listado de Presupuestos" at bounding box center [35, 75] width 66 height 9
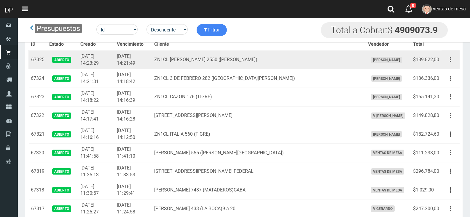
scroll to position [167, 0]
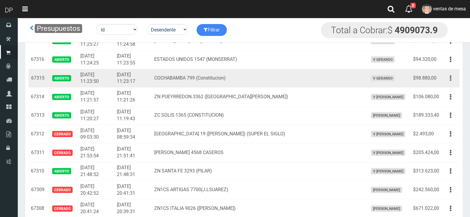
click at [450, 76] on icon "button" at bounding box center [449, 78] width 1 height 10
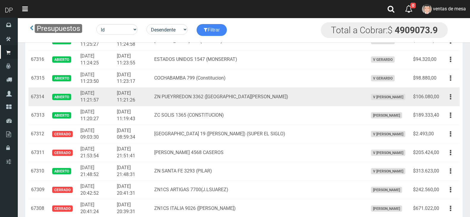
click at [443, 88] on td "Editar Imprimir Eliminar" at bounding box center [450, 96] width 18 height 19
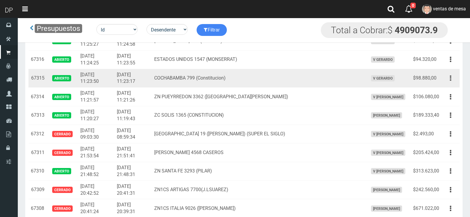
click at [446, 80] on button "button" at bounding box center [450, 78] width 13 height 10
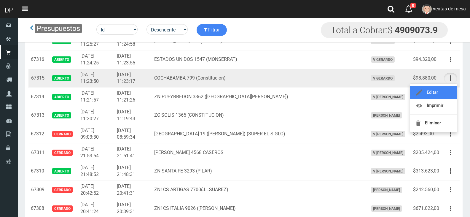
click at [444, 91] on link "Editar" at bounding box center [433, 92] width 47 height 13
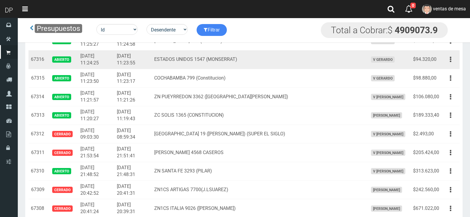
scroll to position [1920, 0]
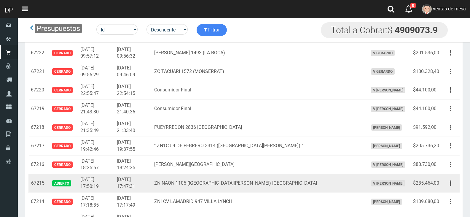
click at [452, 189] on td "Editar Imprimir Eliminar" at bounding box center [450, 183] width 18 height 19
click at [452, 187] on button "button" at bounding box center [450, 183] width 13 height 10
click at [451, 193] on link "Editar" at bounding box center [433, 197] width 47 height 13
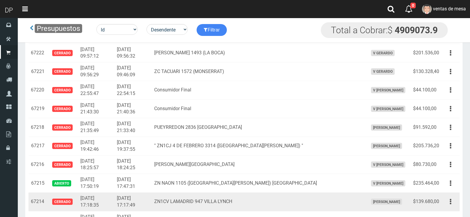
click at [451, 193] on td "Editar Imprimir Eliminar" at bounding box center [450, 201] width 18 height 19
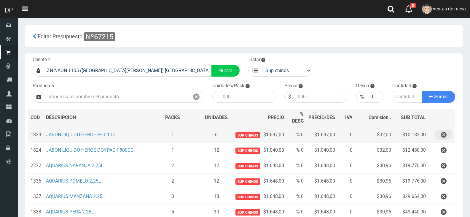
click at [442, 138] on icon "button" at bounding box center [443, 134] width 6 height 10
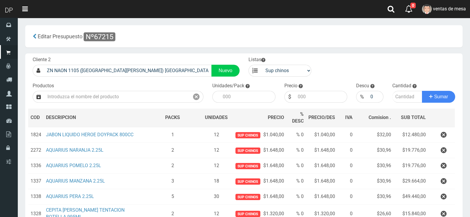
click at [444, 134] on icon "button" at bounding box center [443, 134] width 6 height 10
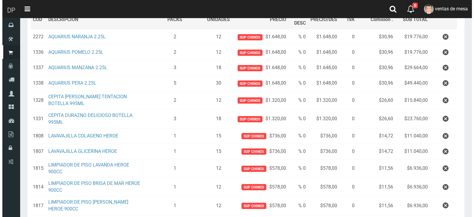
scroll to position [205, 0]
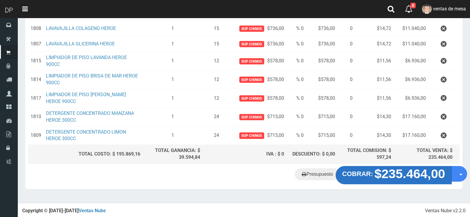
click at [363, 181] on button "COBRAR: $235.464,00" at bounding box center [393, 175] width 116 height 18
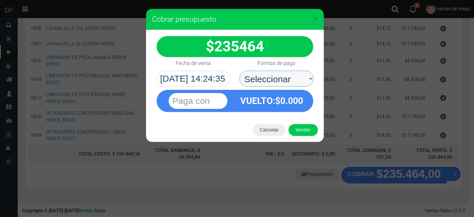
drag, startPoint x: 276, startPoint y: 77, endPoint x: 276, endPoint y: 86, distance: 8.9
click at [276, 77] on select "Seleccionar Efectivo Tarjeta de Crédito Depósito Débito" at bounding box center [276, 79] width 74 height 16
select select "Efectivo"
click at [239, 71] on select "Seleccionar Efectivo Tarjeta de Crédito Depósito Débito" at bounding box center [276, 79] width 74 height 16
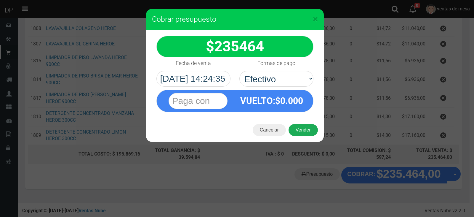
click at [305, 132] on button "Vender" at bounding box center [303, 130] width 29 height 12
click at [0, 0] on div "Cargando..." at bounding box center [0, 0] width 0 height 0
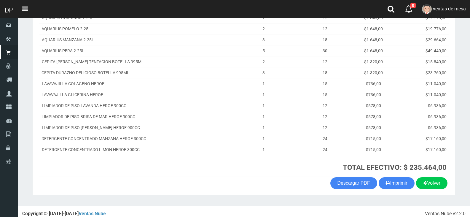
scroll to position [111, 0]
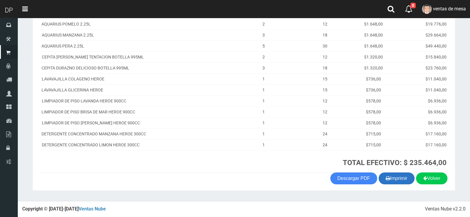
click at [399, 180] on button "Imprimir" at bounding box center [396, 178] width 36 height 12
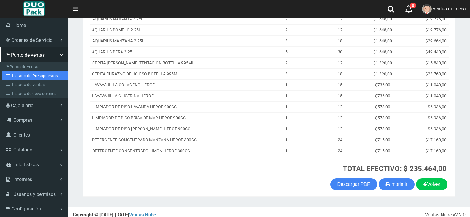
click at [21, 77] on link "Listado de Presupuestos" at bounding box center [35, 75] width 66 height 9
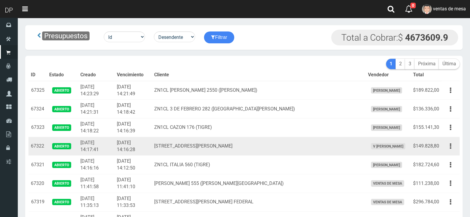
drag, startPoint x: 0, startPoint y: 0, endPoint x: 185, endPoint y: 145, distance: 234.9
click at [185, 145] on td "AV M. ALVEAR 3901 CASEROS" at bounding box center [259, 146] width 214 height 19
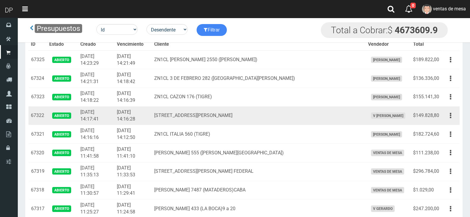
scroll to position [260, 0]
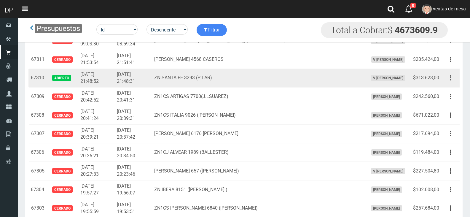
click at [446, 76] on button "button" at bounding box center [450, 78] width 13 height 10
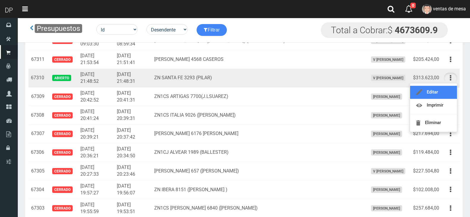
click at [448, 90] on link "Editar" at bounding box center [433, 92] width 47 height 13
click at [448, 90] on td "Editar Imprimir Eliminar" at bounding box center [450, 96] width 18 height 19
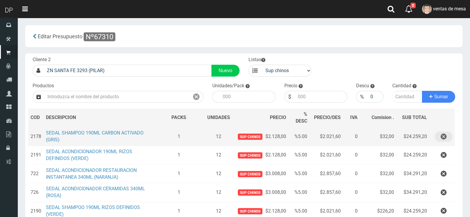
click at [443, 137] on icon "button" at bounding box center [443, 136] width 6 height 10
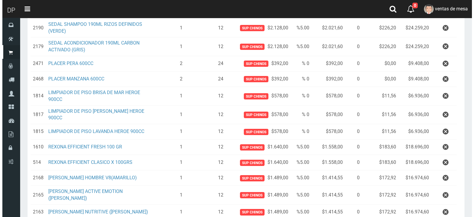
scroll to position [310, 0]
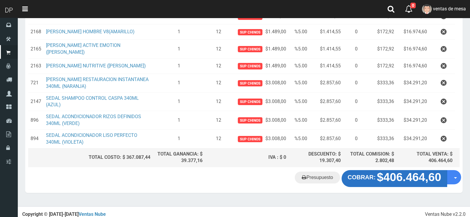
click at [402, 175] on strong "$406.464,60" at bounding box center [409, 177] width 64 height 13
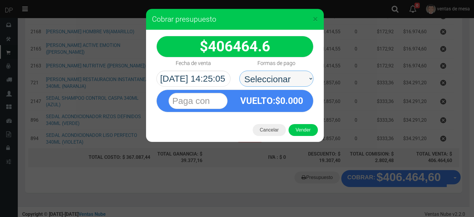
drag, startPoint x: 288, startPoint y: 78, endPoint x: 289, endPoint y: 85, distance: 7.2
click at [288, 78] on select "Seleccionar Efectivo Tarjeta de Crédito Depósito Débito" at bounding box center [276, 79] width 74 height 16
select select "Efectivo"
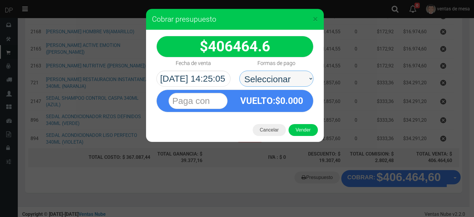
click at [239, 71] on select "Seleccionar Efectivo Tarjeta de Crédito Depósito Débito" at bounding box center [276, 79] width 74 height 16
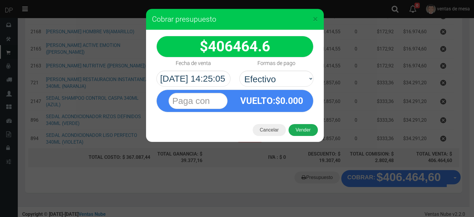
click at [300, 126] on button "Vender" at bounding box center [303, 130] width 29 height 12
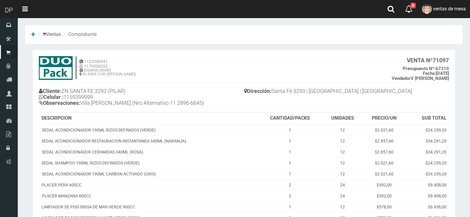
scroll to position [191, 0]
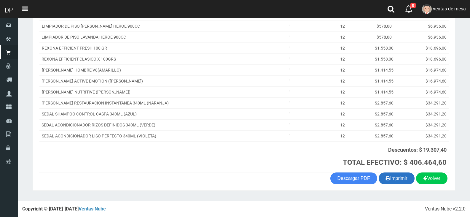
click at [394, 181] on button "Imprimir" at bounding box center [396, 178] width 36 height 12
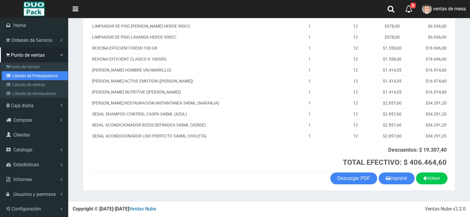
click at [21, 75] on link "Listado de Presupuestos" at bounding box center [35, 75] width 66 height 9
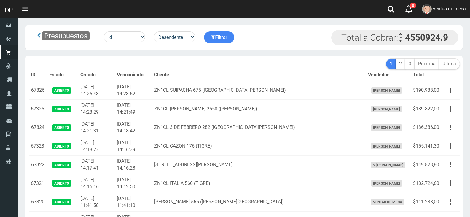
click at [152, 119] on td "[DATE] 14:18:42" at bounding box center [132, 127] width 37 height 19
click at [238, 74] on th "Cliente" at bounding box center [259, 75] width 214 height 12
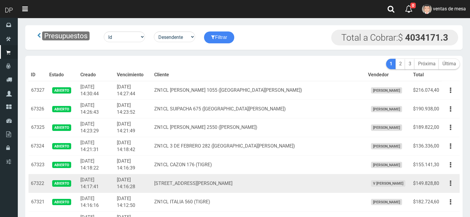
click at [371, 89] on span "FABRIZIO DURE" at bounding box center [386, 90] width 31 height 6
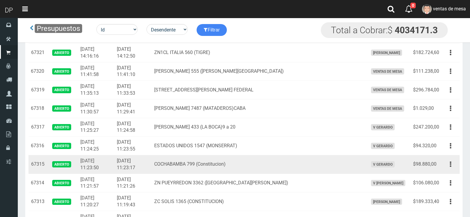
click at [379, 168] on td "V GERARDO" at bounding box center [387, 164] width 45 height 19
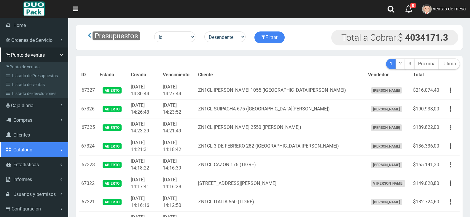
click at [28, 150] on span "Catálogo" at bounding box center [22, 150] width 19 height 6
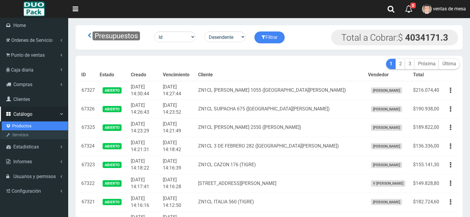
click at [40, 123] on link "Productos" at bounding box center [35, 125] width 66 height 9
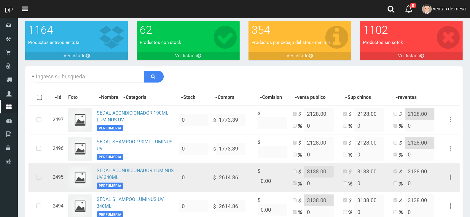
scroll to position [59, 0]
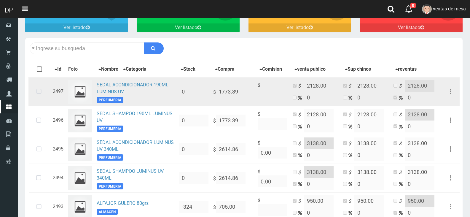
click at [36, 95] on icon at bounding box center [39, 92] width 16 height 20
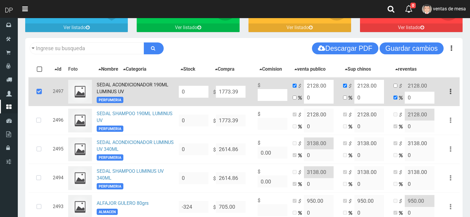
click at [36, 95] on icon at bounding box center [39, 92] width 16 height 20
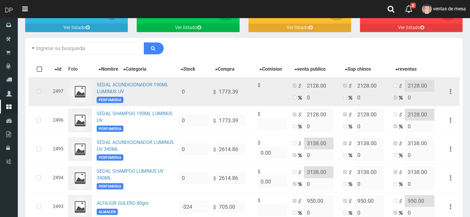
click at [39, 89] on icon at bounding box center [39, 92] width 16 height 20
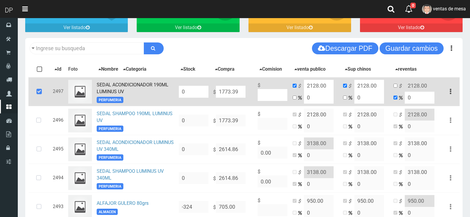
click at [39, 89] on icon at bounding box center [39, 92] width 16 height 20
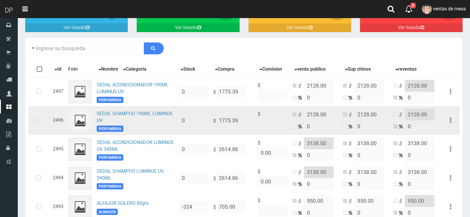
click at [39, 127] on icon at bounding box center [39, 121] width 16 height 20
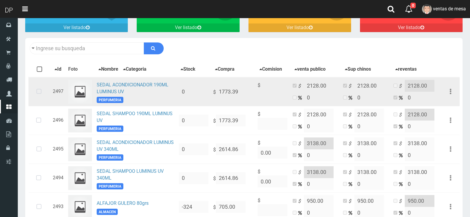
click at [41, 95] on icon at bounding box center [39, 92] width 16 height 20
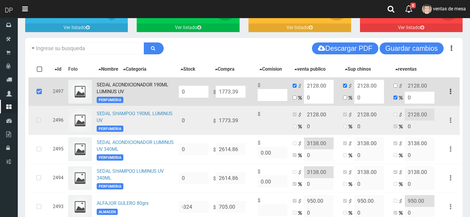
click at [37, 123] on icon at bounding box center [39, 121] width 16 height 20
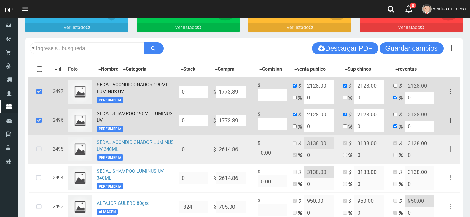
drag, startPoint x: 38, startPoint y: 149, endPoint x: 39, endPoint y: 159, distance: 10.1
click at [38, 149] on icon at bounding box center [39, 149] width 16 height 20
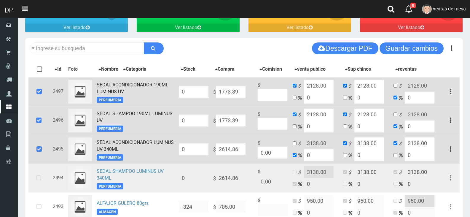
click at [41, 179] on icon at bounding box center [39, 178] width 16 height 20
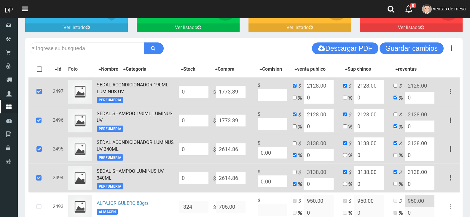
click at [199, 92] on input "0" at bounding box center [194, 92] width 30 height 12
type input "60"
click at [197, 119] on input "0" at bounding box center [194, 120] width 30 height 12
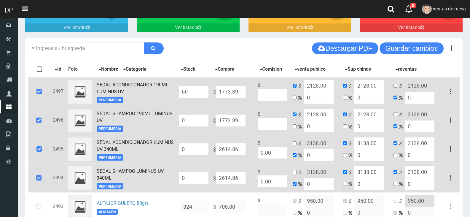
click at [197, 119] on input "0" at bounding box center [194, 120] width 30 height 12
type input "60"
click at [202, 150] on input "0" at bounding box center [194, 149] width 30 height 12
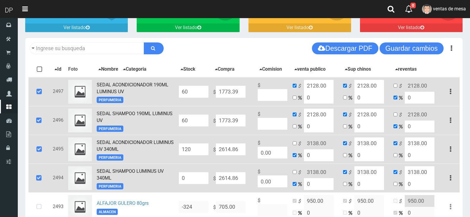
type input "120"
click at [198, 184] on input "0" at bounding box center [194, 178] width 30 height 12
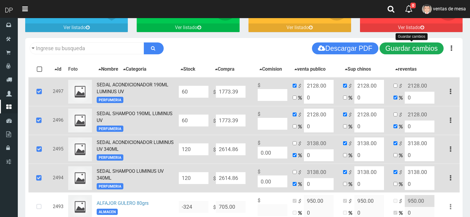
type input "120"
click at [390, 52] on button "Guardar cambios" at bounding box center [411, 48] width 64 height 12
click at [39, 95] on icon at bounding box center [39, 92] width 16 height 20
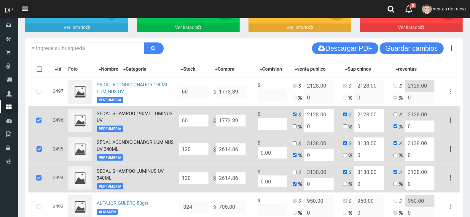
drag, startPoint x: 38, startPoint y: 126, endPoint x: 37, endPoint y: 151, distance: 24.6
click at [38, 127] on icon at bounding box center [39, 121] width 16 height 20
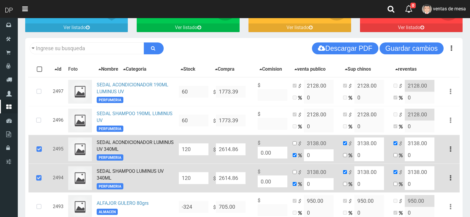
click at [37, 158] on icon at bounding box center [39, 149] width 16 height 20
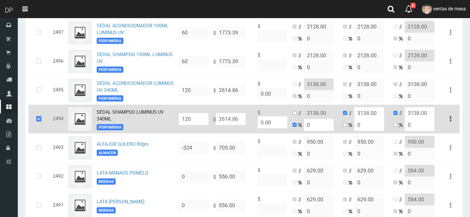
scroll to position [119, 0]
click at [34, 123] on icon at bounding box center [39, 119] width 16 height 20
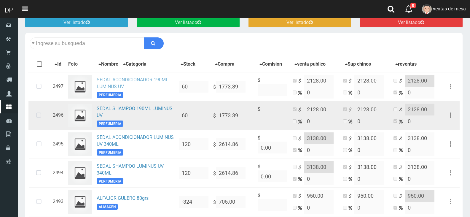
scroll to position [0, 0]
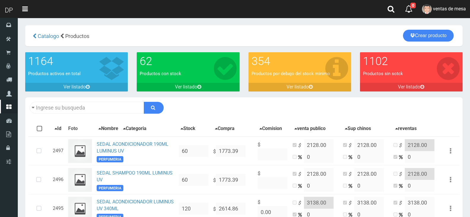
click at [119, 114] on div "Descargar PDF Guardar cambios 150" at bounding box center [243, 107] width 437 height 21
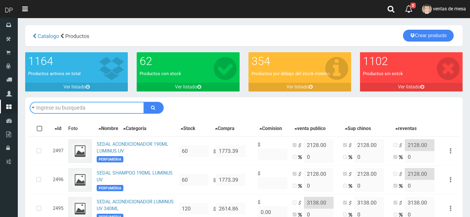
click at [118, 111] on input "text" at bounding box center [87, 108] width 114 height 12
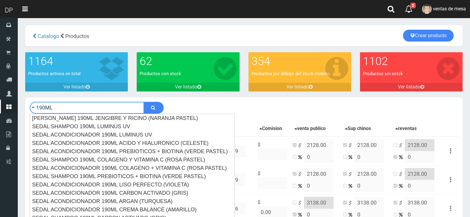
type input "190ML"
click at [144, 102] on button "submit" at bounding box center [154, 108] width 20 height 12
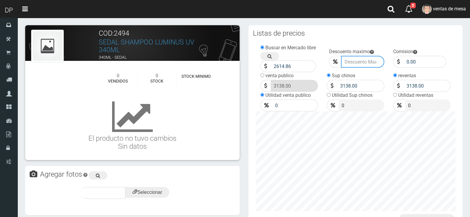
click at [354, 59] on input "Venta sin stock" at bounding box center [363, 62] width 44 height 12
type input "5"
click button "Guardar" at bounding box center [0, 0] width 0 height 0
click at [353, 57] on input "Venta sin stock" at bounding box center [363, 62] width 44 height 12
type input "5"
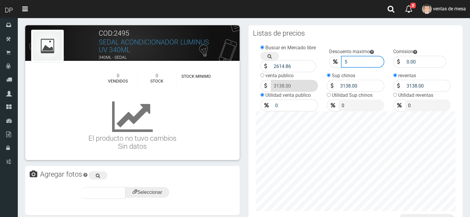
click button "Guardar" at bounding box center [0, 0] width 0 height 0
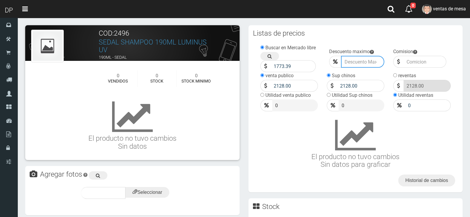
click at [353, 62] on input "Venta sin stock" at bounding box center [363, 62] width 44 height 12
type input "5"
click button "Guardar" at bounding box center [0, 0] width 0 height 0
click at [350, 57] on input "Venta sin stock" at bounding box center [363, 62] width 44 height 12
type input "4"
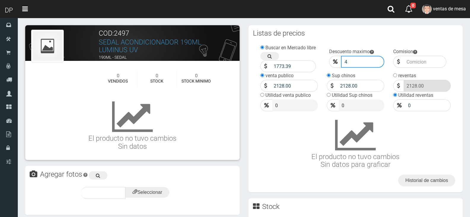
click button "Guardar" at bounding box center [0, 0] width 0 height 0
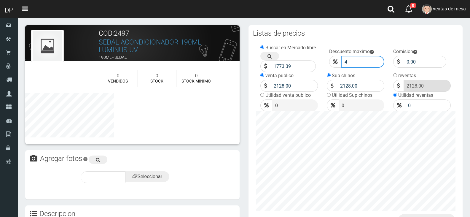
click at [352, 59] on input "4" at bounding box center [363, 62] width 44 height 12
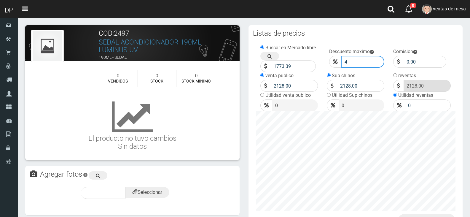
click at [352, 60] on input "4" at bounding box center [363, 62] width 44 height 12
type input "45"
click button "Guardar" at bounding box center [0, 0] width 0 height 0
click at [352, 60] on input "45" at bounding box center [363, 62] width 44 height 12
type input "5"
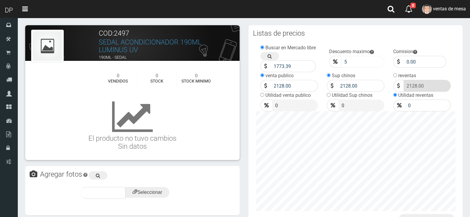
click button "Guardar" at bounding box center [0, 0] width 0 height 0
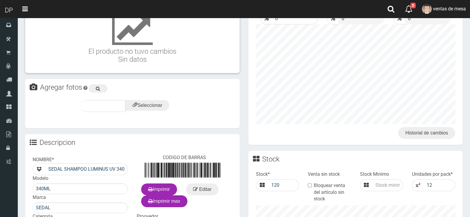
scroll to position [238, 0]
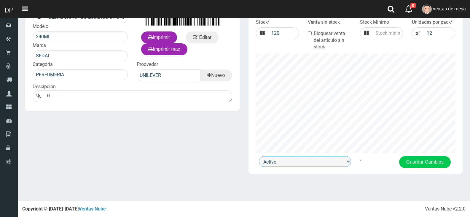
click at [323, 164] on select "Activo Inactivo" at bounding box center [305, 161] width 92 height 11
drag, startPoint x: 339, startPoint y: 39, endPoint x: 339, endPoint y: 47, distance: 7.7
click at [339, 39] on label "Bloquear venta del artículo sin stock" at bounding box center [329, 40] width 43 height 20
click at [311, 35] on input "Bloquear venta del artículo sin stock" at bounding box center [310, 33] width 4 height 4
checkbox input "true"
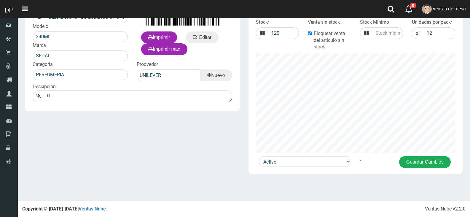
click at [412, 161] on button "Guardar Cambios" at bounding box center [425, 162] width 52 height 12
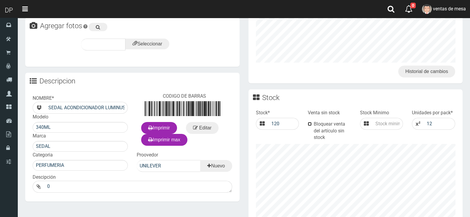
click at [310, 123] on input "Bloquear venta del artículo sin stock" at bounding box center [310, 124] width 4 height 4
checkbox input "true"
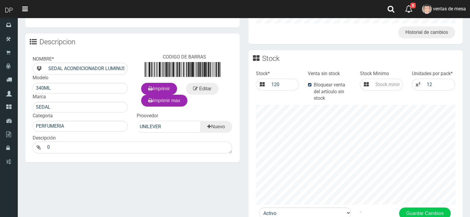
scroll to position [238, 0]
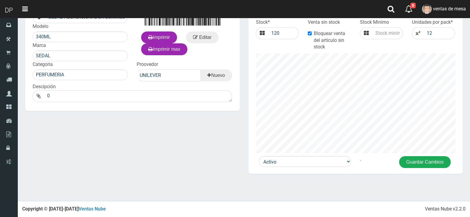
click at [411, 159] on button "Guardar Cambios" at bounding box center [425, 162] width 52 height 12
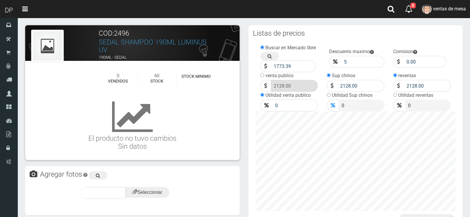
scroll to position [237, 0]
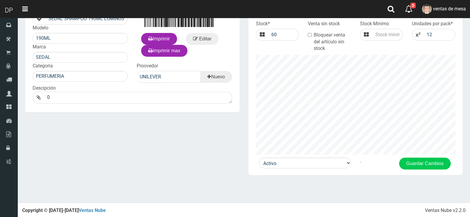
click at [338, 47] on label "Bloquear venta del artículo sin stock" at bounding box center [329, 42] width 43 height 20
click at [311, 37] on input "Bloquear venta del artículo sin stock" at bounding box center [310, 35] width 4 height 4
checkbox input "true"
click at [428, 157] on div "Stock * 60 Venta sin stock Bloquear venta del artículo sin stock Stock Minimo" at bounding box center [355, 87] width 214 height 140
click at [429, 163] on button "Guardar Cambios" at bounding box center [425, 163] width 52 height 12
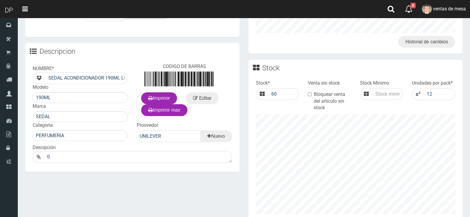
click at [327, 100] on label "Bloquear venta del artículo sin stock" at bounding box center [329, 101] width 43 height 20
click at [311, 96] on input "Bloquear venta del artículo sin stock" at bounding box center [310, 94] width 4 height 4
checkbox input "true"
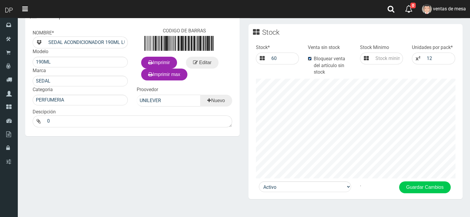
scroll to position [238, 0]
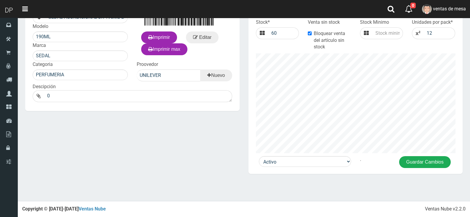
click at [407, 156] on div "Stock * 60 Venta sin stock Bloquear venta del artículo sin stock Stock Minimo" at bounding box center [355, 86] width 214 height 140
click at [409, 165] on button "Guardar Cambios" at bounding box center [425, 162] width 52 height 12
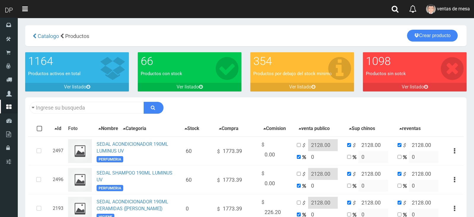
type input "190ML"
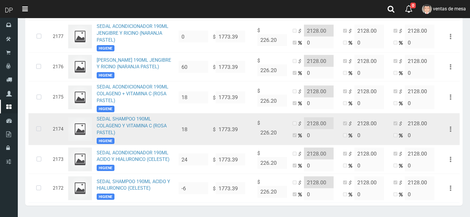
scroll to position [669, 0]
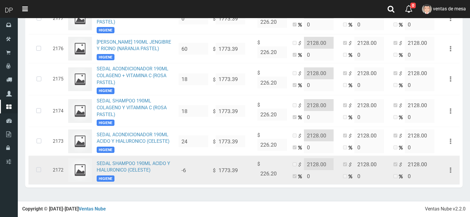
click at [40, 168] on icon at bounding box center [39, 170] width 16 height 20
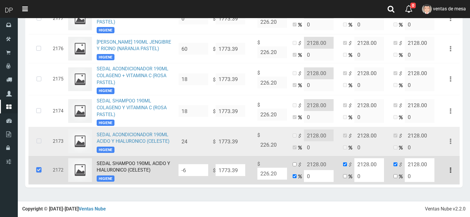
click at [39, 141] on icon at bounding box center [39, 141] width 16 height 20
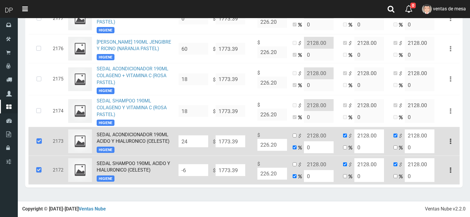
click at [191, 169] on input "-6" at bounding box center [193, 170] width 30 height 12
type input "48"
click at [201, 141] on input "24" at bounding box center [193, 141] width 30 height 12
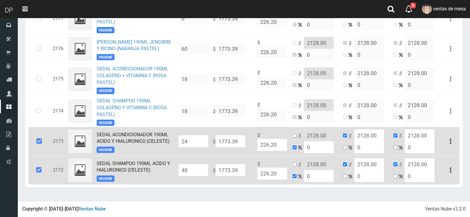
click at [201, 141] on input "24" at bounding box center [193, 141] width 30 height 12
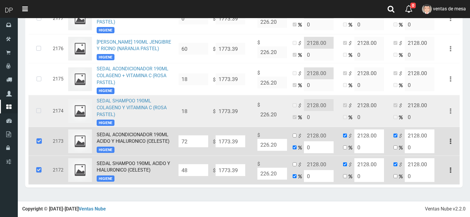
type input "72"
click at [47, 115] on td at bounding box center [39, 111] width 22 height 32
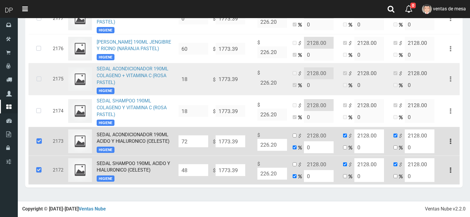
click at [36, 73] on icon at bounding box center [39, 79] width 16 height 20
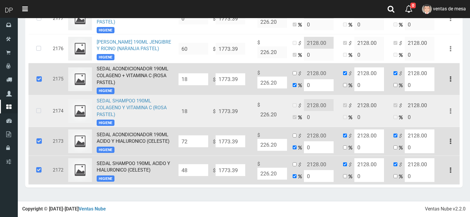
click at [33, 108] on icon at bounding box center [39, 111] width 16 height 20
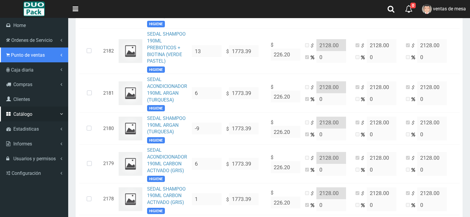
click at [37, 54] on span "Punto de ventas" at bounding box center [28, 55] width 34 height 6
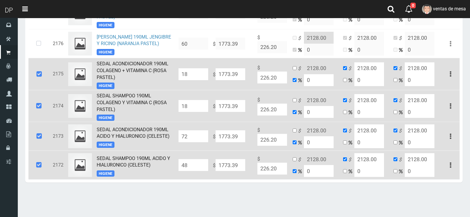
click at [197, 109] on input "18" at bounding box center [193, 106] width 30 height 12
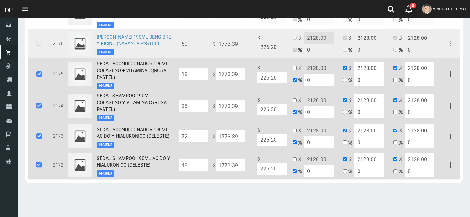
scroll to position [639, 0]
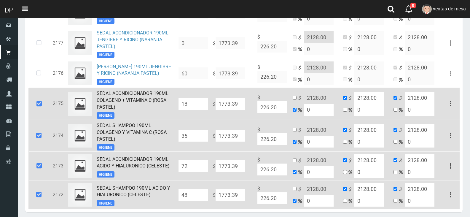
type input "36"
click at [183, 108] on input "18" at bounding box center [193, 104] width 30 height 12
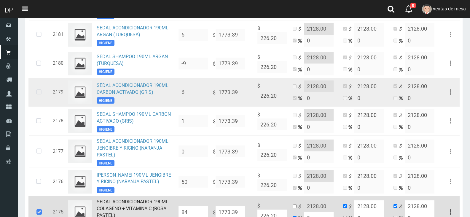
scroll to position [521, 0]
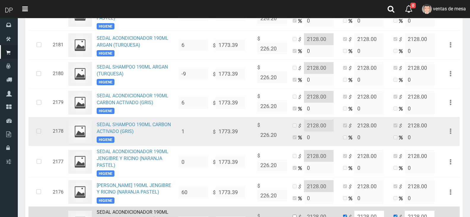
type input "84"
click at [37, 126] on icon at bounding box center [39, 131] width 16 height 20
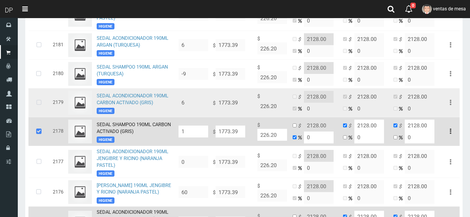
click at [36, 96] on icon at bounding box center [39, 103] width 16 height 20
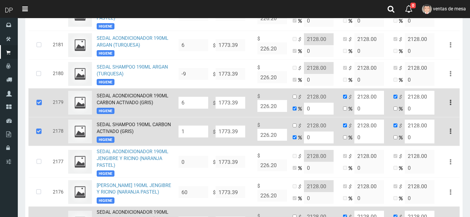
click at [198, 132] on input "1" at bounding box center [193, 131] width 30 height 12
type input "12"
click at [185, 107] on input "6" at bounding box center [193, 103] width 30 height 12
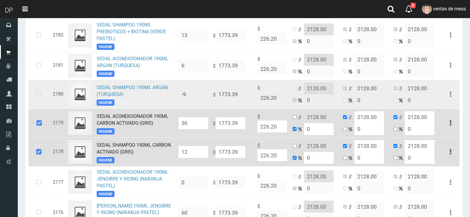
scroll to position [491, 0]
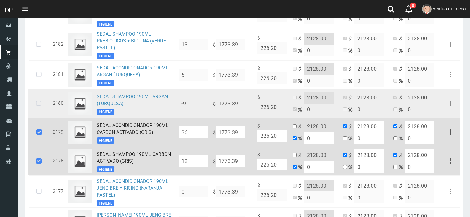
type input "36"
click at [49, 106] on td at bounding box center [39, 103] width 22 height 29
click at [48, 108] on td at bounding box center [39, 103] width 22 height 29
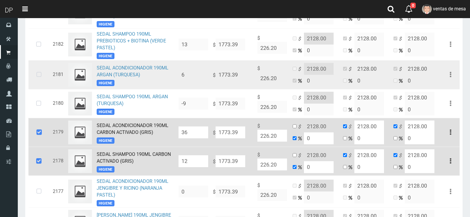
click at [38, 80] on icon at bounding box center [39, 75] width 16 height 20
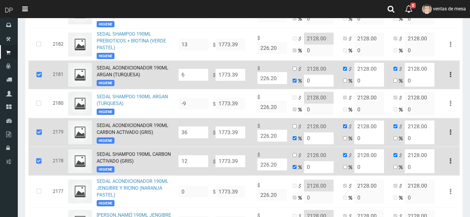
click at [204, 75] on input "6" at bounding box center [193, 75] width 30 height 12
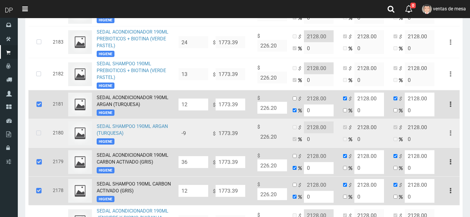
scroll to position [432, 0]
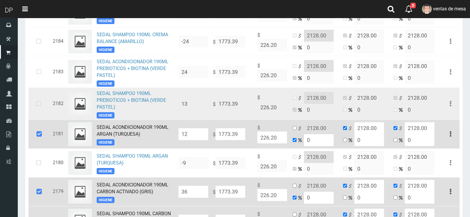
type input "12"
click at [32, 108] on icon at bounding box center [39, 104] width 16 height 20
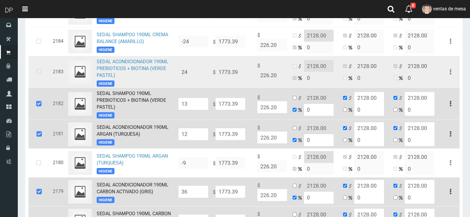
click at [31, 73] on icon at bounding box center [39, 72] width 16 height 20
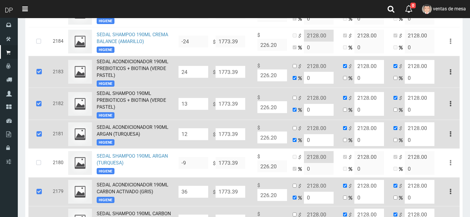
click at [190, 76] on input "24" at bounding box center [193, 72] width 30 height 12
type input "72"
click at [190, 103] on input "13" at bounding box center [193, 104] width 30 height 12
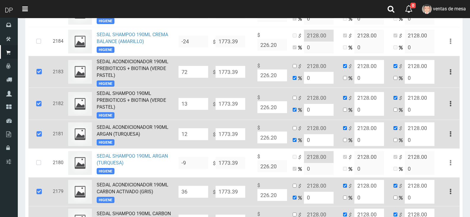
click at [190, 103] on input "13" at bounding box center [193, 104] width 30 height 12
type input "0"
click at [36, 108] on icon at bounding box center [39, 104] width 16 height 20
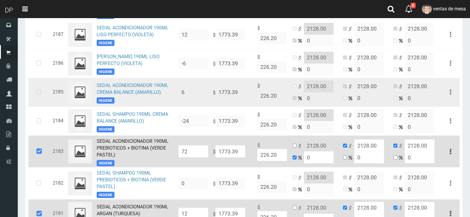
scroll to position [343, 0]
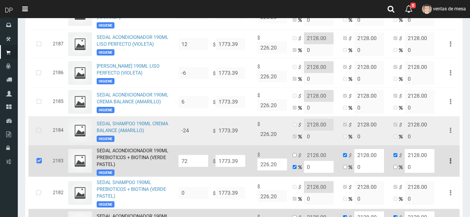
click at [36, 130] on icon at bounding box center [39, 131] width 16 height 20
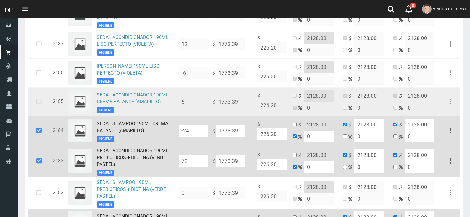
click at [37, 102] on icon at bounding box center [39, 102] width 16 height 20
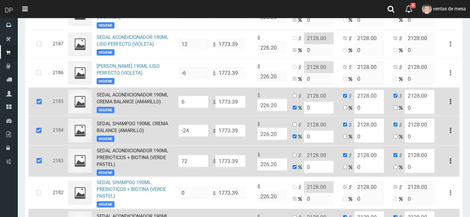
click at [202, 131] on input "-24" at bounding box center [193, 130] width 30 height 12
type input "60"
click at [182, 105] on input "6" at bounding box center [193, 102] width 30 height 12
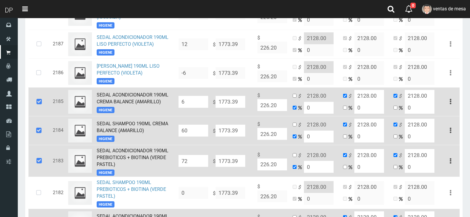
click at [182, 105] on input "6" at bounding box center [193, 102] width 30 height 12
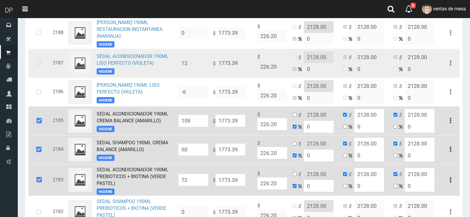
scroll to position [313, 0]
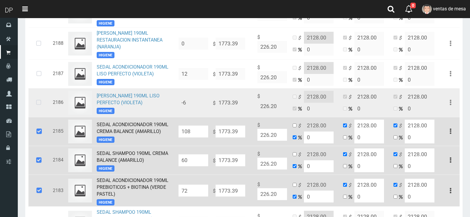
type input "108"
click at [29, 106] on td at bounding box center [39, 102] width 22 height 29
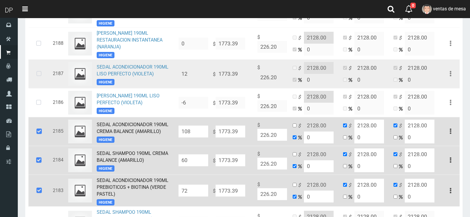
click at [36, 73] on icon at bounding box center [39, 74] width 16 height 20
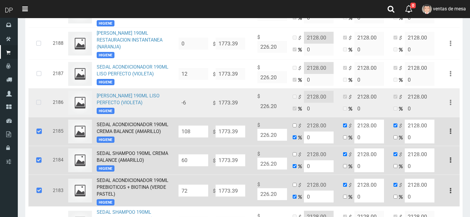
click at [40, 100] on icon at bounding box center [39, 103] width 16 height 20
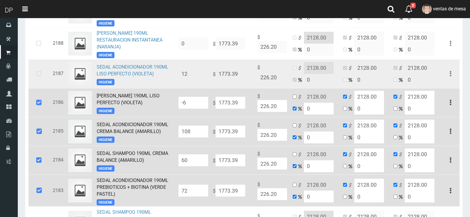
click at [41, 76] on icon at bounding box center [39, 74] width 16 height 20
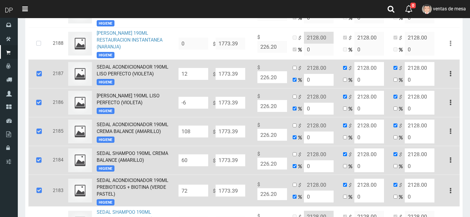
click at [195, 103] on input "-6" at bounding box center [193, 103] width 30 height 12
type input "48"
click at [197, 78] on input "12" at bounding box center [193, 74] width 30 height 12
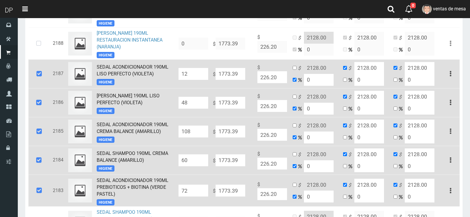
click at [197, 78] on input "12" at bounding box center [193, 74] width 30 height 12
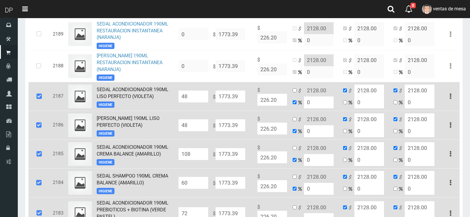
scroll to position [254, 0]
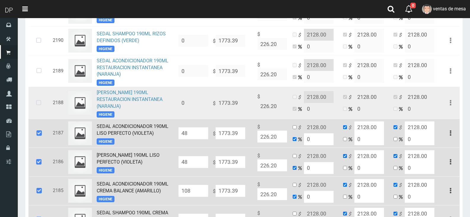
type input "48"
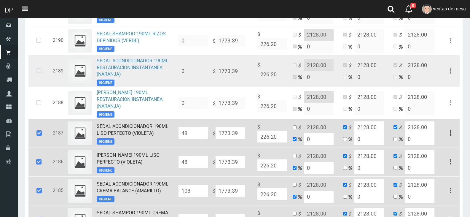
drag, startPoint x: 38, startPoint y: 107, endPoint x: 30, endPoint y: 82, distance: 26.5
click at [38, 107] on icon at bounding box center [39, 103] width 16 height 20
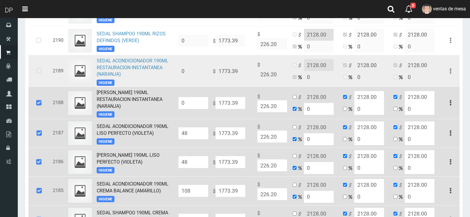
click at [33, 76] on icon at bounding box center [39, 71] width 16 height 20
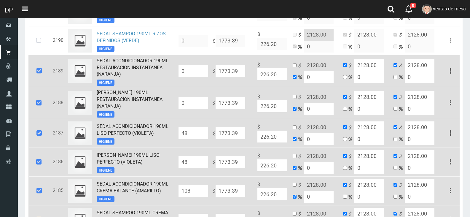
click at [191, 99] on input "0" at bounding box center [193, 103] width 30 height 12
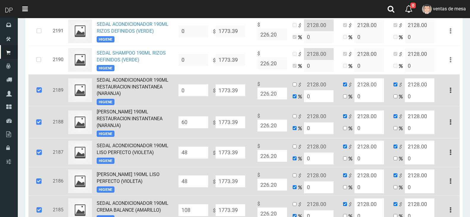
scroll to position [224, 0]
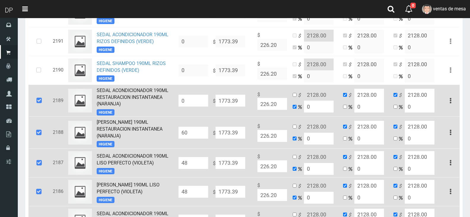
type input "60"
click at [195, 91] on td "0" at bounding box center [193, 100] width 34 height 32
click at [194, 98] on input "0" at bounding box center [193, 101] width 30 height 12
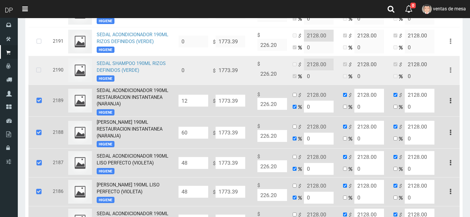
type input "12"
click at [46, 78] on icon at bounding box center [39, 70] width 16 height 20
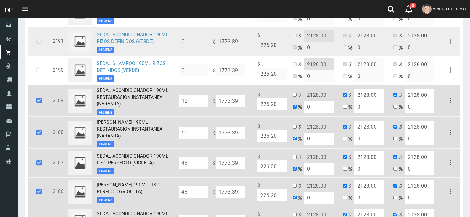
click at [38, 55] on td at bounding box center [39, 41] width 22 height 29
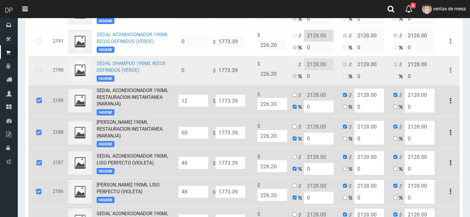
click at [34, 69] on icon at bounding box center [39, 70] width 16 height 20
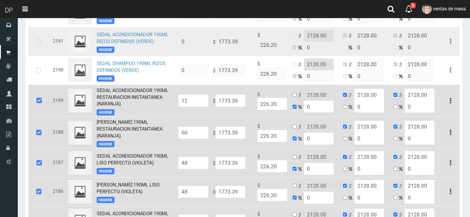
click at [35, 47] on icon at bounding box center [39, 42] width 16 height 20
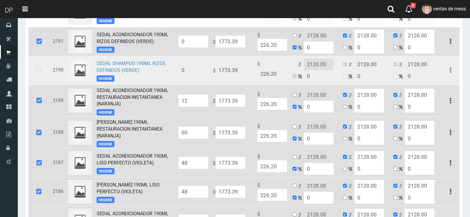
click at [34, 74] on icon at bounding box center [39, 70] width 16 height 20
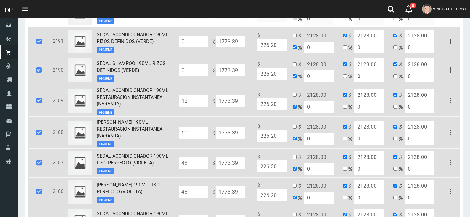
click at [203, 74] on input "0" at bounding box center [193, 70] width 30 height 12
type input "24"
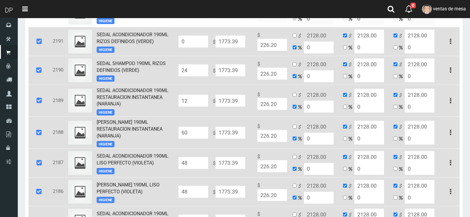
click at [195, 47] on input "0" at bounding box center [193, 42] width 30 height 12
type input "8"
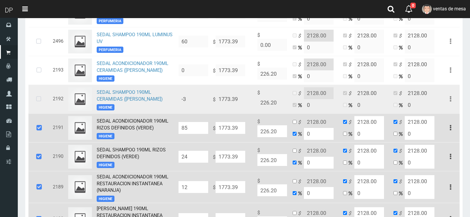
scroll to position [135, 0]
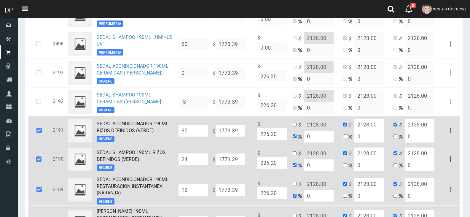
type input "8"
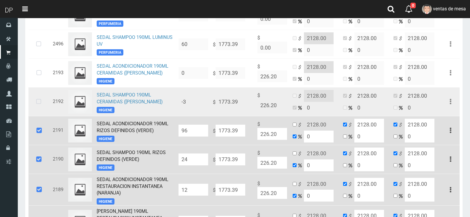
type input "96"
click at [37, 103] on icon at bounding box center [39, 102] width 16 height 20
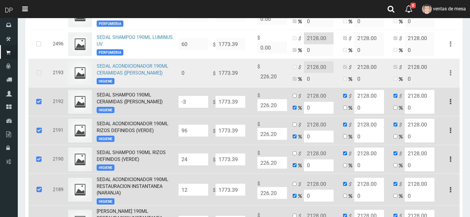
click at [29, 70] on td at bounding box center [39, 72] width 22 height 29
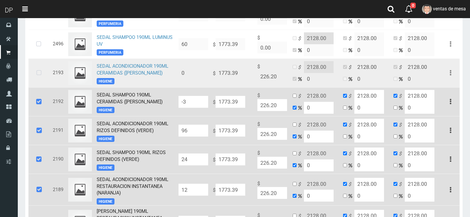
click at [36, 73] on icon at bounding box center [39, 73] width 16 height 20
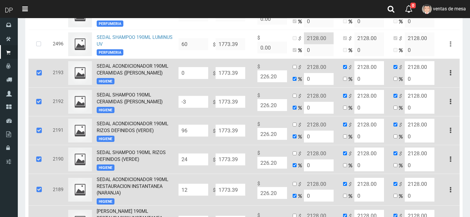
click at [202, 108] on input "-3" at bounding box center [193, 102] width 30 height 12
type input "60"
click at [191, 72] on input "0" at bounding box center [193, 73] width 30 height 12
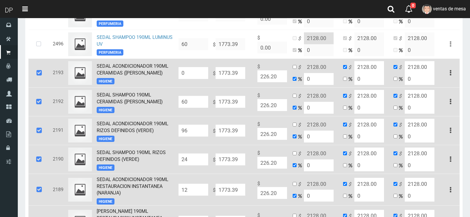
click at [191, 72] on input "0" at bounding box center [193, 73] width 30 height 12
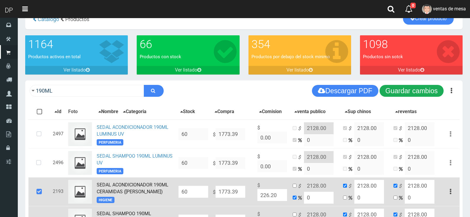
type input "60"
click at [410, 86] on button "Guardar cambios" at bounding box center [411, 91] width 64 height 12
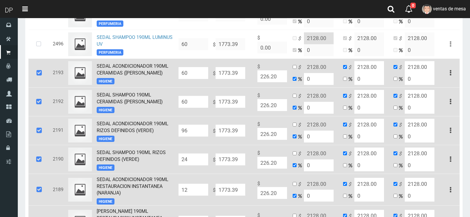
click at [45, 75] on icon at bounding box center [39, 73] width 16 height 20
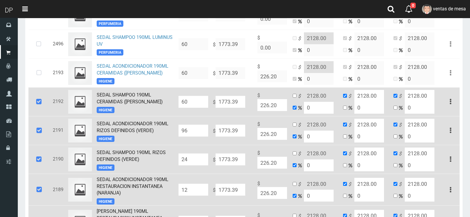
click at [38, 103] on icon at bounding box center [39, 102] width 16 height 20
click at [39, 104] on icon at bounding box center [39, 102] width 16 height 20
drag, startPoint x: 35, startPoint y: 129, endPoint x: 38, endPoint y: 109, distance: 20.0
click at [36, 129] on icon at bounding box center [39, 131] width 16 height 20
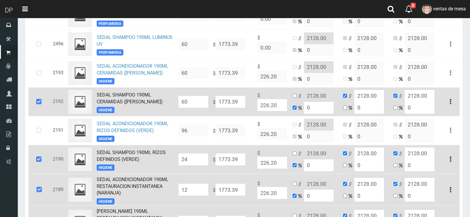
click at [39, 106] on icon at bounding box center [39, 102] width 16 height 20
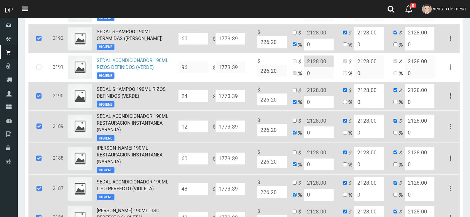
scroll to position [195, 0]
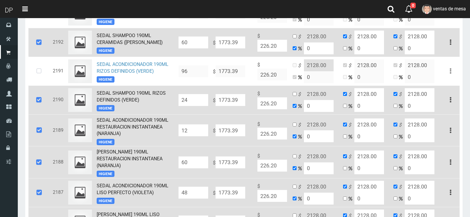
click at [37, 46] on icon at bounding box center [39, 43] width 16 height 20
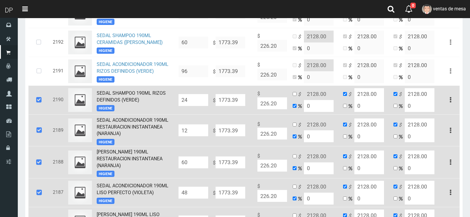
click at [33, 89] on td at bounding box center [39, 99] width 22 height 29
click at [42, 116] on td at bounding box center [39, 130] width 22 height 32
click at [43, 105] on icon at bounding box center [39, 100] width 16 height 20
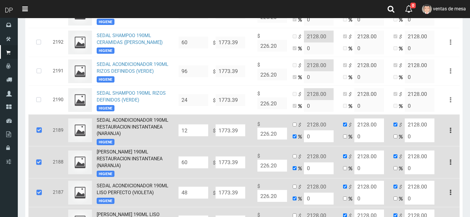
click at [40, 134] on icon at bounding box center [39, 130] width 16 height 20
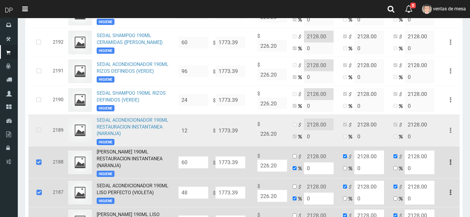
scroll to position [284, 0]
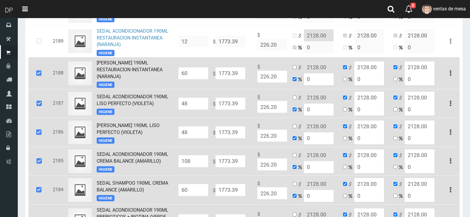
click at [39, 81] on icon at bounding box center [39, 73] width 16 height 20
click at [36, 106] on icon at bounding box center [39, 104] width 16 height 20
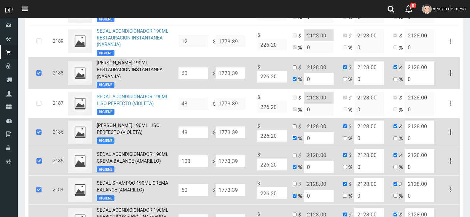
click at [40, 128] on icon at bounding box center [39, 132] width 16 height 20
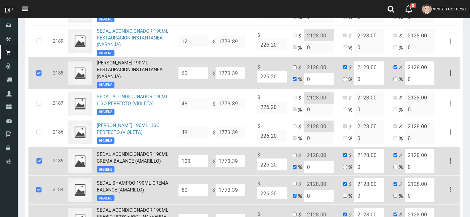
click at [43, 81] on icon at bounding box center [39, 73] width 16 height 20
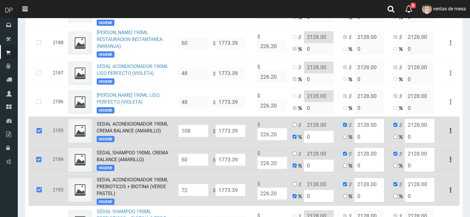
scroll to position [343, 0]
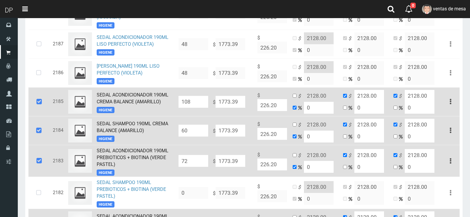
click at [41, 105] on icon at bounding box center [39, 102] width 16 height 20
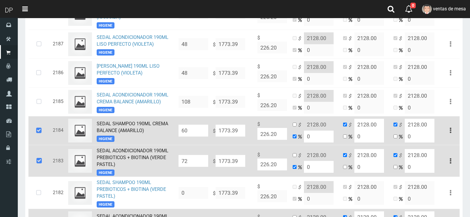
click at [37, 131] on icon at bounding box center [39, 131] width 16 height 20
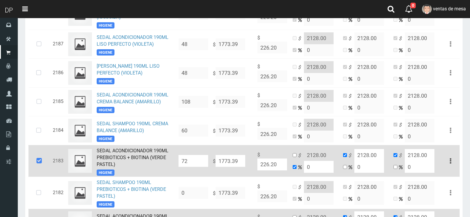
click at [42, 161] on icon at bounding box center [39, 161] width 16 height 20
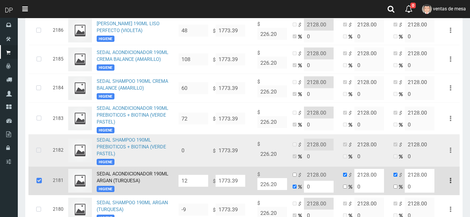
scroll to position [461, 0]
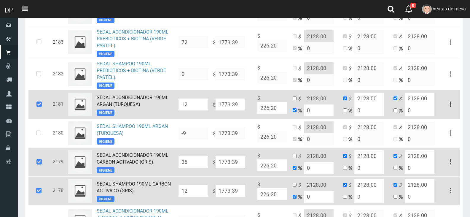
click at [39, 103] on icon at bounding box center [39, 105] width 16 height 20
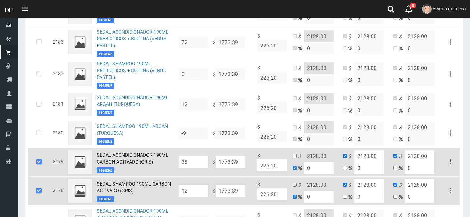
click at [39, 167] on icon at bounding box center [39, 162] width 16 height 20
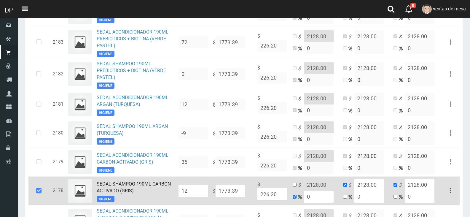
scroll to position [580, 0]
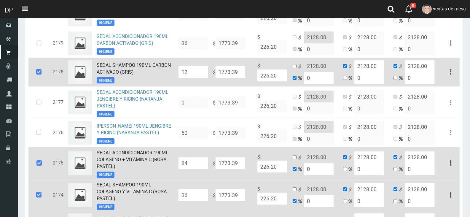
click at [41, 78] on icon at bounding box center [39, 72] width 16 height 20
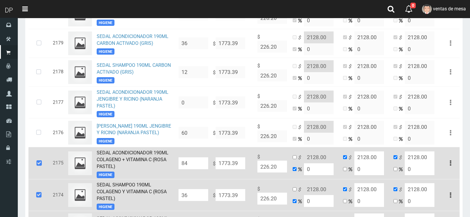
click at [43, 166] on icon at bounding box center [39, 163] width 16 height 20
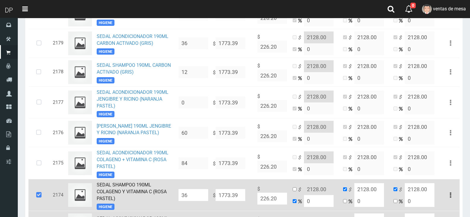
click at [45, 199] on div "× Listo! Se guardaron los cambios de 18 productos con exito!" at bounding box center [67, 190] width 104 height 29
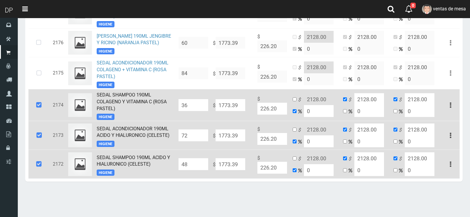
scroll to position [728, 0]
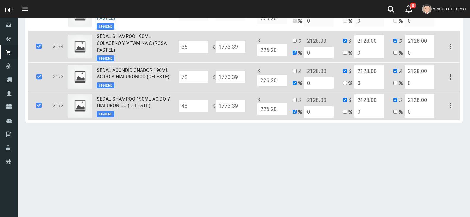
click at [43, 56] on icon at bounding box center [39, 47] width 16 height 20
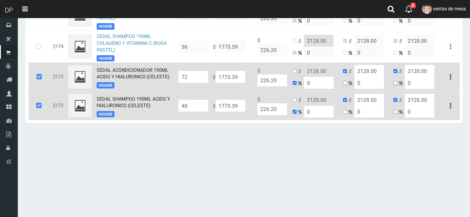
click at [38, 80] on icon at bounding box center [39, 77] width 16 height 20
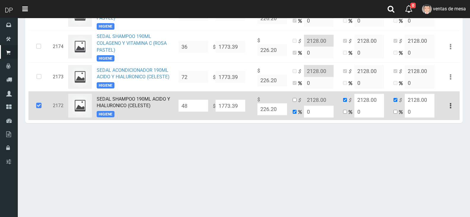
click at [37, 108] on icon at bounding box center [39, 106] width 16 height 20
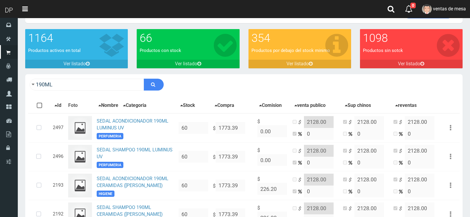
scroll to position [0, 0]
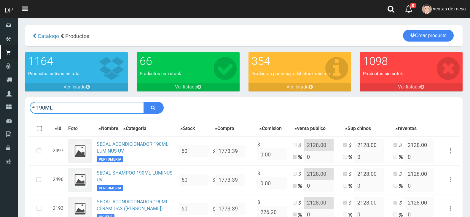
click at [88, 109] on input "190ML" at bounding box center [87, 108] width 114 height 12
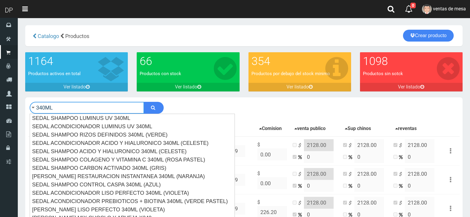
type input "340ML"
click at [144, 102] on button "submit" at bounding box center [154, 108] width 20 height 12
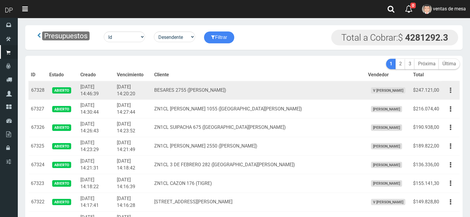
click at [453, 89] on button "button" at bounding box center [450, 90] width 13 height 10
click at [441, 119] on link "Imprimir" at bounding box center [433, 117] width 47 height 13
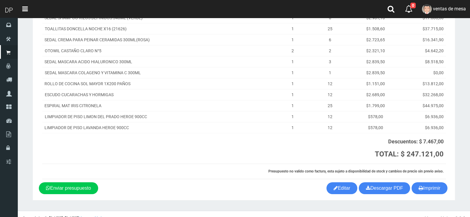
scroll to position [160, 0]
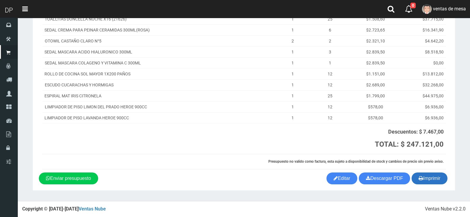
click at [423, 177] on button "Imprimir" at bounding box center [429, 178] width 36 height 12
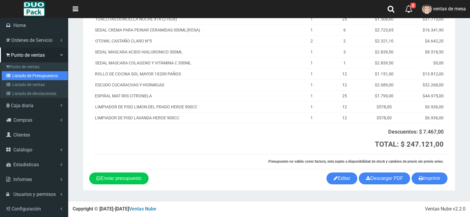
click at [16, 78] on link "Listado de Presupuestos" at bounding box center [35, 75] width 66 height 9
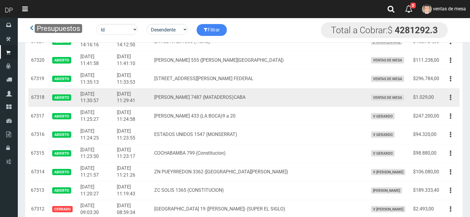
drag, startPoint x: 272, startPoint y: 106, endPoint x: 272, endPoint y: 96, distance: 10.1
click at [272, 105] on td "[PERSON_NAME] 7487 (MATADEROS)CABA" at bounding box center [259, 97] width 214 height 19
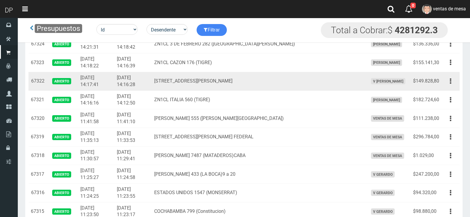
scroll to position [89, 0]
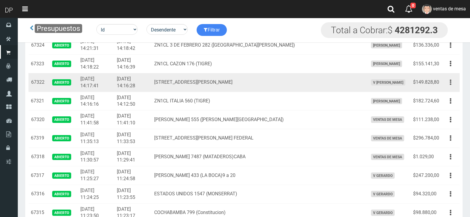
click at [445, 83] on button "button" at bounding box center [450, 82] width 13 height 10
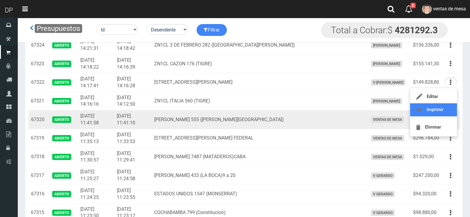
click at [445, 110] on link "Imprimir" at bounding box center [433, 109] width 47 height 13
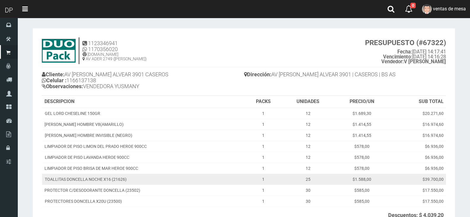
scroll to position [83, 0]
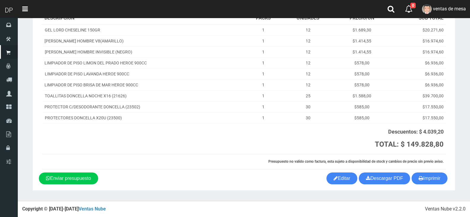
click at [415, 185] on section "1123346941 1170356020 [DOMAIN_NAME] AV ADER 2749 ([PERSON_NAME]) PRESUPUESTO (#…" at bounding box center [244, 67] width 422 height 245
click at [416, 182] on button "Imprimir" at bounding box center [429, 178] width 36 height 12
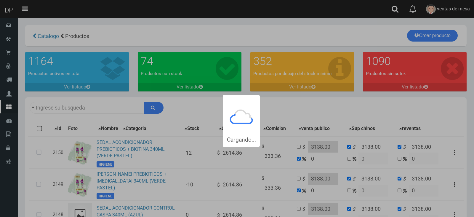
type input "340ML"
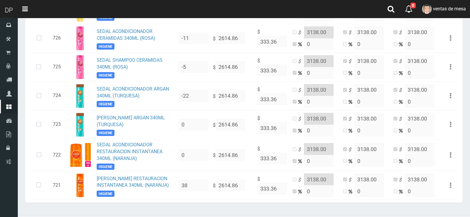
scroll to position [771, 0]
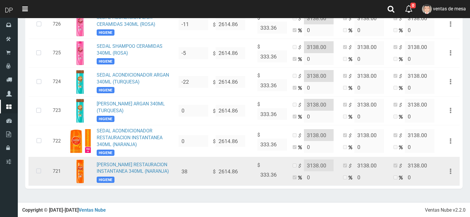
click at [32, 177] on icon at bounding box center [39, 171] width 16 height 20
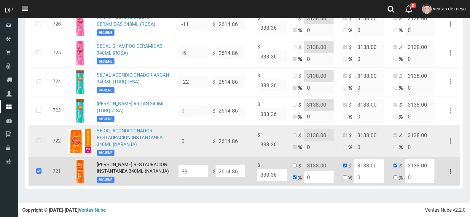
click at [40, 143] on icon at bounding box center [39, 141] width 16 height 20
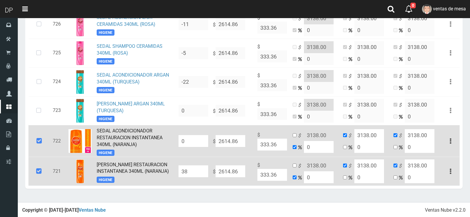
click at [190, 166] on input "38" at bounding box center [193, 171] width 30 height 12
type input "108"
click at [212, 137] on td "$ 2614.86" at bounding box center [232, 141] width 44 height 32
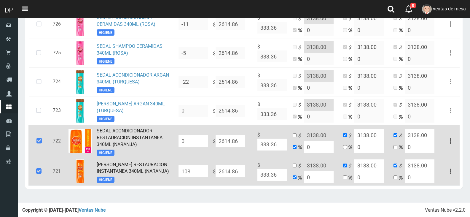
click at [201, 139] on input "0" at bounding box center [193, 141] width 30 height 12
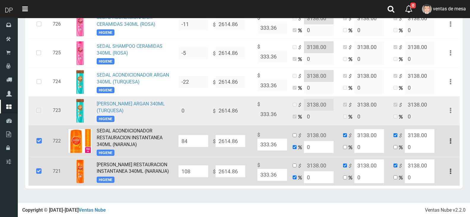
type input "84"
click at [41, 105] on icon at bounding box center [39, 111] width 16 height 20
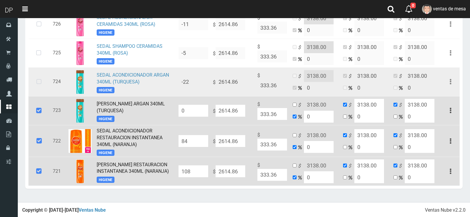
click at [43, 84] on icon at bounding box center [39, 82] width 16 height 20
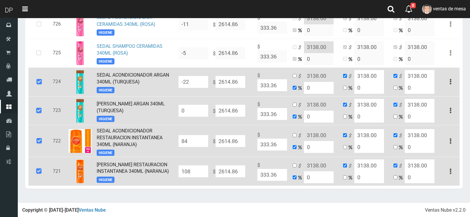
click at [191, 79] on input "-22" at bounding box center [193, 82] width 30 height 12
type input "0"
click at [48, 80] on td at bounding box center [39, 81] width 22 height 29
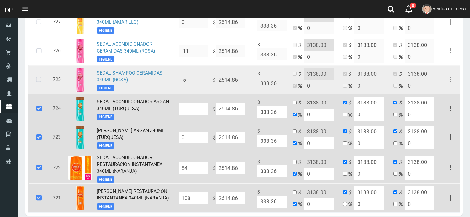
scroll to position [712, 0]
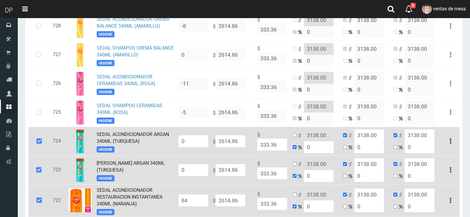
click at [43, 161] on icon at bounding box center [39, 170] width 16 height 20
click at [41, 136] on icon at bounding box center [39, 141] width 16 height 20
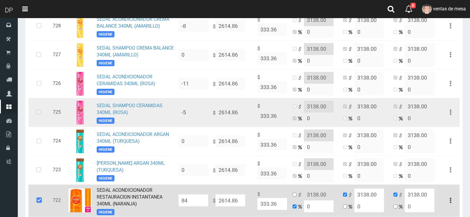
click at [42, 111] on icon at bounding box center [39, 113] width 16 height 20
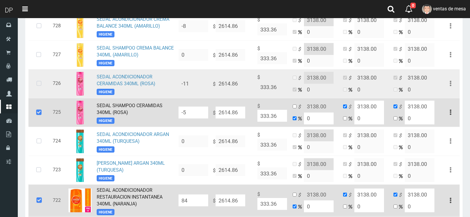
click at [37, 89] on icon at bounding box center [39, 84] width 16 height 20
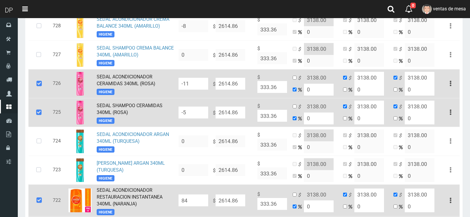
click at [196, 116] on input "-5" at bounding box center [193, 112] width 30 height 12
type input "120"
click at [198, 84] on input "-11" at bounding box center [193, 84] width 30 height 12
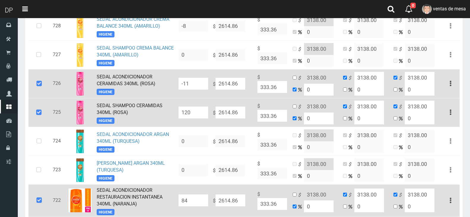
click at [198, 84] on input "-11" at bounding box center [193, 84] width 30 height 12
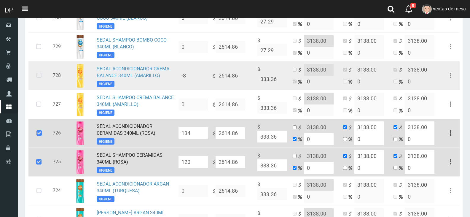
scroll to position [653, 0]
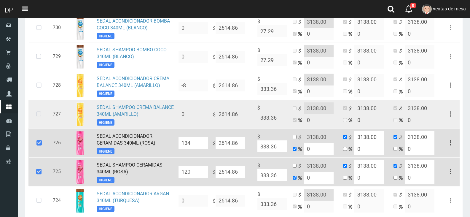
type input "134"
click at [33, 112] on icon at bounding box center [39, 114] width 16 height 20
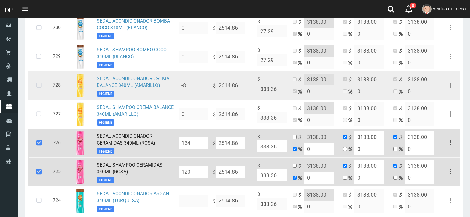
click at [36, 85] on icon at bounding box center [39, 86] width 16 height 20
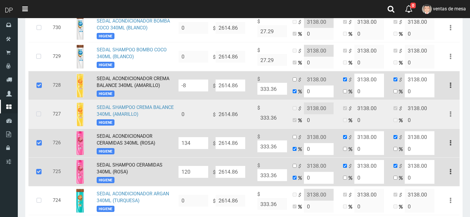
click at [40, 112] on icon at bounding box center [39, 114] width 16 height 20
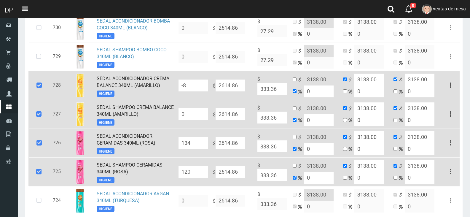
click at [198, 110] on input "0" at bounding box center [193, 114] width 30 height 12
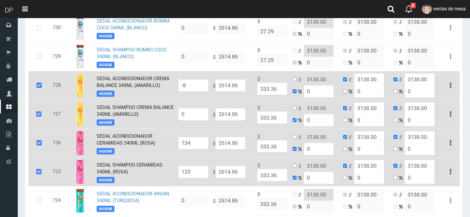
click at [198, 110] on input "0" at bounding box center [193, 114] width 30 height 12
type input "134"
click at [204, 87] on input "-8" at bounding box center [193, 85] width 30 height 12
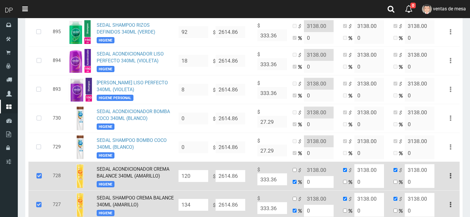
scroll to position [534, 0]
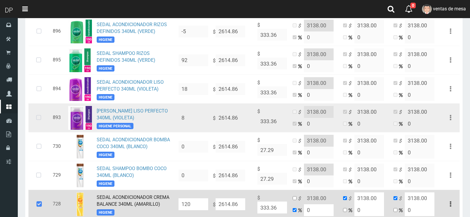
type input "120"
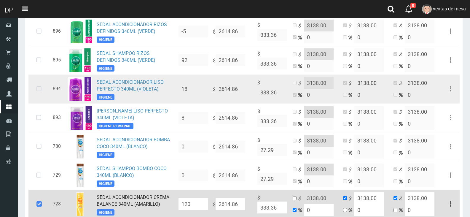
drag, startPoint x: 34, startPoint y: 116, endPoint x: 38, endPoint y: 93, distance: 23.2
click at [34, 114] on icon at bounding box center [39, 118] width 16 height 20
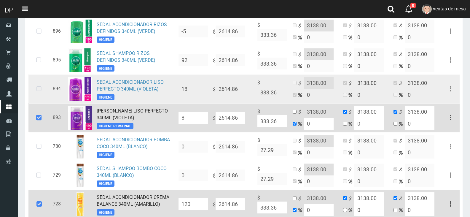
click at [40, 83] on icon at bounding box center [39, 89] width 16 height 20
click at [34, 88] on icon at bounding box center [39, 89] width 16 height 20
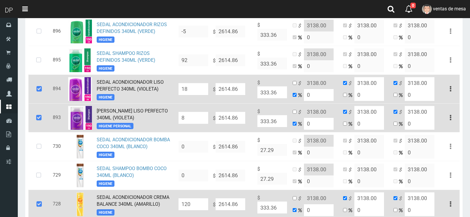
click at [193, 117] on input "8" at bounding box center [193, 118] width 30 height 12
type input "120"
click at [184, 94] on td "18" at bounding box center [193, 88] width 34 height 29
click at [185, 91] on input "18" at bounding box center [193, 89] width 30 height 12
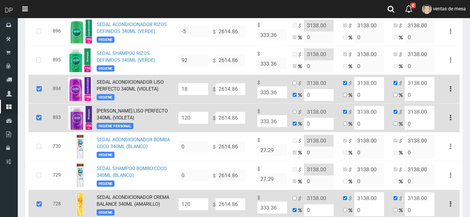
click at [185, 91] on input "18" at bounding box center [193, 89] width 30 height 12
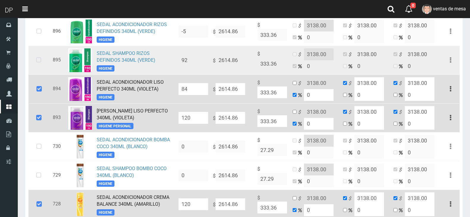
type input "84"
click at [42, 62] on icon at bounding box center [39, 60] width 16 height 20
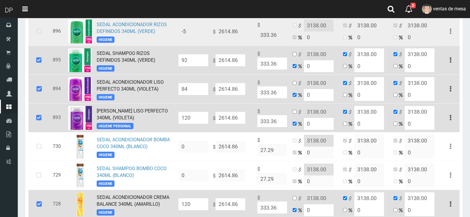
click at [41, 34] on icon at bounding box center [39, 32] width 16 height 20
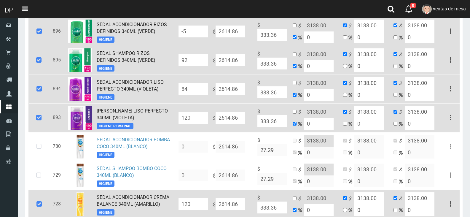
click at [192, 57] on input "92" at bounding box center [193, 60] width 30 height 12
type input "134"
click at [201, 30] on input "-5" at bounding box center [193, 31] width 30 height 12
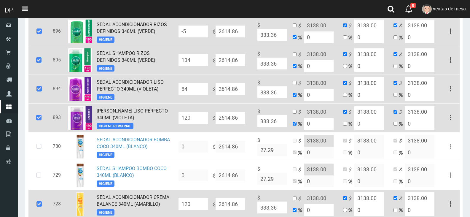
click at [201, 30] on input "-5" at bounding box center [193, 31] width 30 height 12
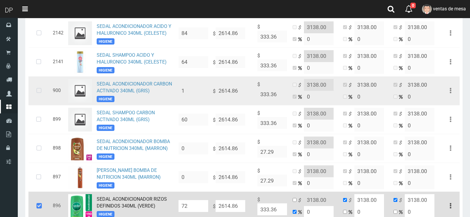
scroll to position [356, 0]
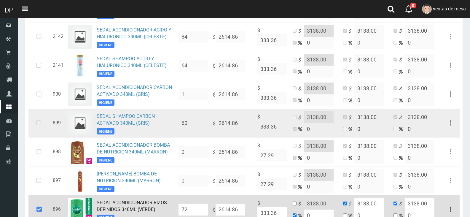
type input "72"
click at [37, 116] on icon at bounding box center [39, 123] width 16 height 20
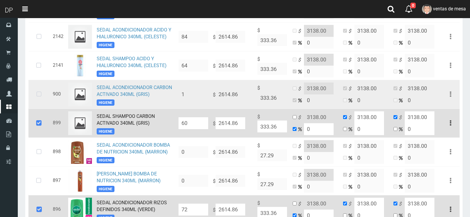
click at [35, 88] on icon at bounding box center [39, 94] width 16 height 20
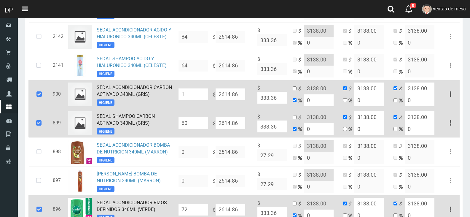
click at [196, 120] on input "60" at bounding box center [193, 123] width 30 height 12
type input "72"
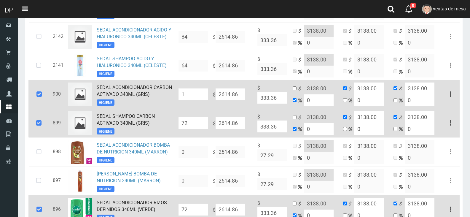
click at [201, 100] on td "1" at bounding box center [193, 94] width 34 height 29
click at [201, 94] on input "1" at bounding box center [193, 94] width 30 height 12
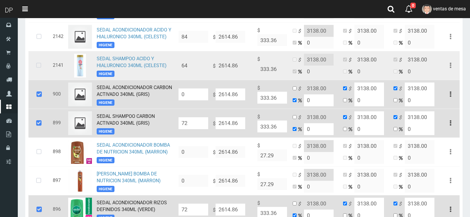
type input "0"
click at [41, 60] on icon at bounding box center [39, 66] width 16 height 20
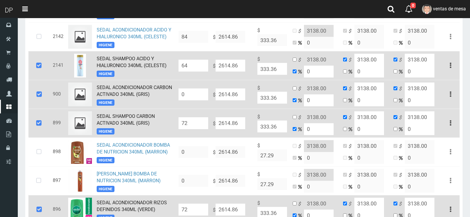
click at [37, 51] on td at bounding box center [39, 65] width 22 height 29
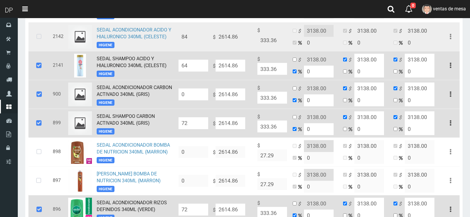
click at [38, 41] on icon at bounding box center [39, 37] width 16 height 20
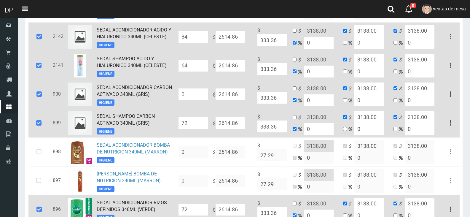
click at [202, 64] on input "64" at bounding box center [193, 66] width 30 height 12
type input "120"
click at [198, 33] on input "84" at bounding box center [193, 37] width 30 height 12
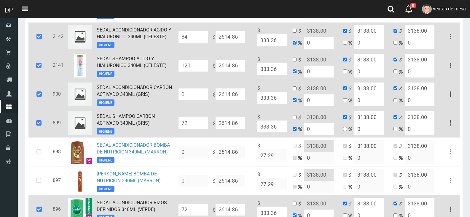
click at [198, 33] on input "84" at bounding box center [193, 37] width 30 height 12
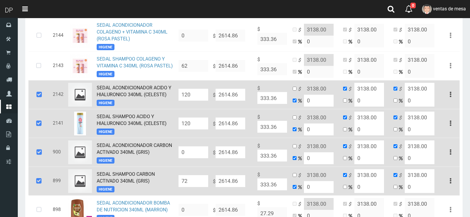
scroll to position [297, 0]
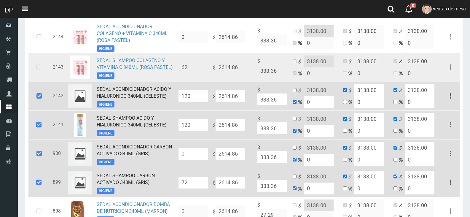
type input "120"
click at [36, 71] on icon at bounding box center [39, 67] width 16 height 20
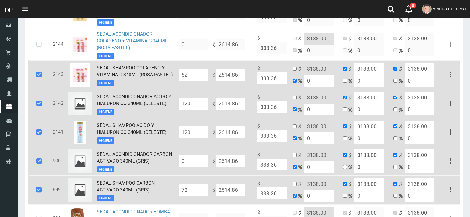
scroll to position [268, 0]
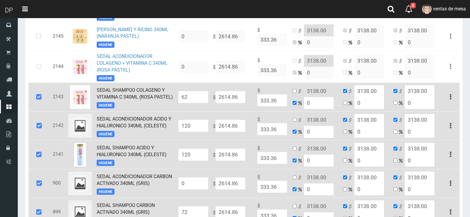
click at [37, 59] on icon at bounding box center [39, 67] width 16 height 20
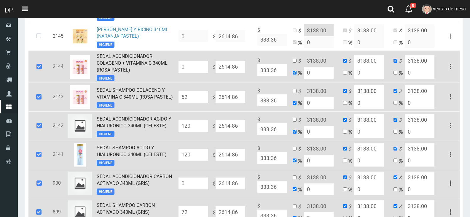
click at [200, 95] on input "62" at bounding box center [193, 97] width 30 height 12
type input "96"
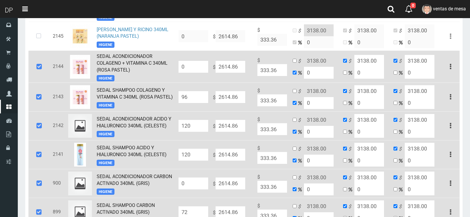
click at [189, 63] on input "0" at bounding box center [193, 67] width 30 height 12
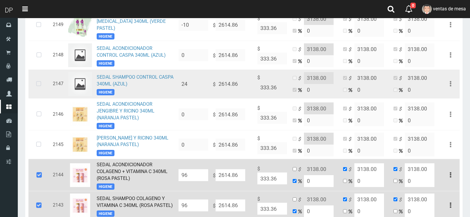
scroll to position [149, 0]
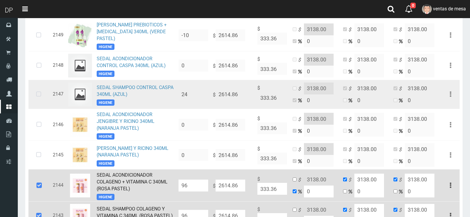
type input "96"
click at [48, 95] on td at bounding box center [39, 94] width 22 height 29
click at [41, 89] on icon at bounding box center [39, 94] width 16 height 20
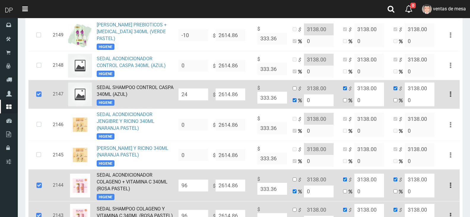
click at [193, 95] on input "24" at bounding box center [193, 94] width 30 height 12
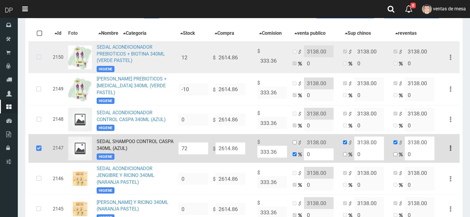
scroll to position [60, 0]
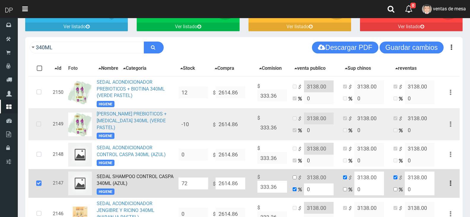
type input "72"
click at [49, 128] on td at bounding box center [39, 124] width 22 height 32
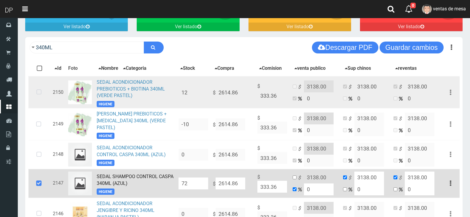
click at [38, 90] on icon at bounding box center [39, 92] width 16 height 20
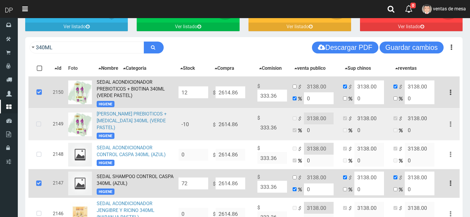
click at [31, 119] on icon at bounding box center [39, 124] width 16 height 20
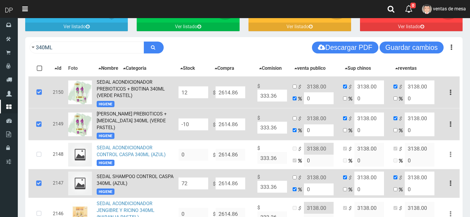
click at [196, 123] on input "-10" at bounding box center [193, 124] width 30 height 12
type input "84"
click at [198, 92] on input "12" at bounding box center [193, 92] width 30 height 12
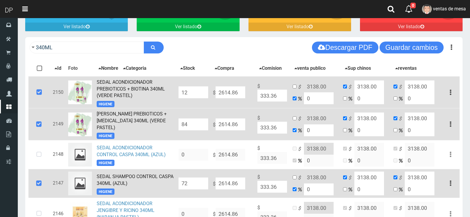
click at [198, 92] on input "12" at bounding box center [193, 92] width 30 height 12
type input "48"
click at [425, 47] on button "Guardar cambios" at bounding box center [411, 47] width 64 height 12
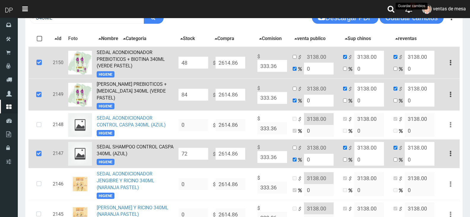
click at [44, 67] on icon at bounding box center [39, 63] width 16 height 20
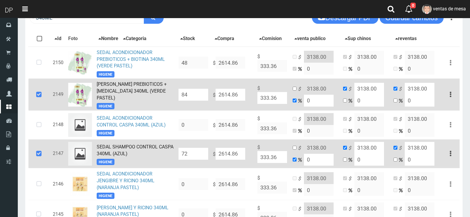
click at [36, 94] on icon at bounding box center [39, 95] width 16 height 20
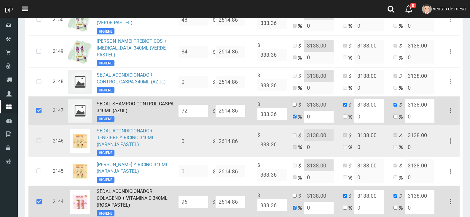
scroll to position [179, 0]
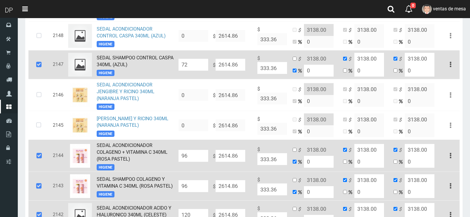
click at [36, 68] on icon at bounding box center [39, 65] width 16 height 20
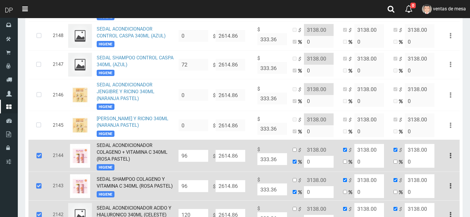
click at [31, 150] on td at bounding box center [39, 156] width 22 height 32
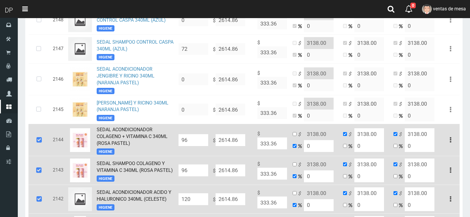
scroll to position [238, 0]
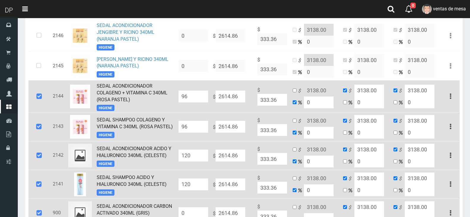
click at [48, 91] on td at bounding box center [39, 96] width 22 height 32
click at [42, 123] on icon at bounding box center [39, 127] width 16 height 20
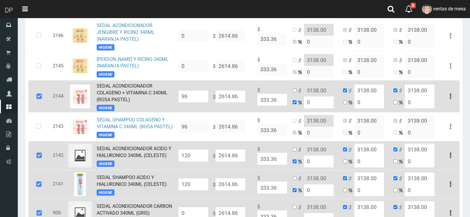
click at [32, 101] on icon at bounding box center [39, 97] width 16 height 20
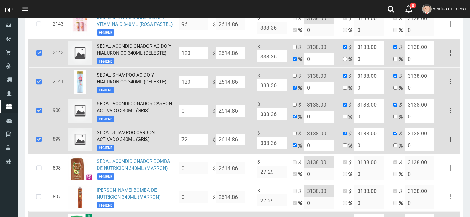
scroll to position [356, 0]
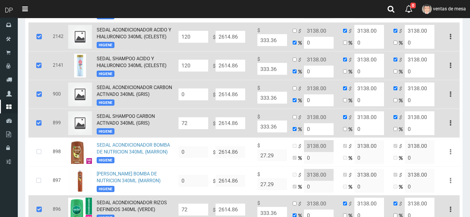
click at [41, 30] on icon at bounding box center [39, 37] width 16 height 20
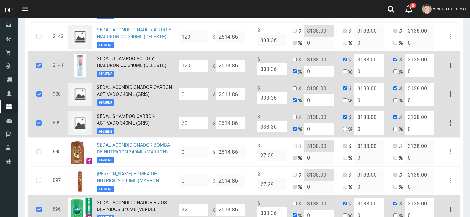
click at [34, 67] on icon at bounding box center [39, 66] width 16 height 20
click at [38, 90] on icon at bounding box center [39, 94] width 16 height 20
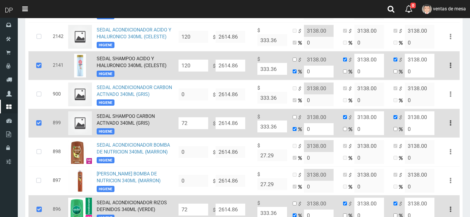
click at [41, 68] on icon at bounding box center [39, 66] width 16 height 20
click at [36, 114] on icon at bounding box center [39, 123] width 16 height 20
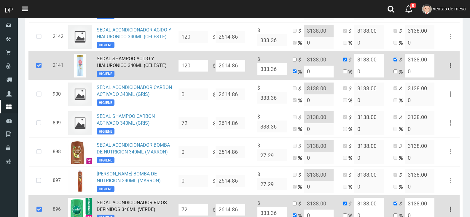
click at [42, 64] on icon at bounding box center [39, 66] width 16 height 20
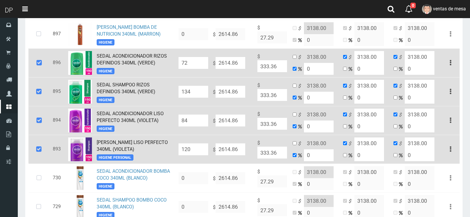
scroll to position [505, 0]
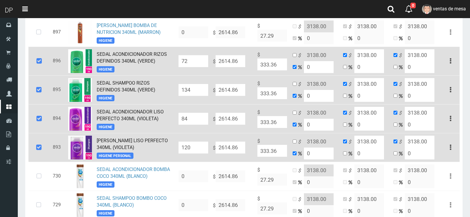
click at [38, 64] on icon at bounding box center [39, 61] width 16 height 20
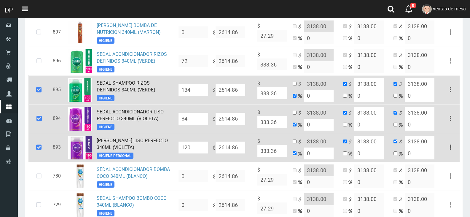
click at [38, 87] on icon at bounding box center [39, 90] width 16 height 20
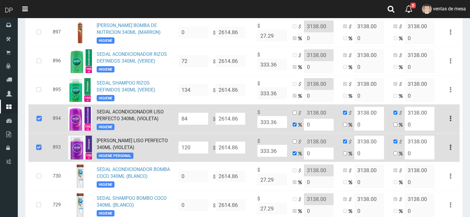
click at [41, 115] on icon at bounding box center [39, 119] width 16 height 20
drag, startPoint x: 40, startPoint y: 137, endPoint x: 41, endPoint y: 141, distance: 4.0
click at [40, 138] on icon at bounding box center [39, 147] width 16 height 20
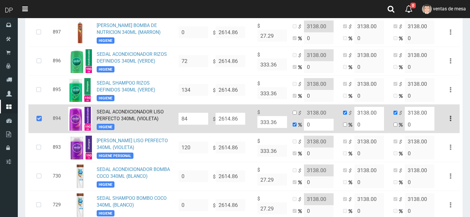
click at [44, 116] on icon at bounding box center [39, 119] width 16 height 20
click at [44, 117] on icon at bounding box center [39, 119] width 16 height 20
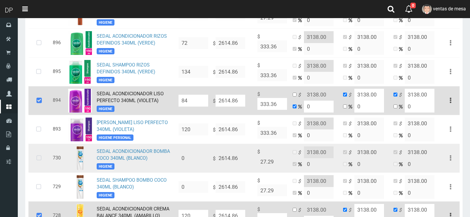
scroll to position [593, 0]
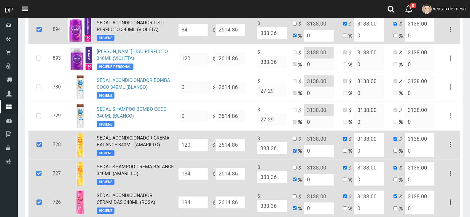
click at [36, 34] on icon at bounding box center [39, 30] width 16 height 20
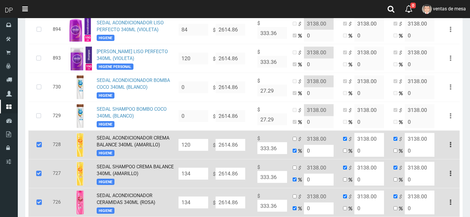
click at [39, 145] on icon at bounding box center [39, 145] width 16 height 20
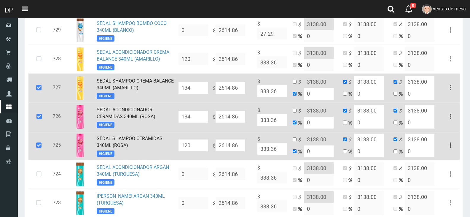
scroll to position [682, 0]
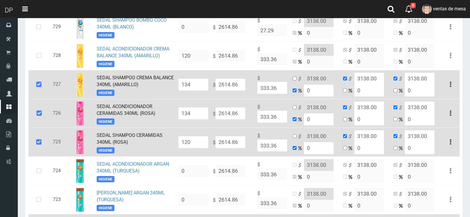
click at [44, 87] on icon at bounding box center [39, 85] width 16 height 20
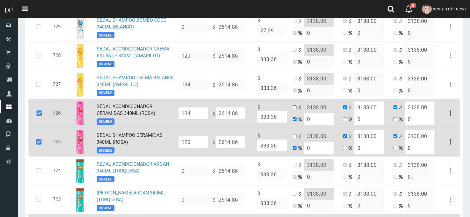
click at [44, 114] on icon at bounding box center [39, 113] width 16 height 20
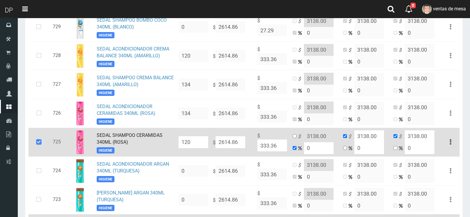
click at [45, 137] on icon at bounding box center [39, 142] width 16 height 20
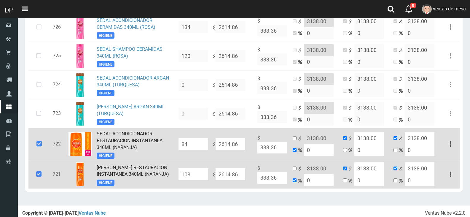
scroll to position [771, 0]
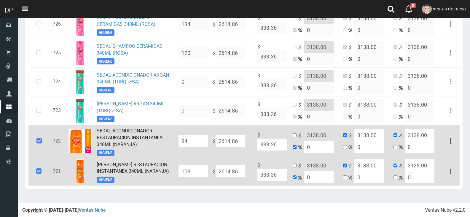
click at [48, 142] on td at bounding box center [39, 141] width 22 height 32
click at [43, 164] on icon at bounding box center [39, 171] width 16 height 20
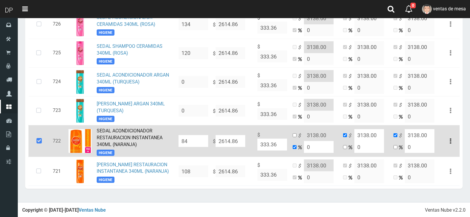
click at [41, 140] on icon at bounding box center [39, 141] width 16 height 20
